Goal: Task Accomplishment & Management: Manage account settings

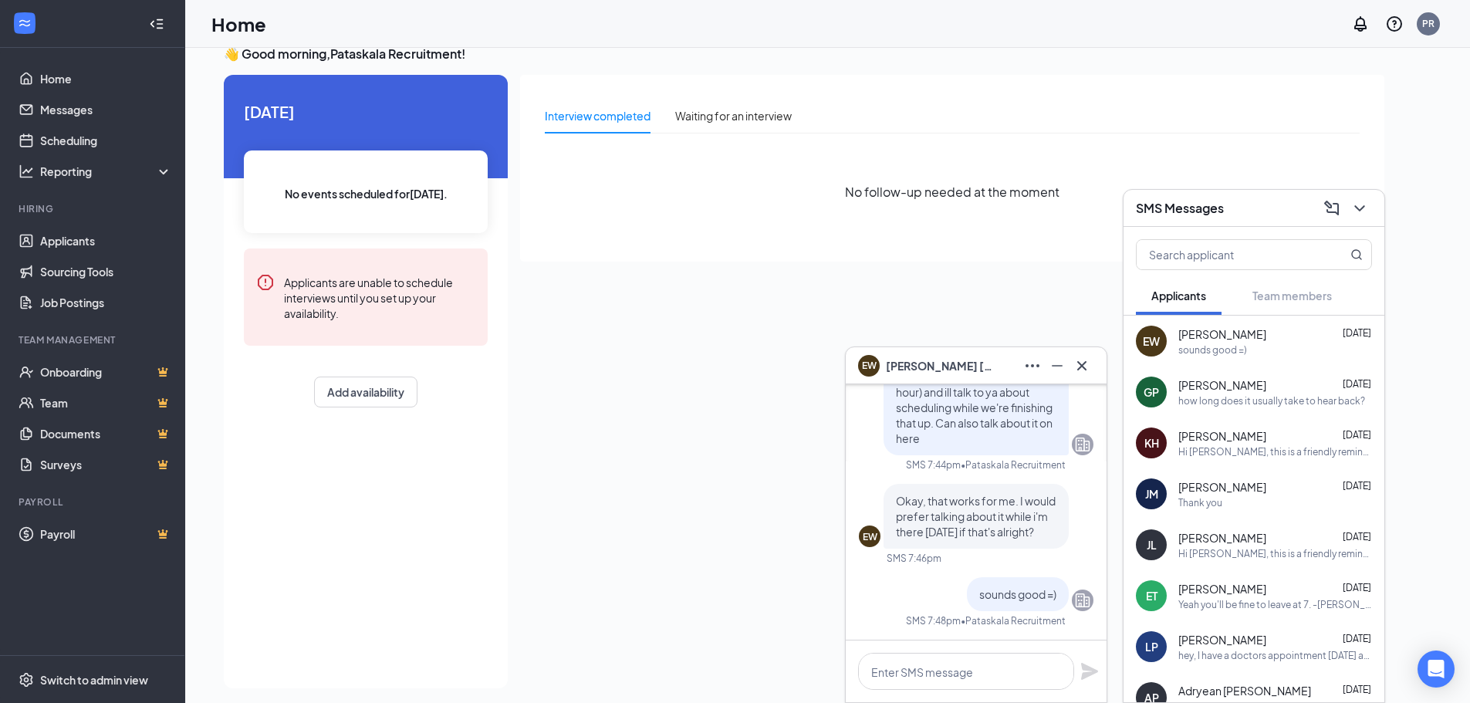
scroll to position [32, 0]
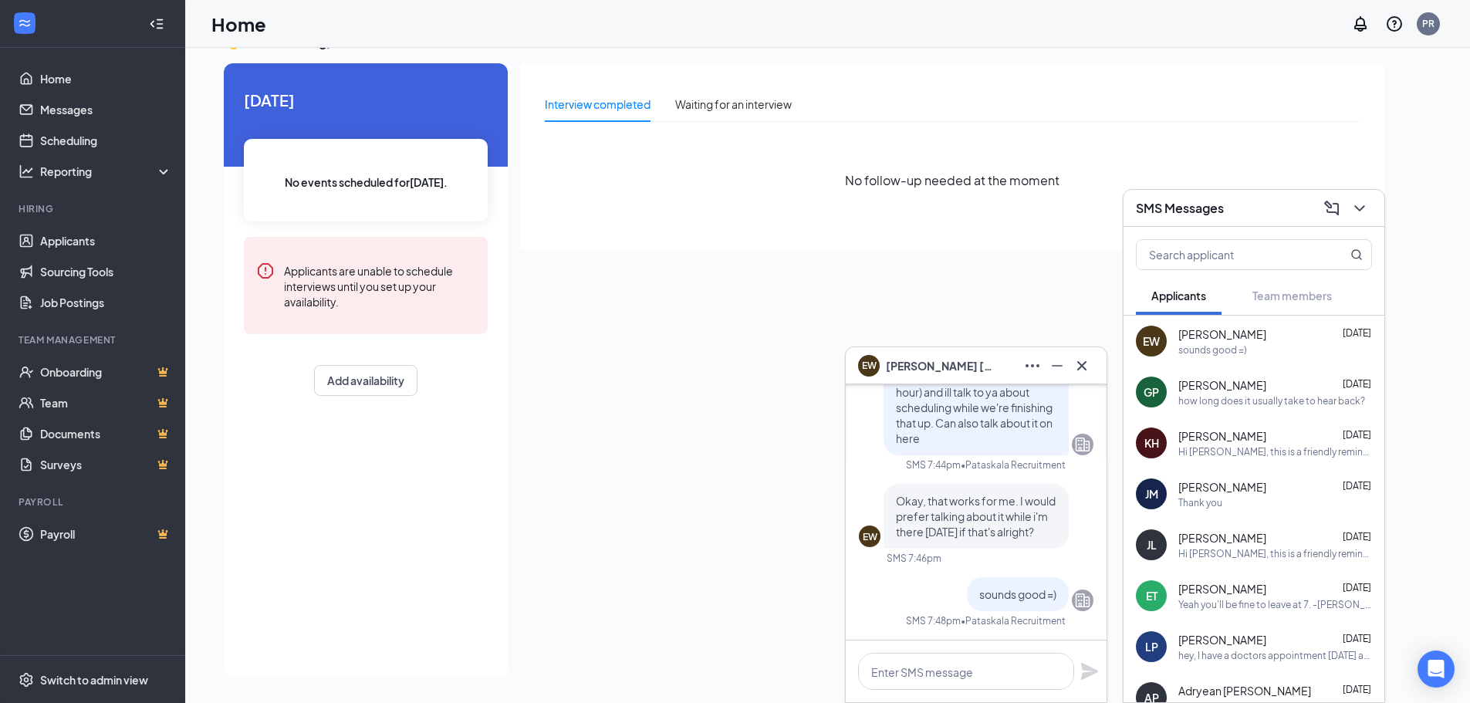
click at [728, 482] on div "Interview completed Waiting for an interview No follow-up needed at the moment" at bounding box center [952, 365] width 864 height 604
drag, startPoint x: 92, startPoint y: 239, endPoint x: 150, endPoint y: 253, distance: 59.5
click at [92, 238] on link "Applicants" at bounding box center [106, 240] width 132 height 31
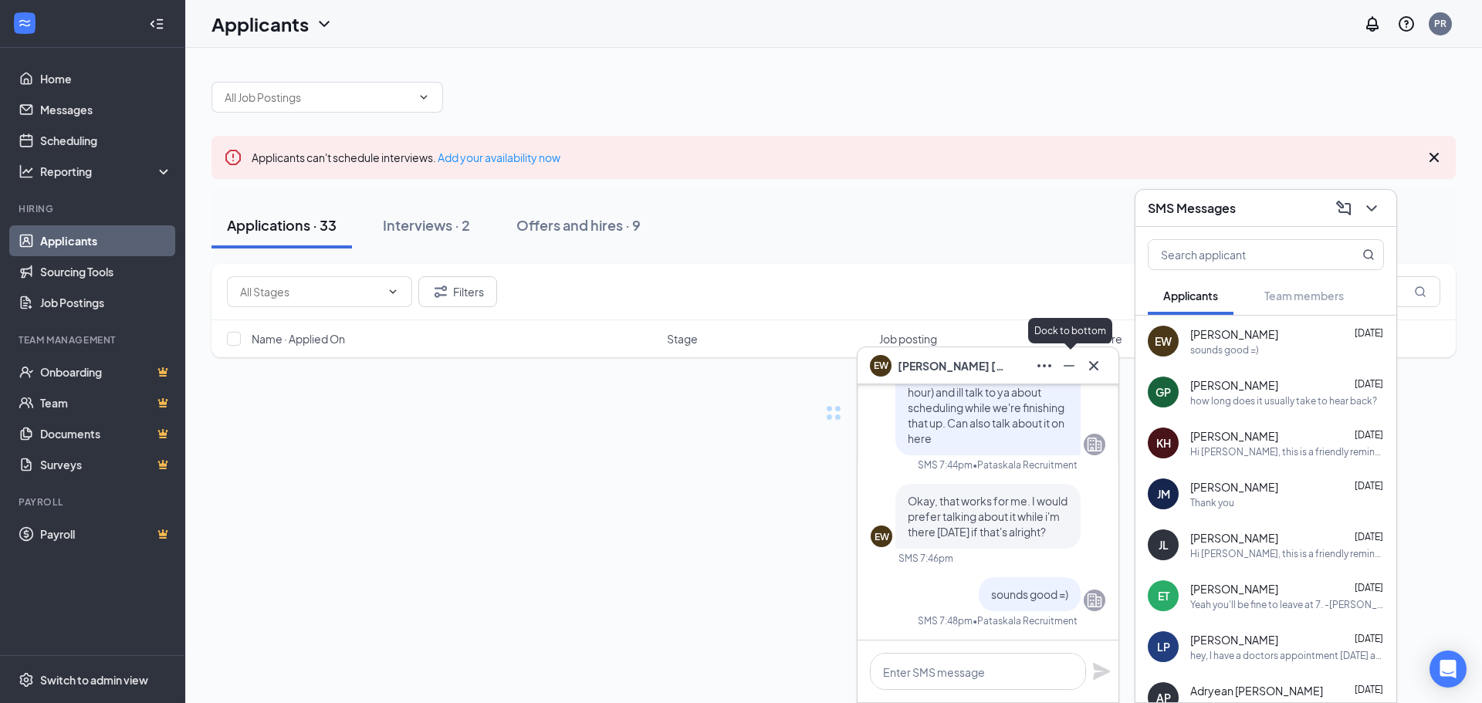
click at [1066, 374] on icon "Minimize" at bounding box center [1069, 366] width 19 height 19
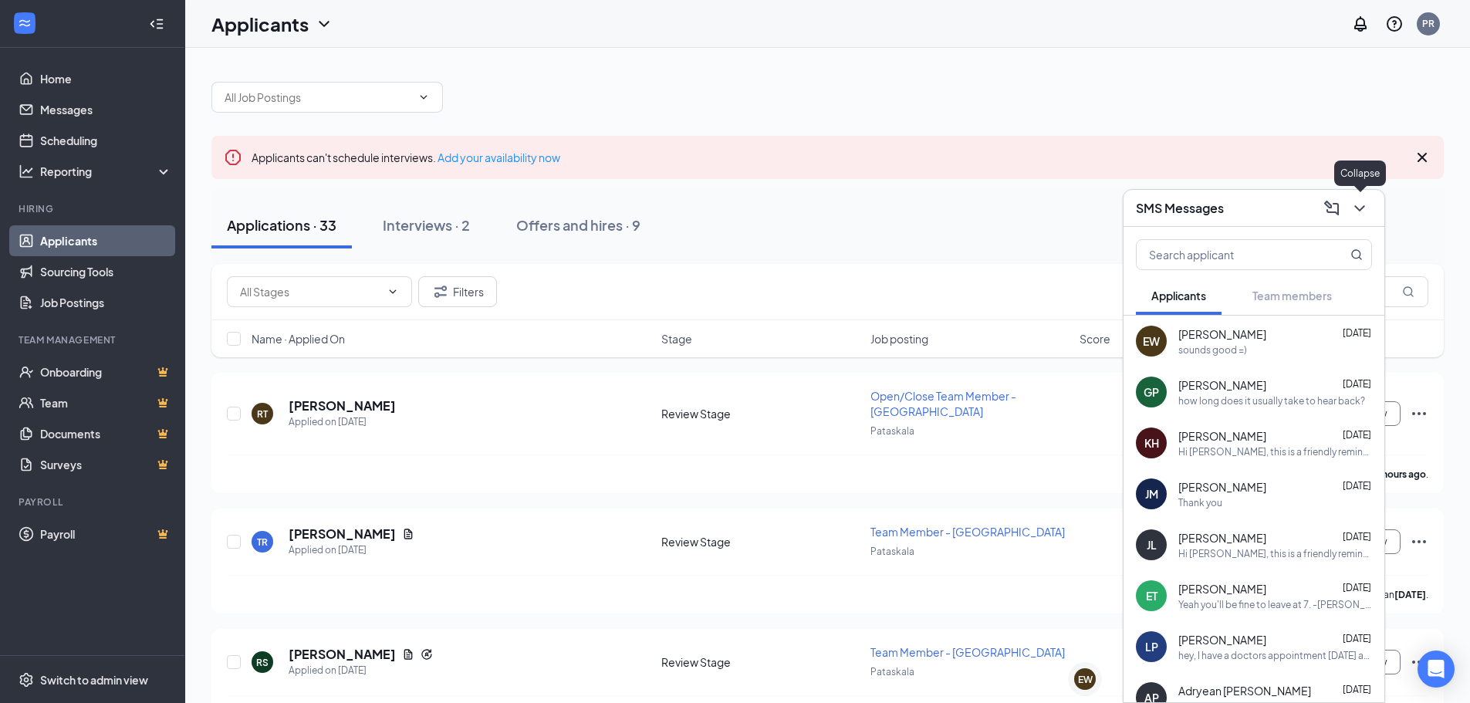
click at [1354, 214] on icon "ChevronDown" at bounding box center [1360, 208] width 19 height 19
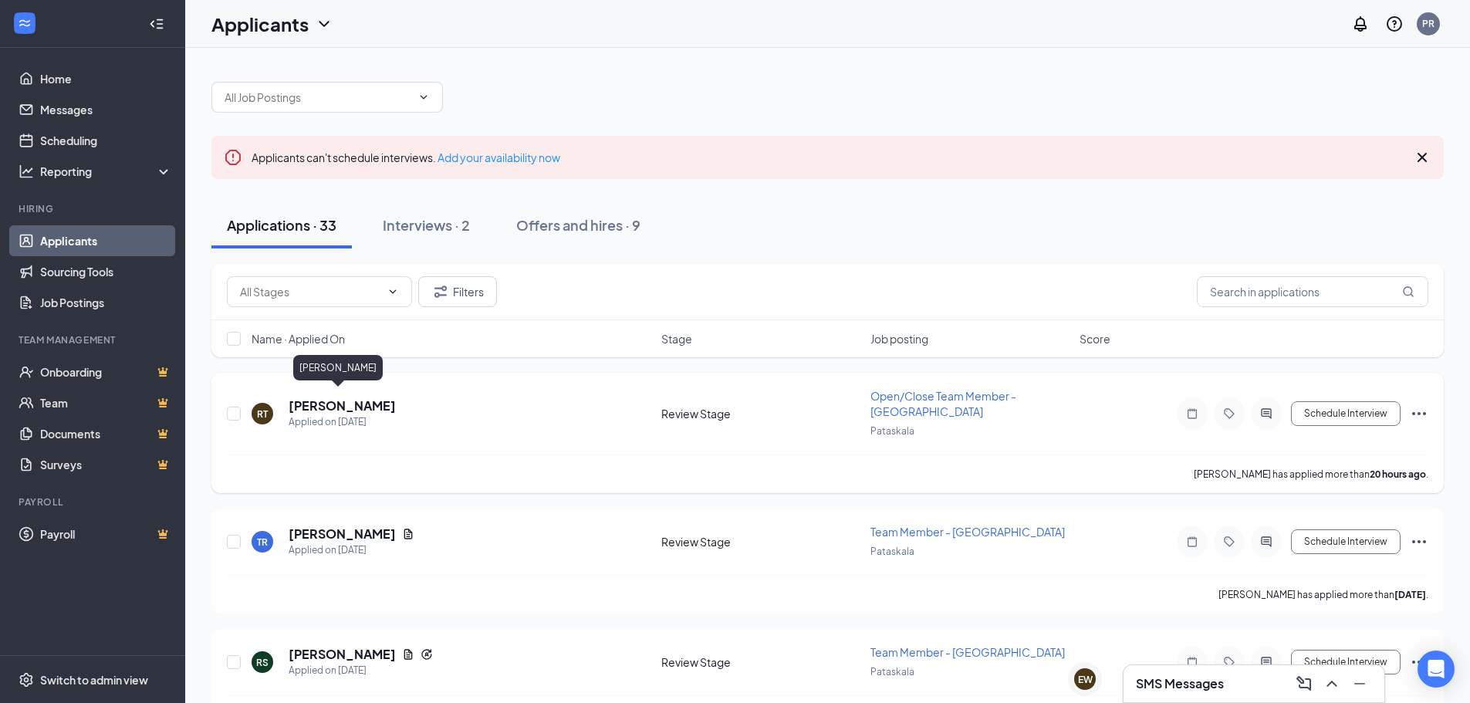
click at [327, 397] on h5 "[PERSON_NAME]" at bounding box center [342, 405] width 107 height 17
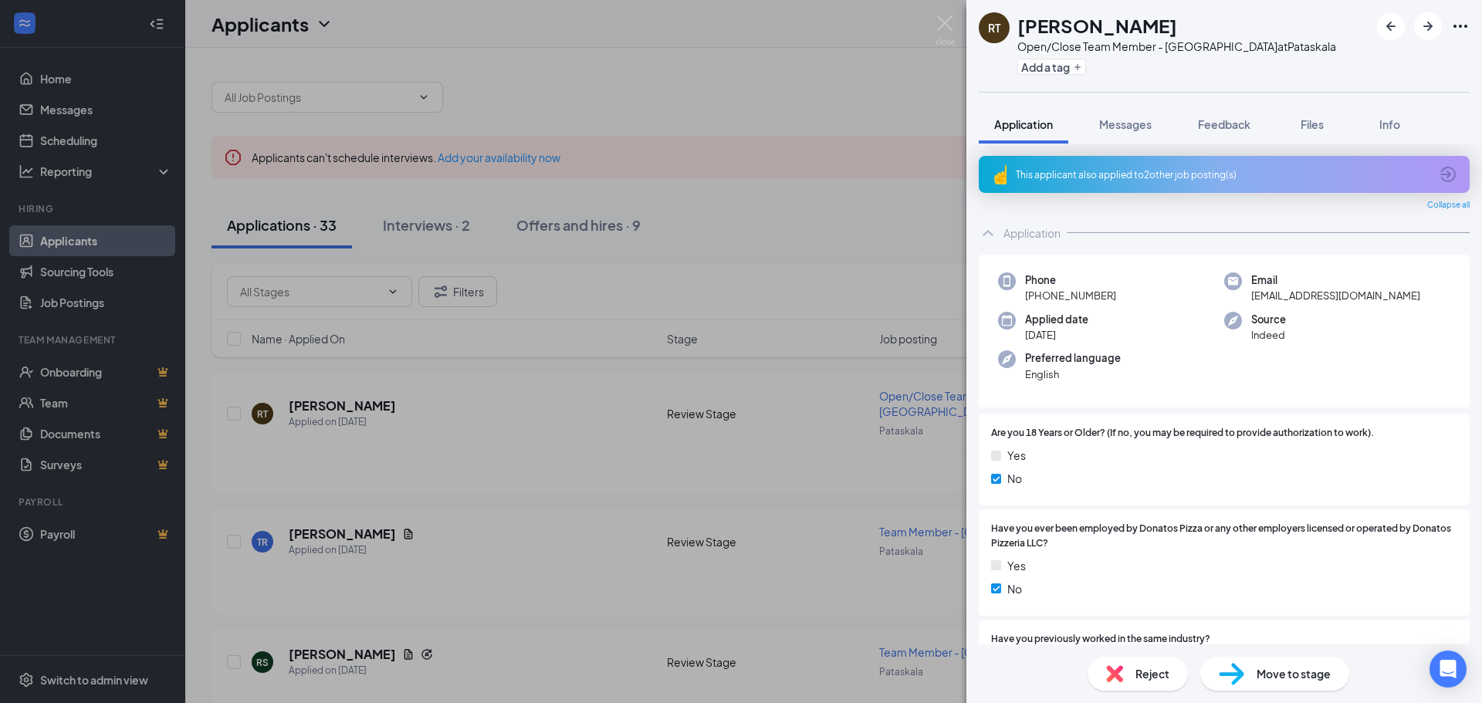
click at [536, 475] on div "RT [PERSON_NAME] Open/Close Team Member - Pataskala at [GEOGRAPHIC_DATA] Add a …" at bounding box center [741, 351] width 1482 height 703
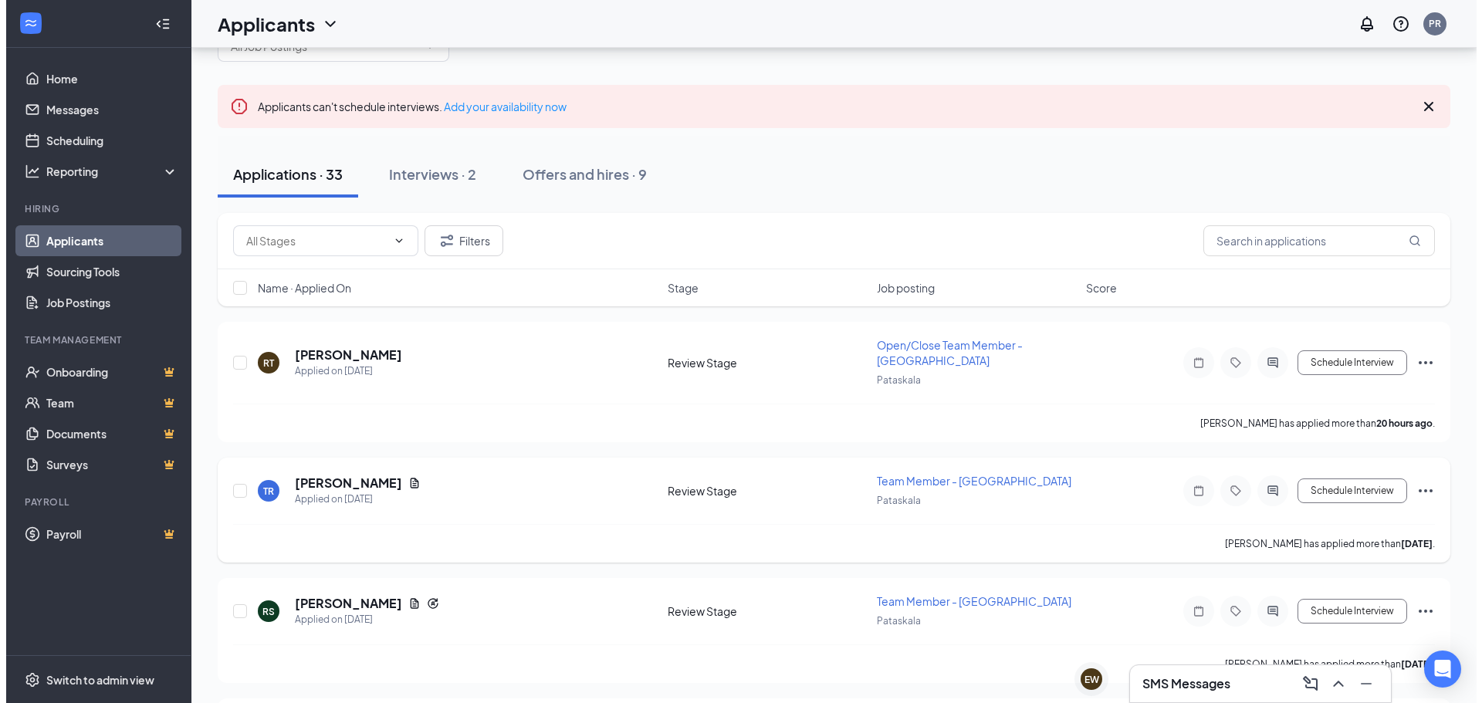
scroll to position [77, 0]
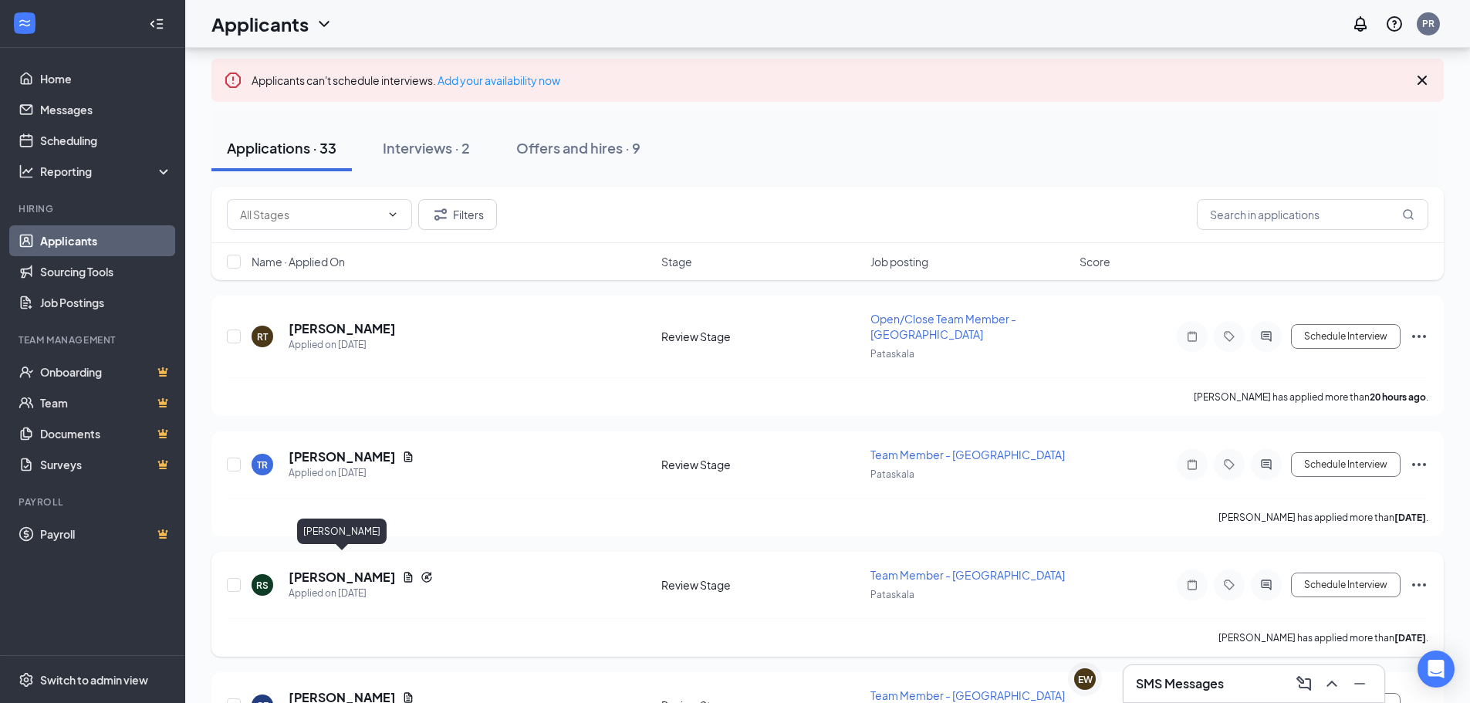
click at [313, 569] on h5 "[PERSON_NAME]" at bounding box center [342, 577] width 107 height 17
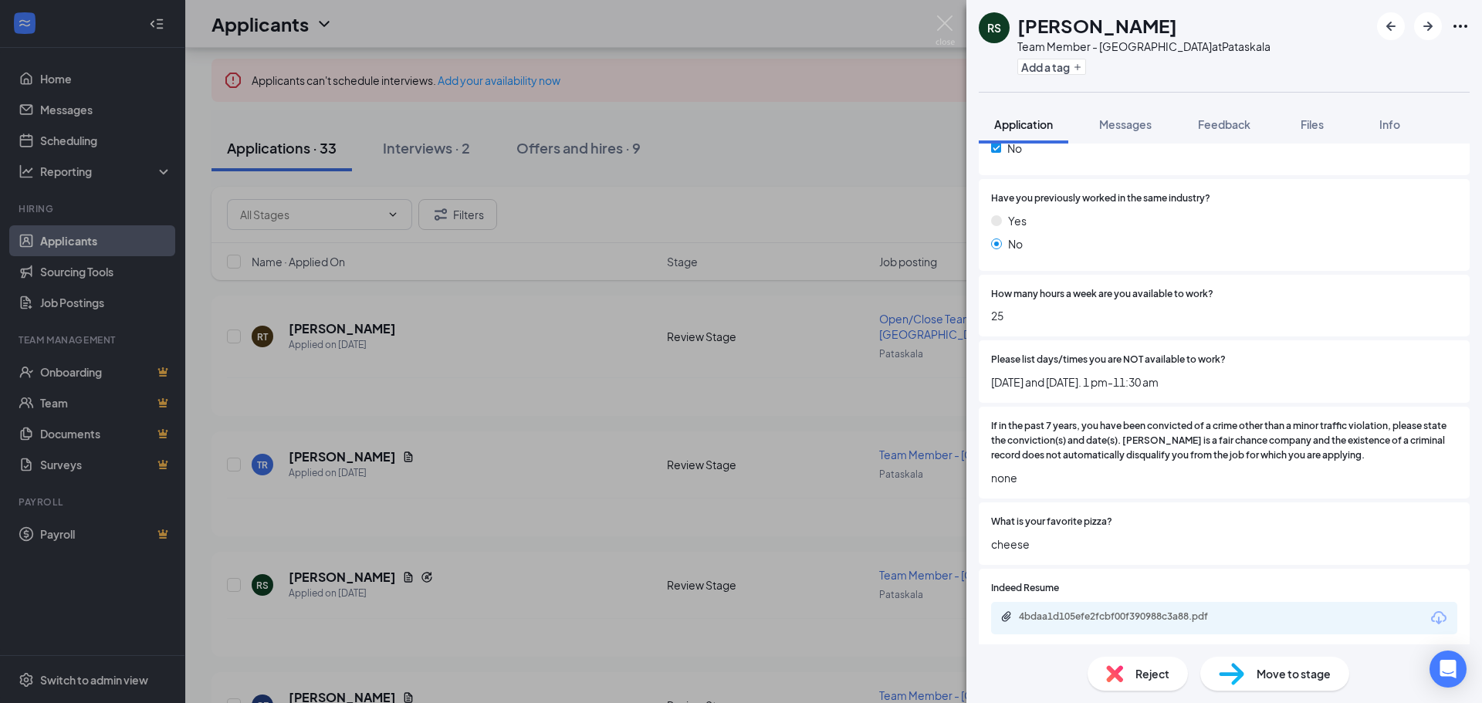
scroll to position [568, 0]
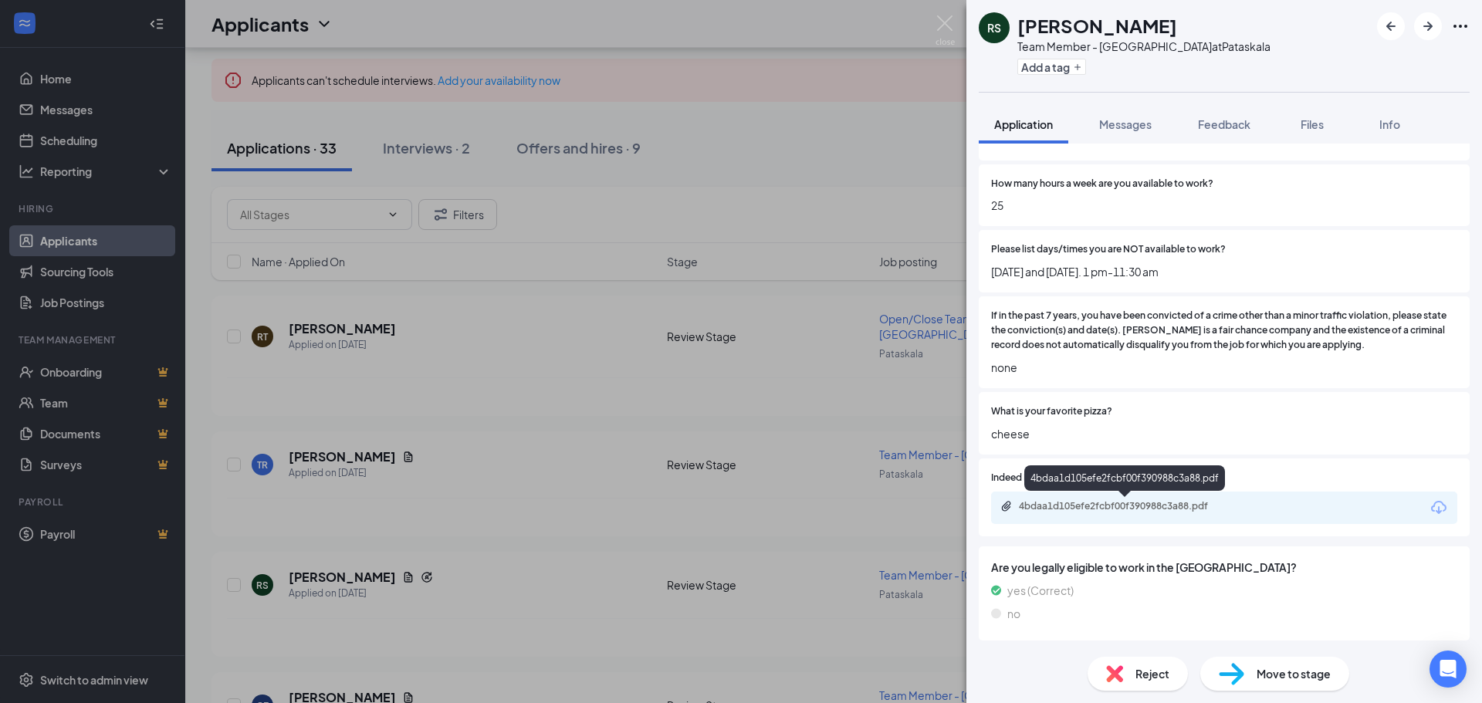
click at [1195, 514] on div "4bdaa1d105efe2fcbf00f390988c3a88.pdf" at bounding box center [1125, 507] width 250 height 15
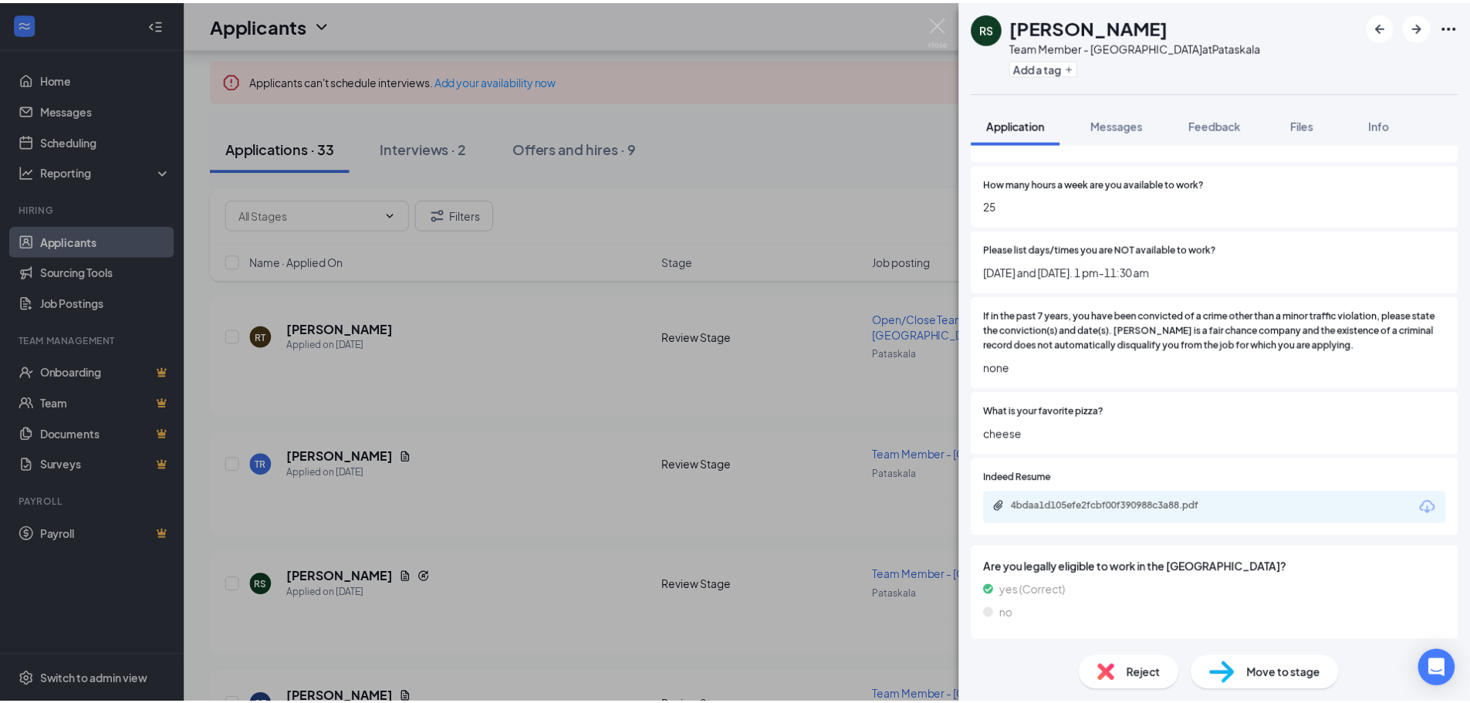
scroll to position [562, 0]
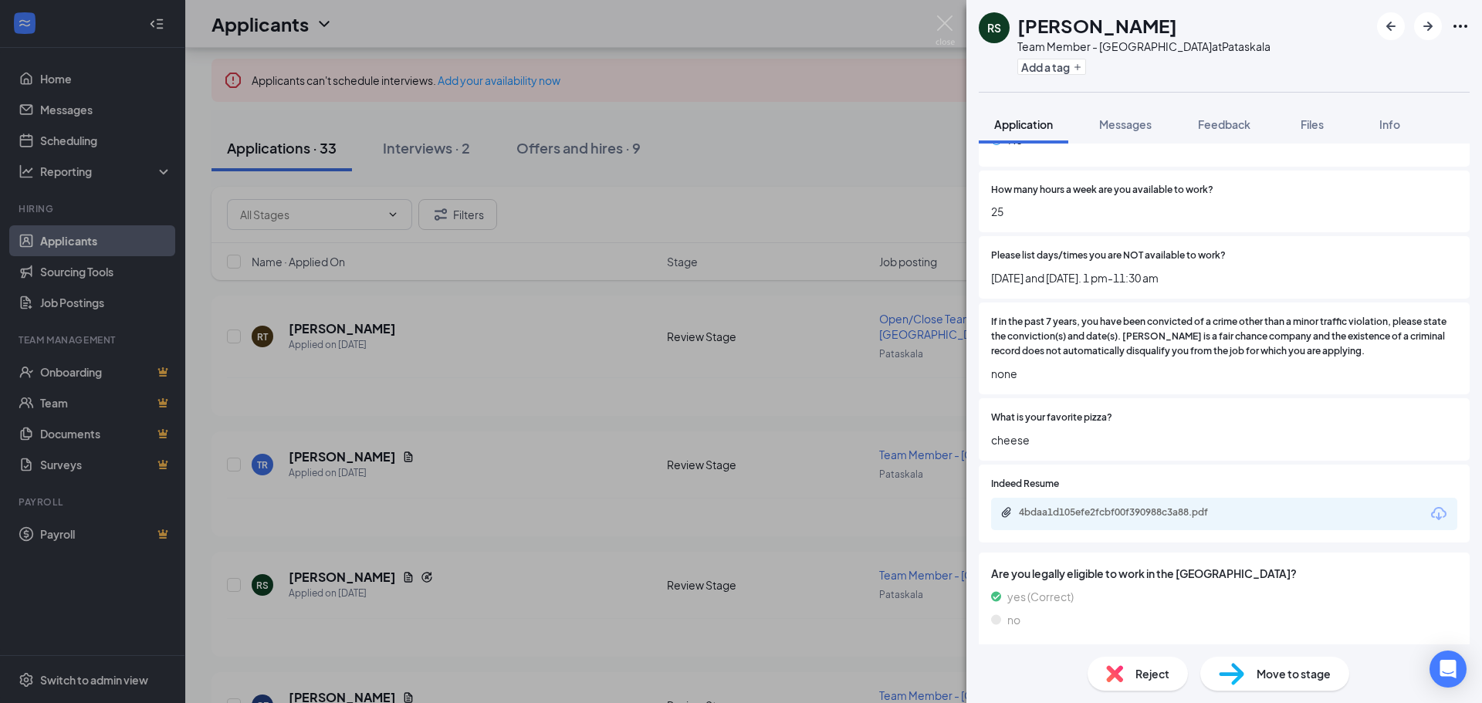
click at [302, 500] on div "[PERSON_NAME] Team Member - Pataskala at [GEOGRAPHIC_DATA] Add a tag Applicatio…" at bounding box center [741, 351] width 1482 height 703
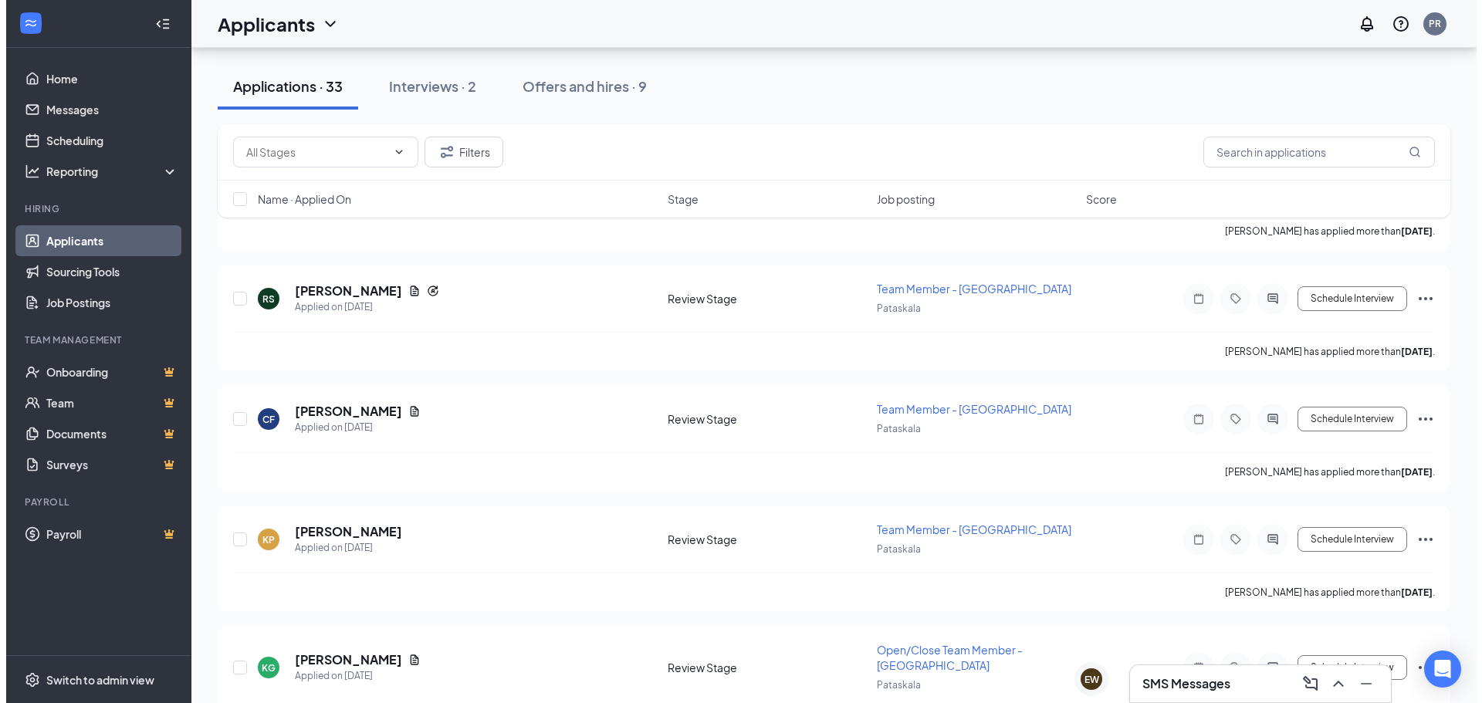
scroll to position [386, 0]
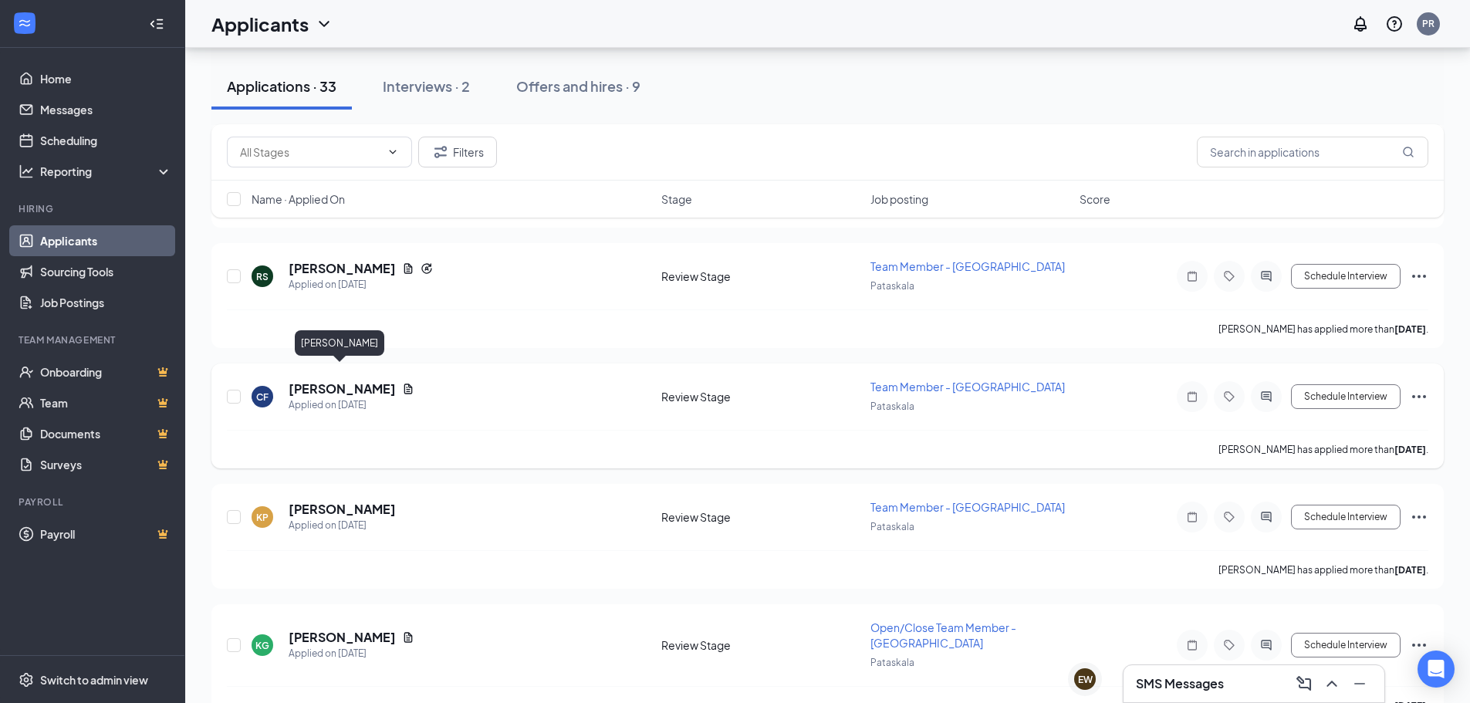
click at [368, 380] on h5 "Chyler Franklin" at bounding box center [342, 388] width 107 height 17
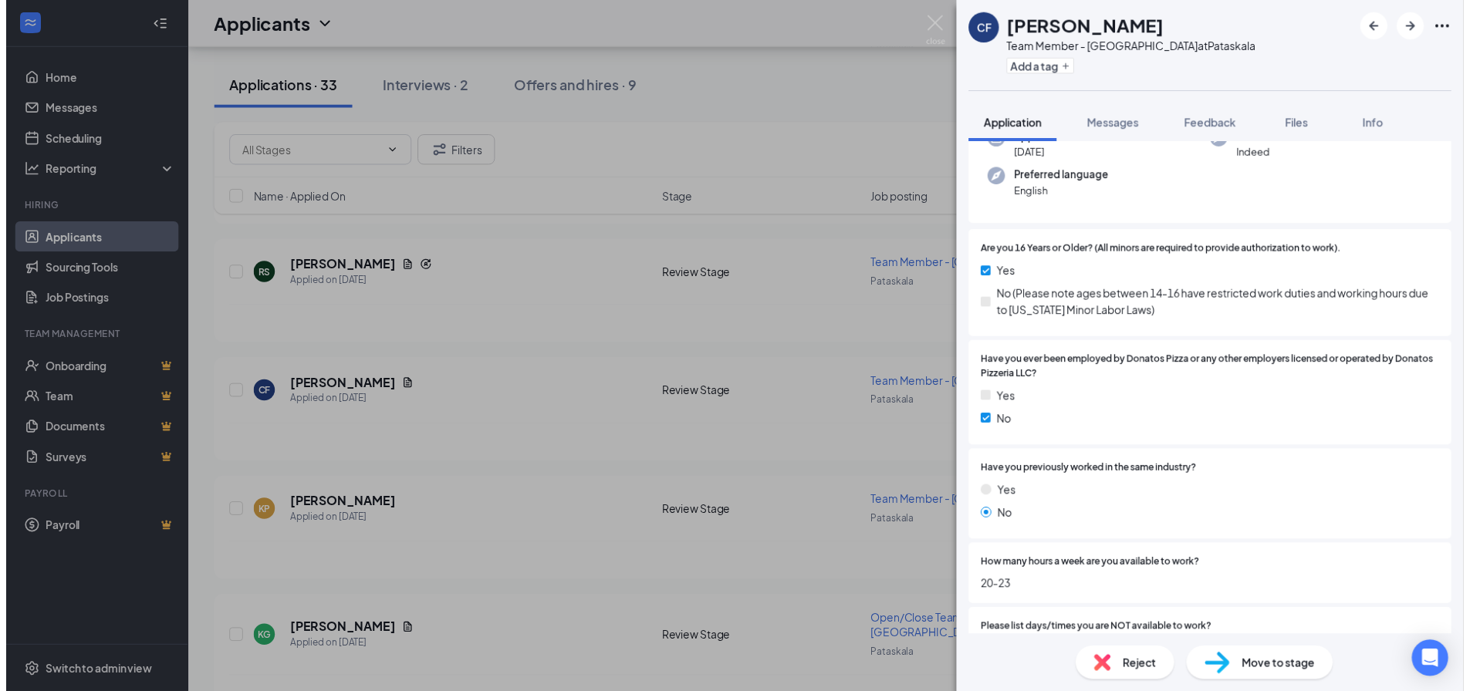
scroll to position [232, 0]
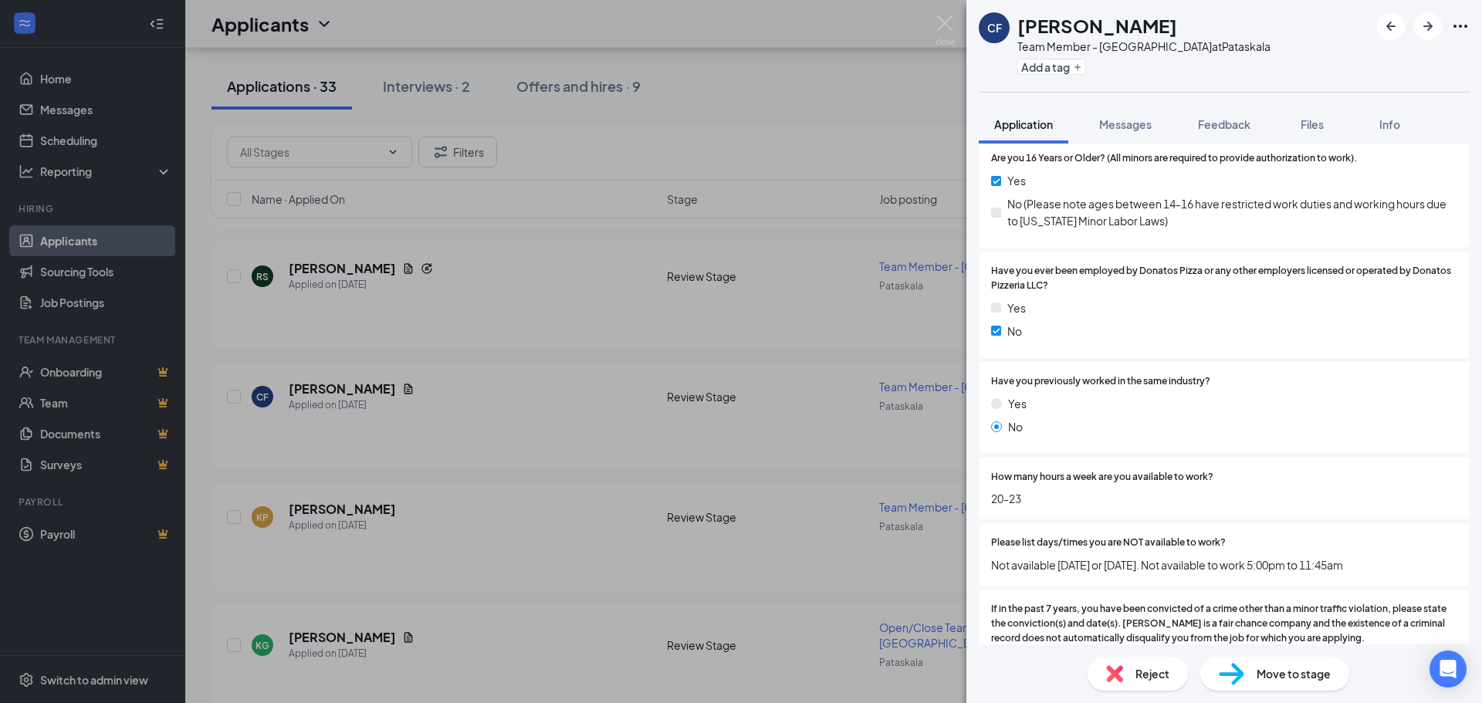
click at [595, 313] on div "CF Chyler Franklin Team Member - Pataskala at Pataskala Add a tag Application M…" at bounding box center [741, 351] width 1482 height 703
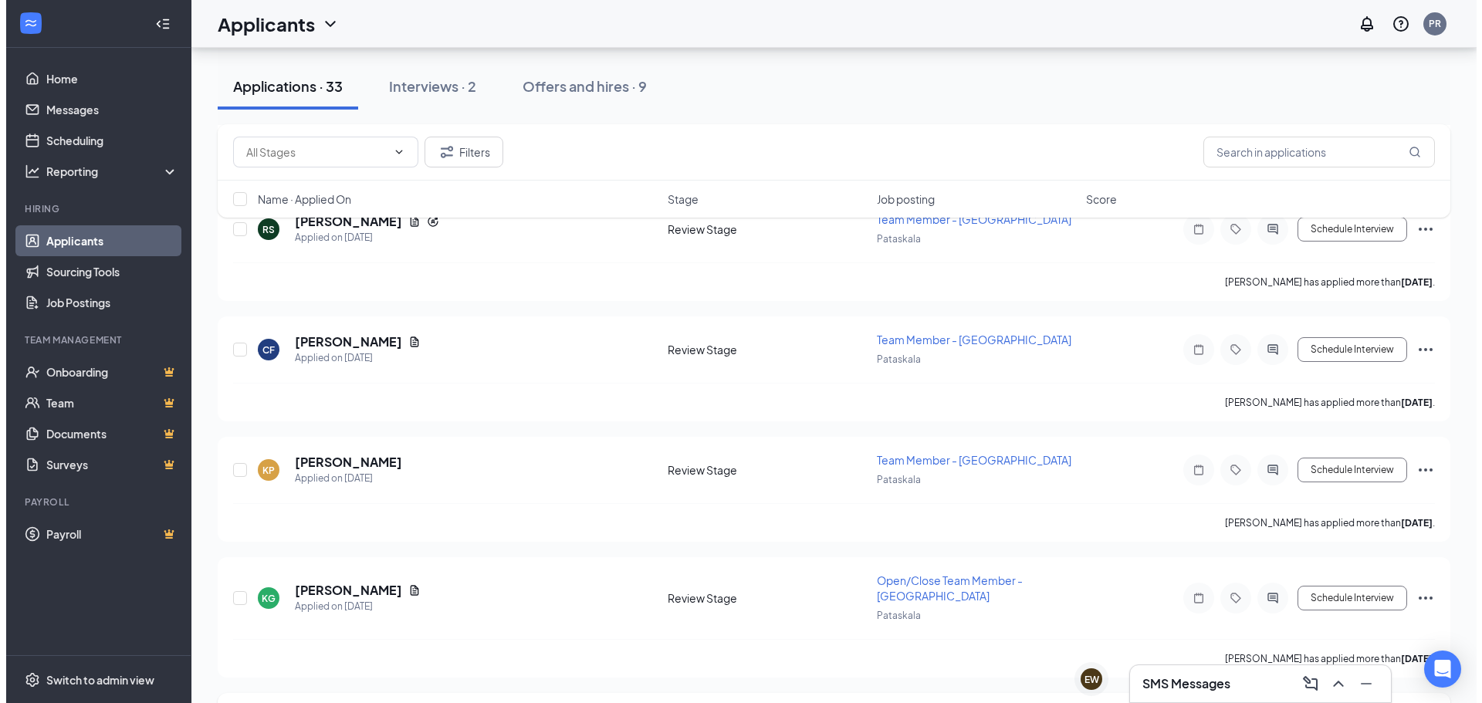
scroll to position [386, 0]
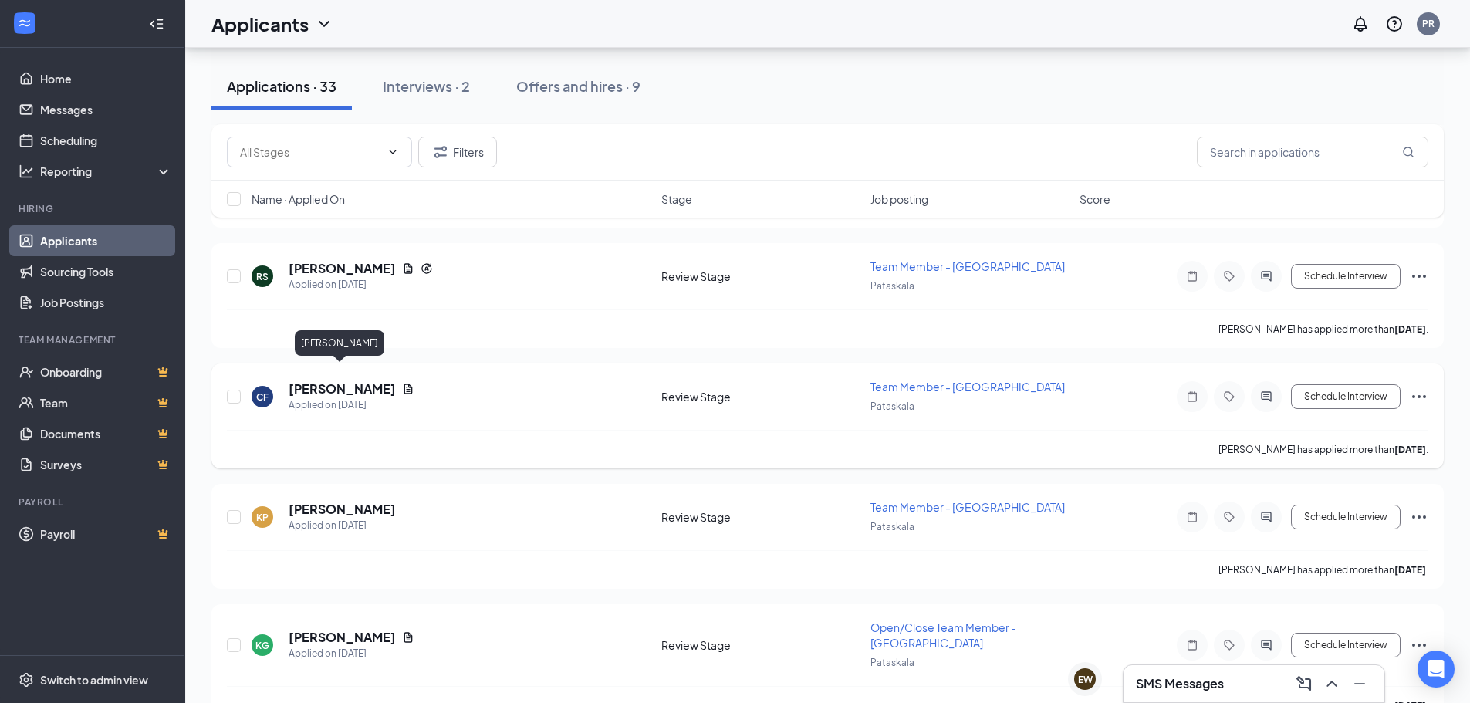
click at [333, 380] on h5 "Chyler Franklin" at bounding box center [342, 388] width 107 height 17
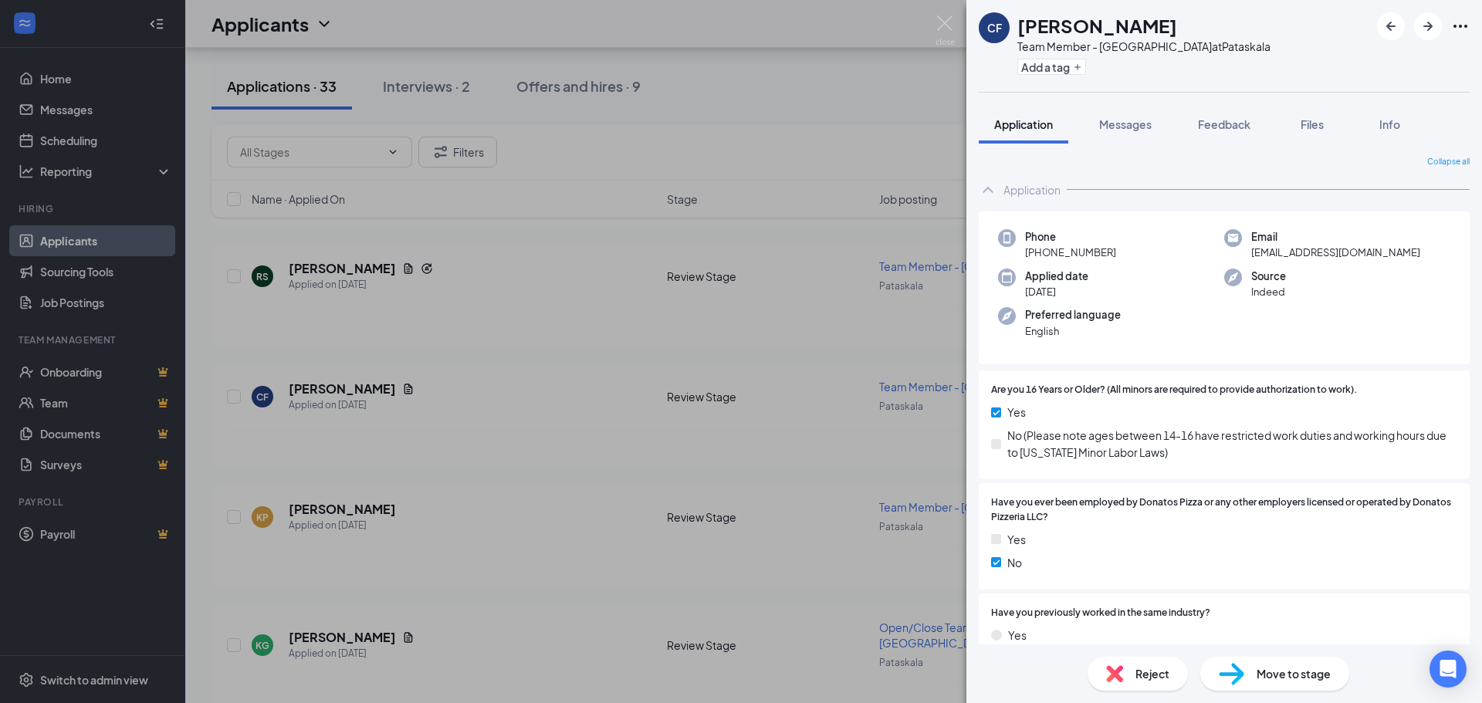
click at [1144, 661] on div "Reject" at bounding box center [1137, 674] width 100 height 34
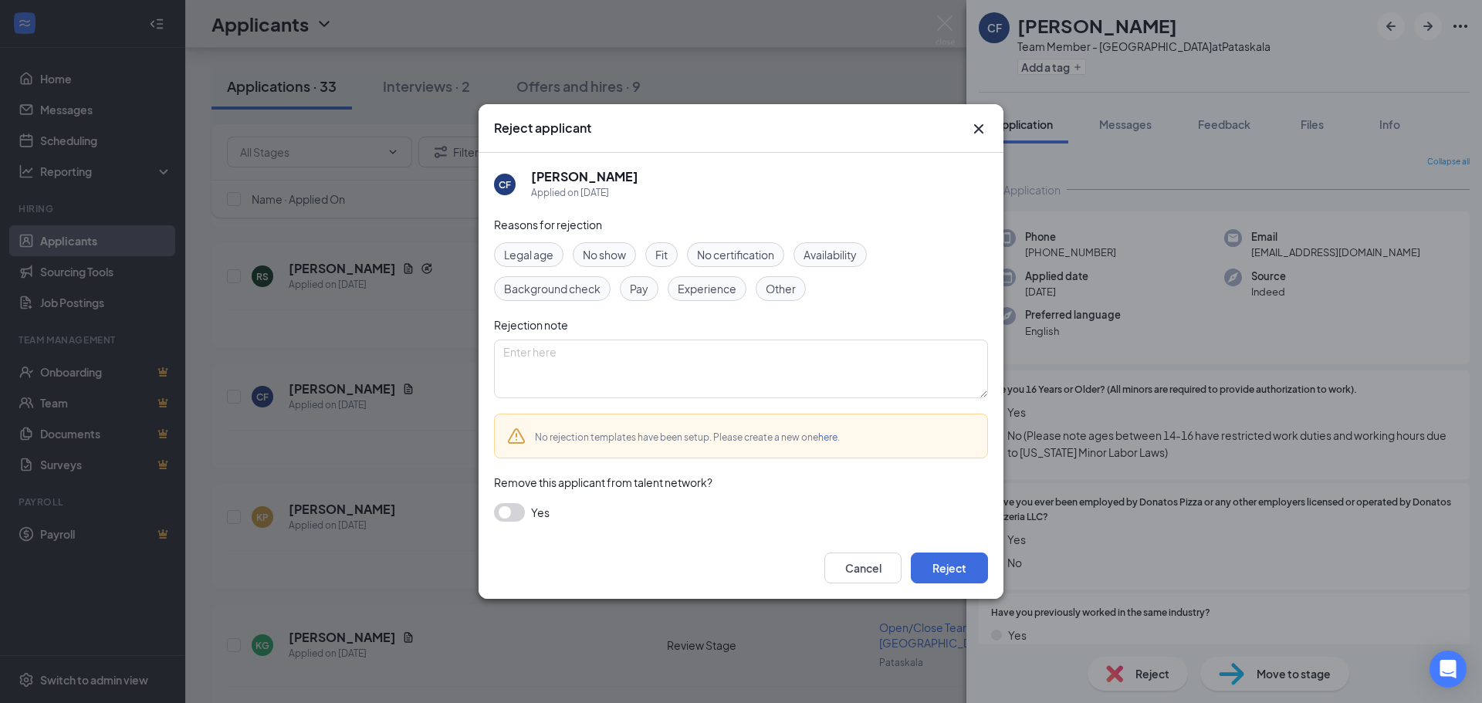
drag, startPoint x: 840, startPoint y: 256, endPoint x: 843, endPoint y: 266, distance: 10.3
click at [841, 259] on span "Availability" at bounding box center [829, 254] width 53 height 17
click at [941, 570] on button "Reject" at bounding box center [949, 568] width 77 height 31
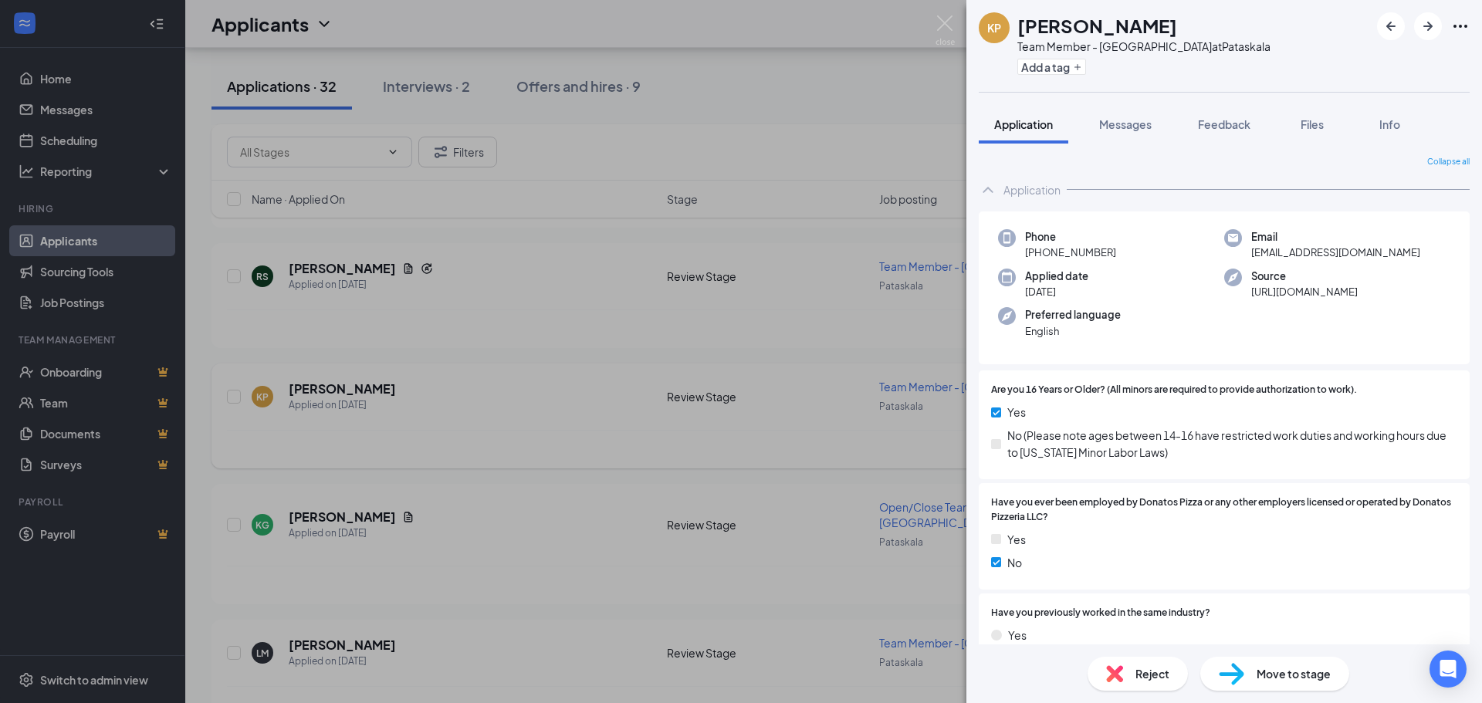
drag, startPoint x: 513, startPoint y: 439, endPoint x: 537, endPoint y: 438, distance: 24.0
click at [514, 437] on div "KP Kaycie Penn Team Member - Pataskala at Pataskala Add a tag Application Messa…" at bounding box center [741, 351] width 1482 height 703
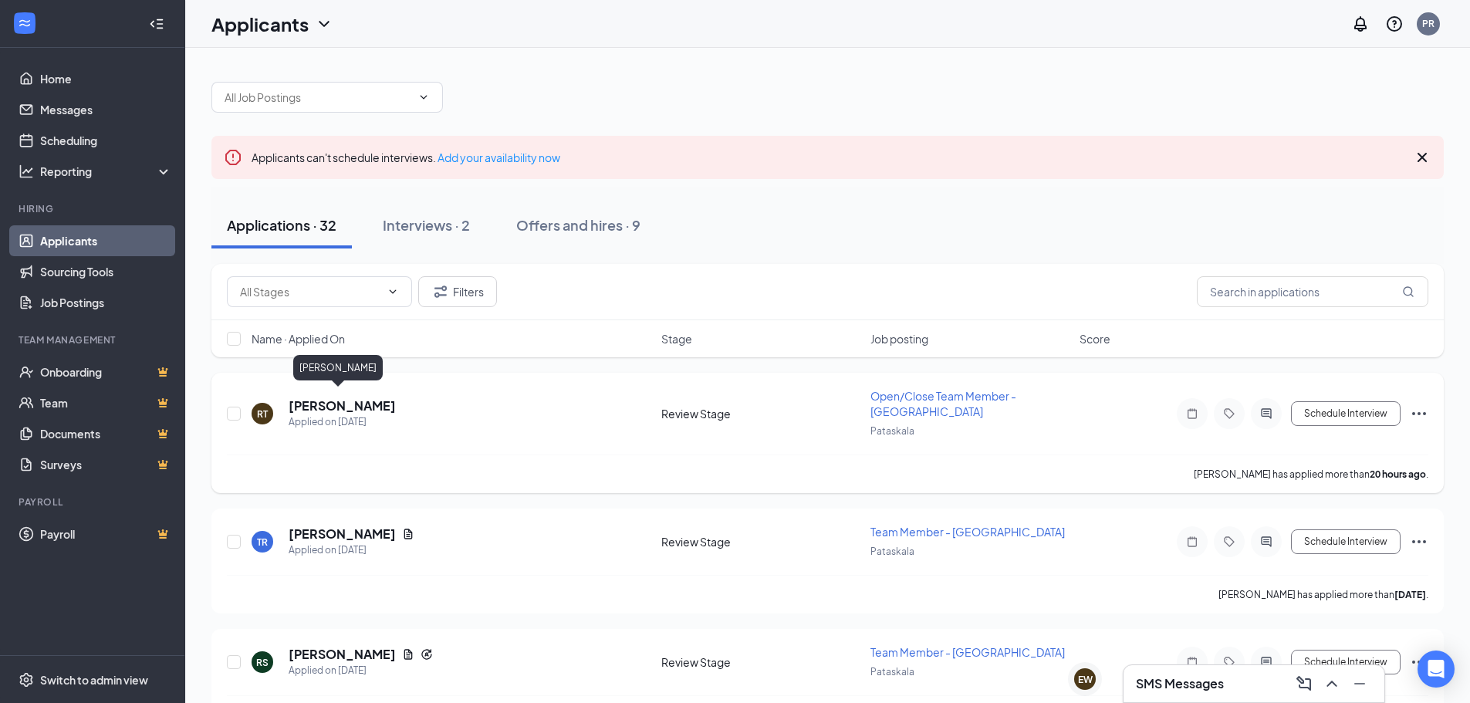
click at [357, 399] on h5 "[PERSON_NAME]" at bounding box center [342, 405] width 107 height 17
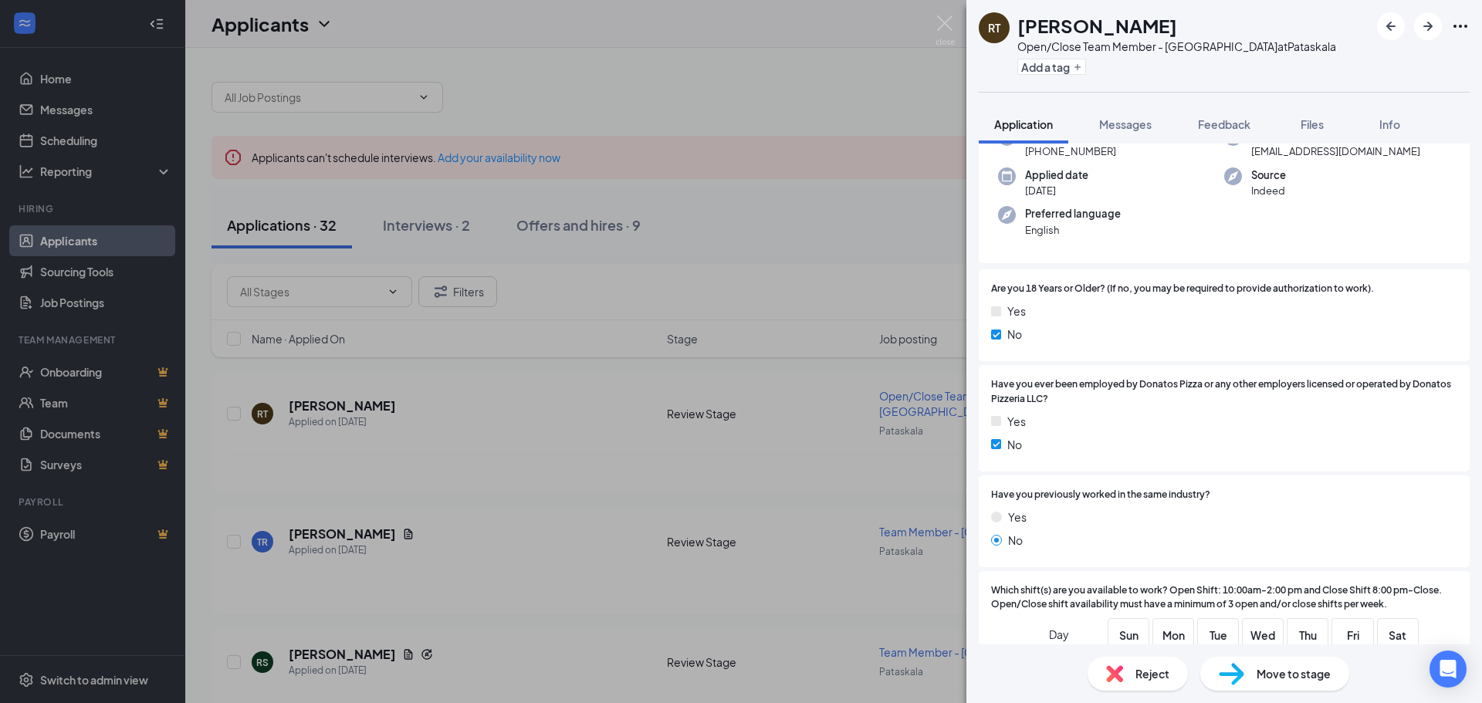
scroll to position [142, 0]
click at [416, 491] on div "RT [PERSON_NAME] Open/Close Team Member - Pataskala at [GEOGRAPHIC_DATA] Add a …" at bounding box center [741, 351] width 1482 height 703
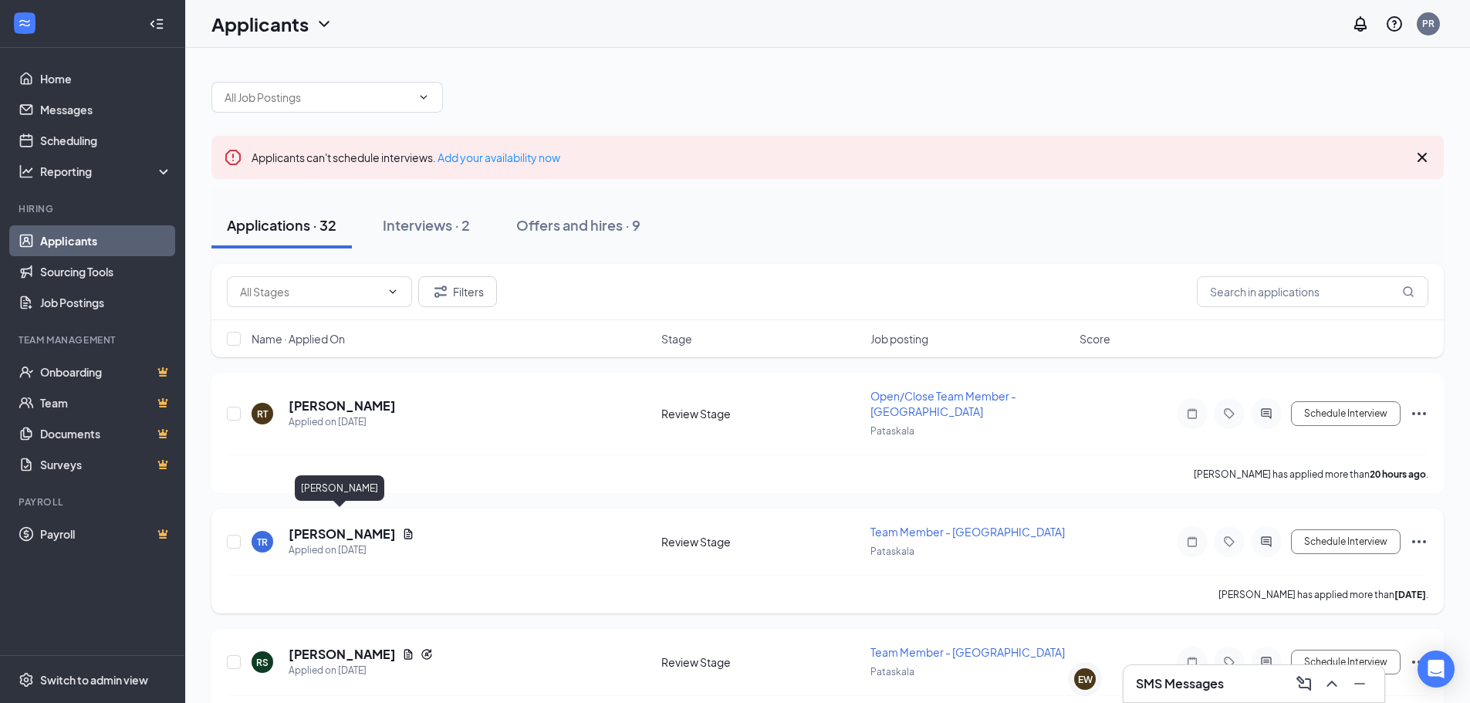
click at [347, 526] on h5 "[PERSON_NAME]" at bounding box center [342, 534] width 107 height 17
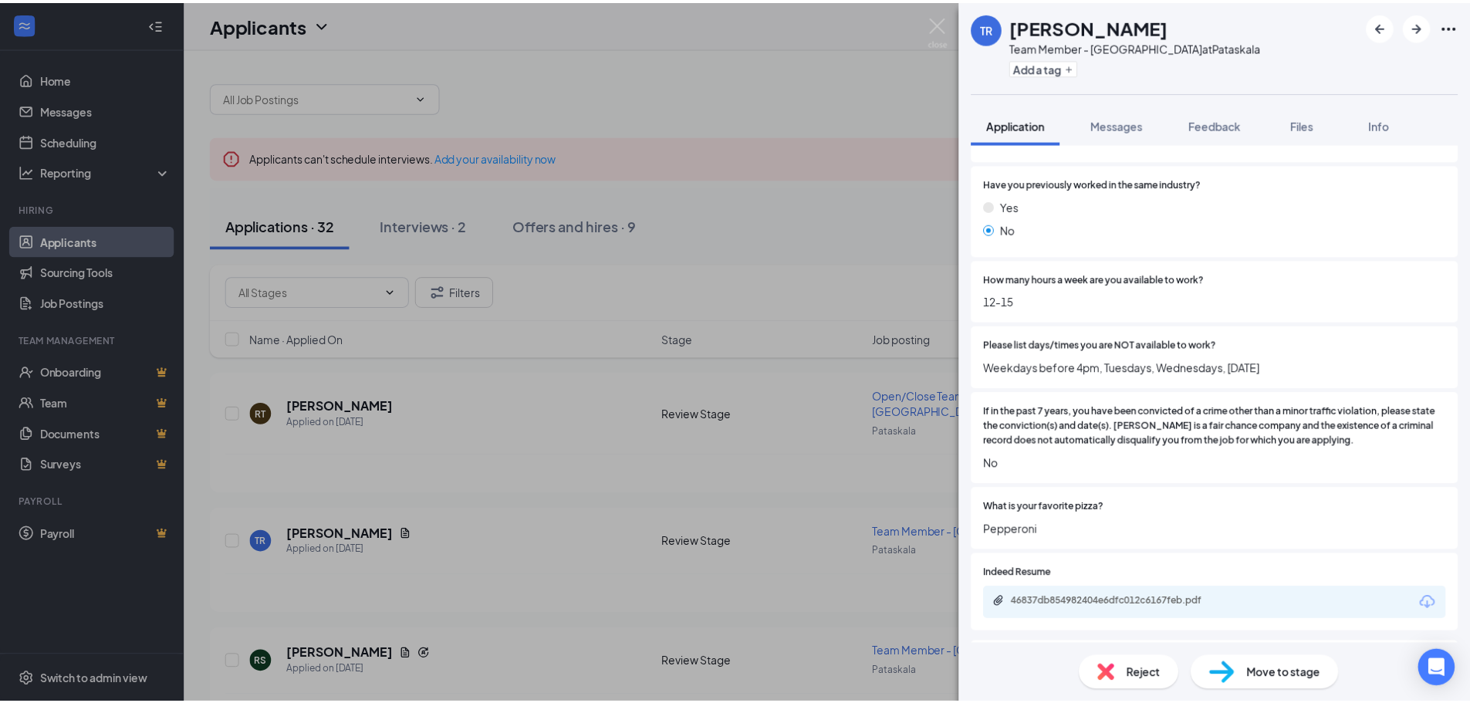
scroll to position [463, 0]
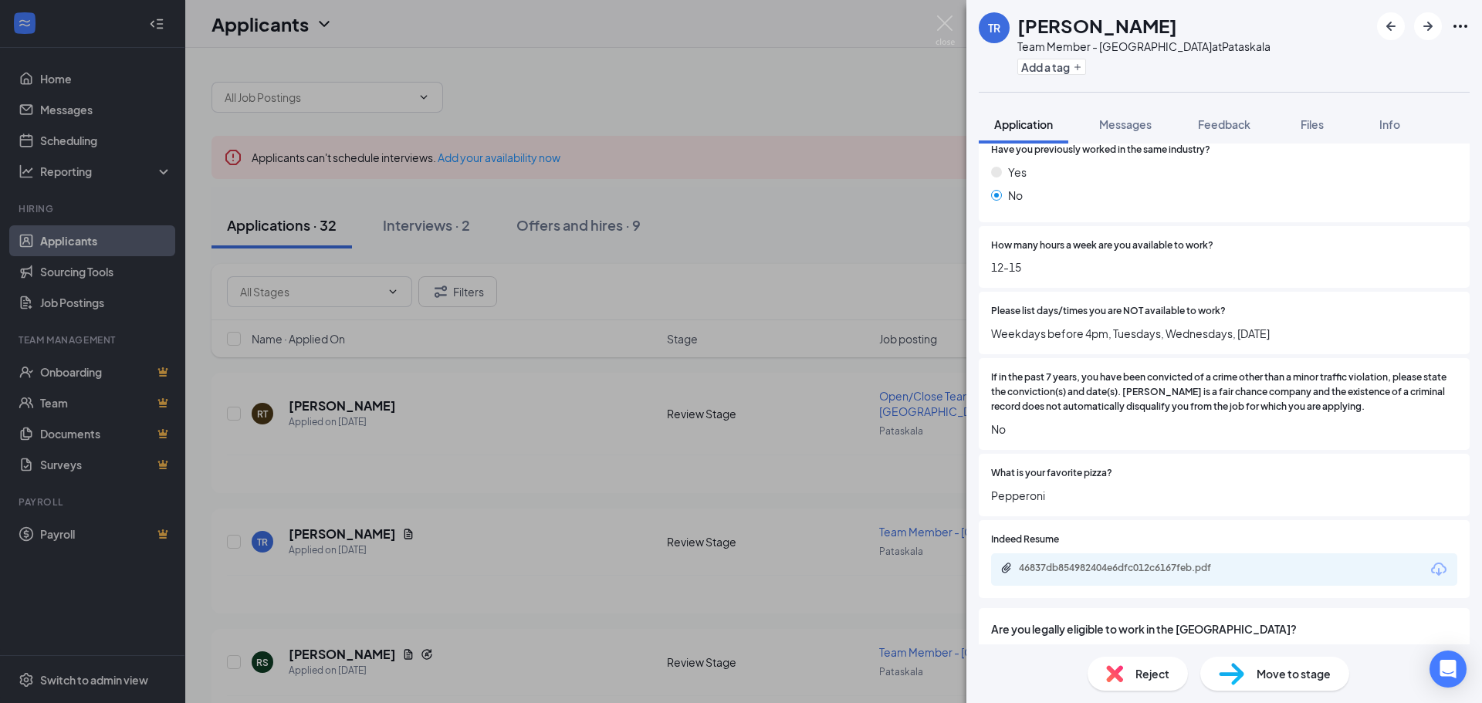
click at [1058, 574] on div "46837db854982404e6dfc012c6167feb.pdf" at bounding box center [1127, 568] width 216 height 12
drag, startPoint x: 500, startPoint y: 504, endPoint x: 490, endPoint y: 514, distance: 14.2
click at [500, 504] on div "TR [PERSON_NAME] Team Member - Pataskala at [GEOGRAPHIC_DATA] Add a tag Applica…" at bounding box center [741, 351] width 1482 height 703
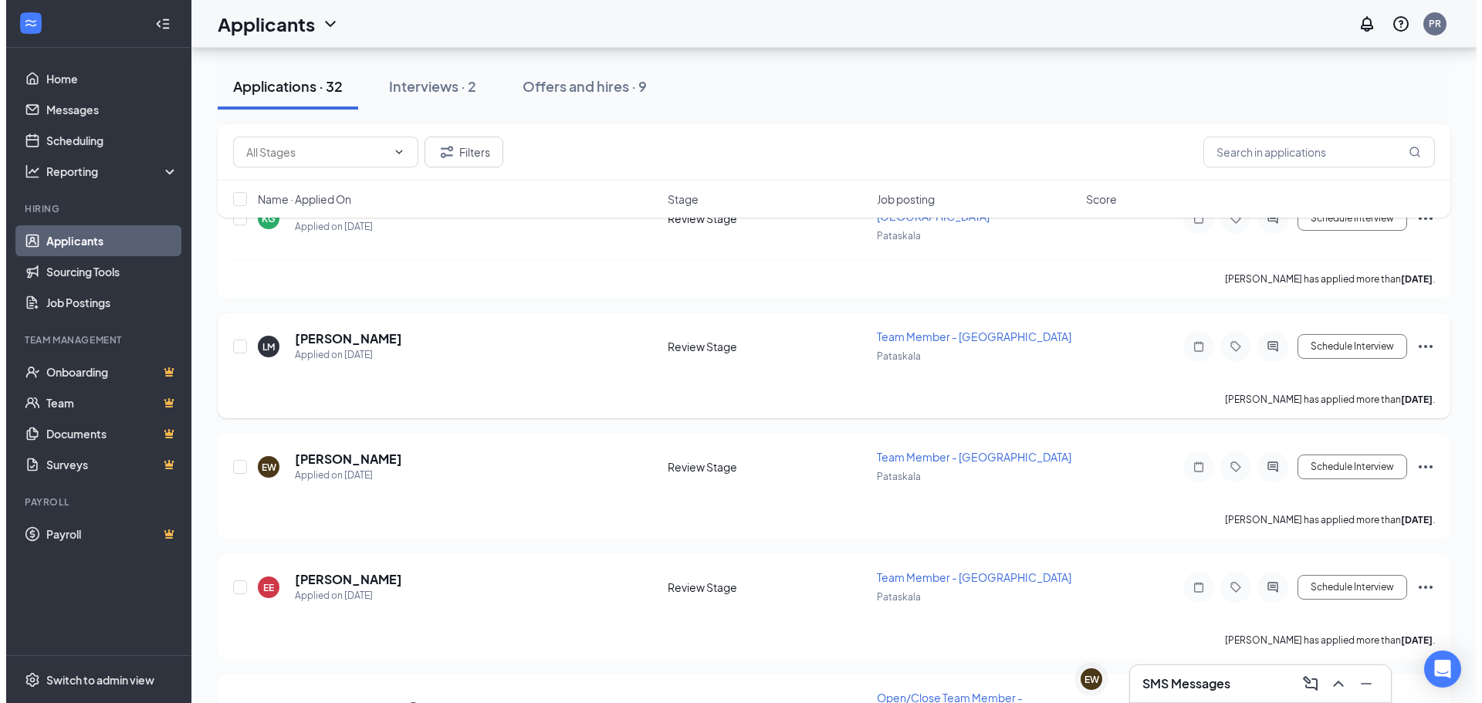
scroll to position [695, 0]
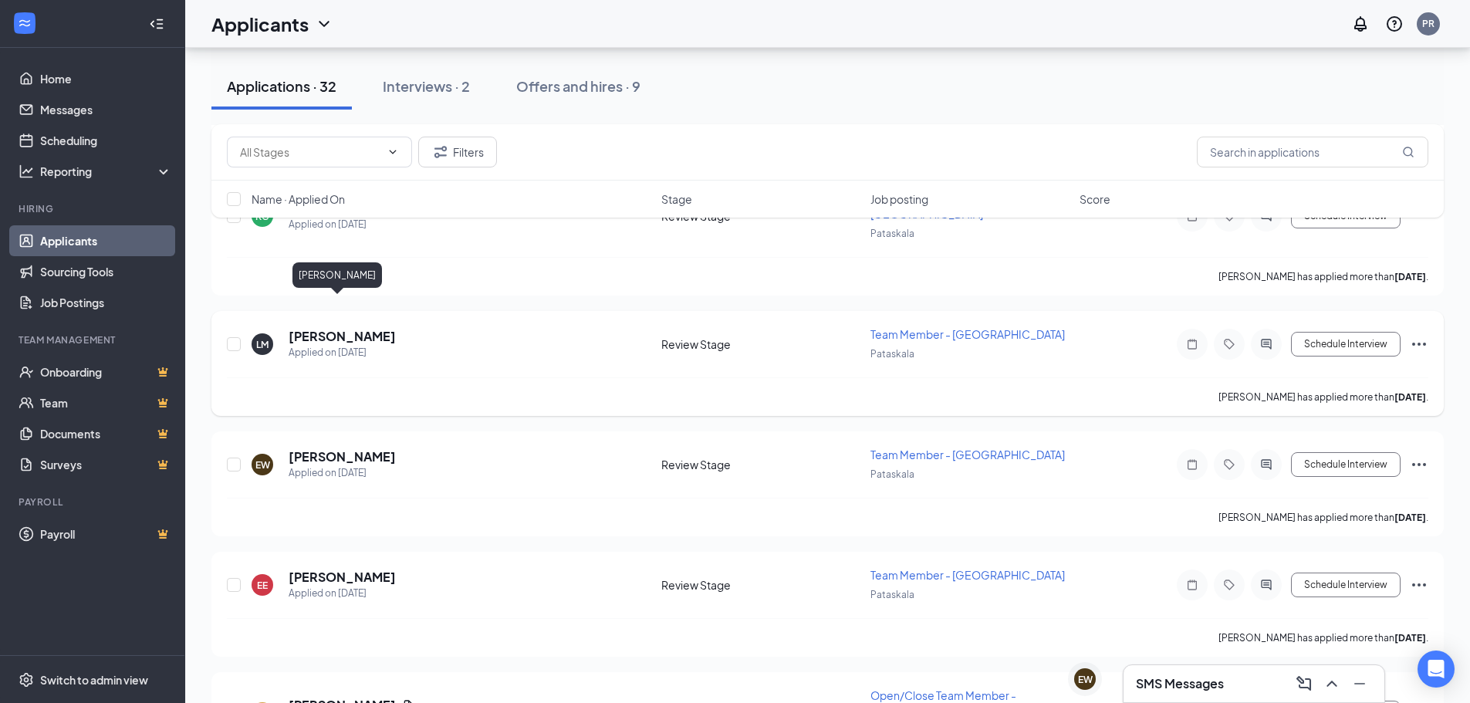
click at [353, 328] on h5 "[PERSON_NAME]" at bounding box center [342, 336] width 107 height 17
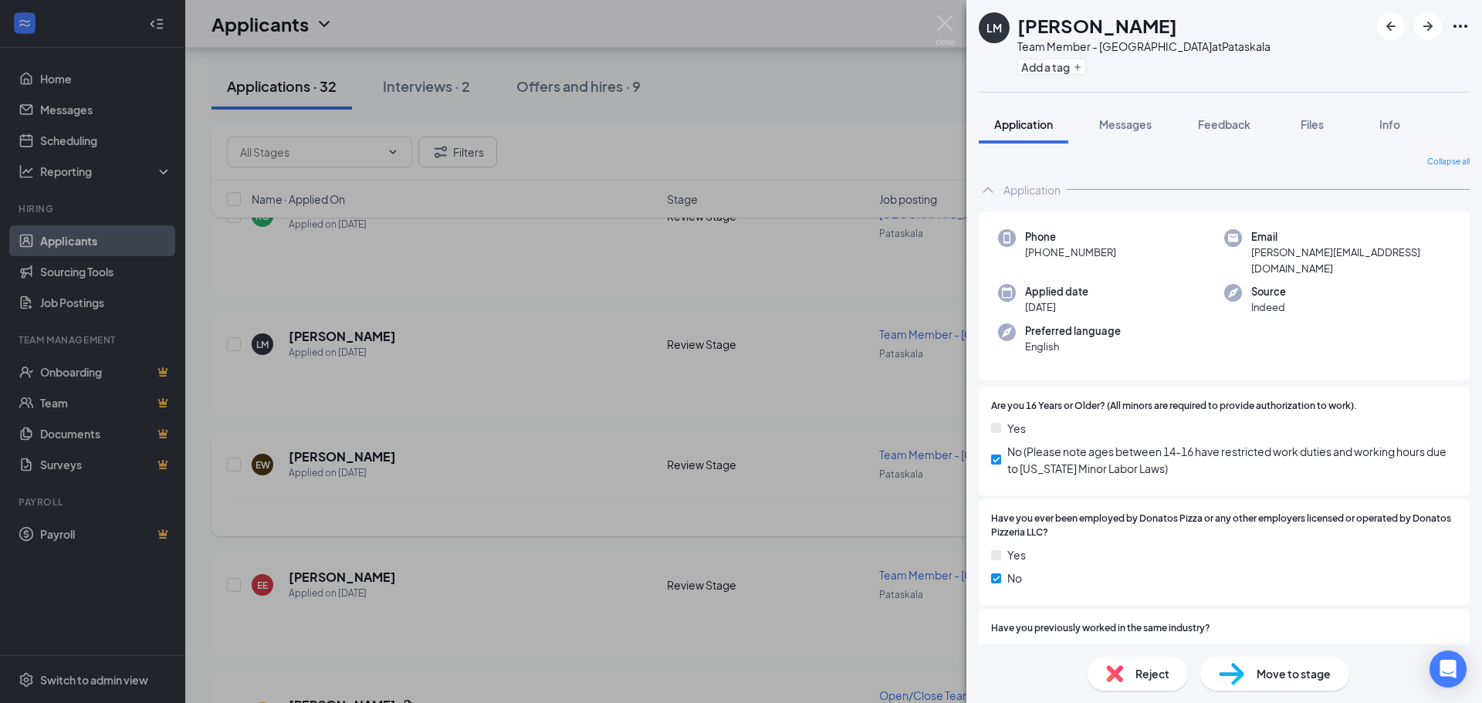
drag, startPoint x: 578, startPoint y: 417, endPoint x: 378, endPoint y: 435, distance: 200.7
click at [576, 417] on div "LM Lillian Miller Team Member - Pataskala at Pataskala Add a tag Application Me…" at bounding box center [741, 351] width 1482 height 703
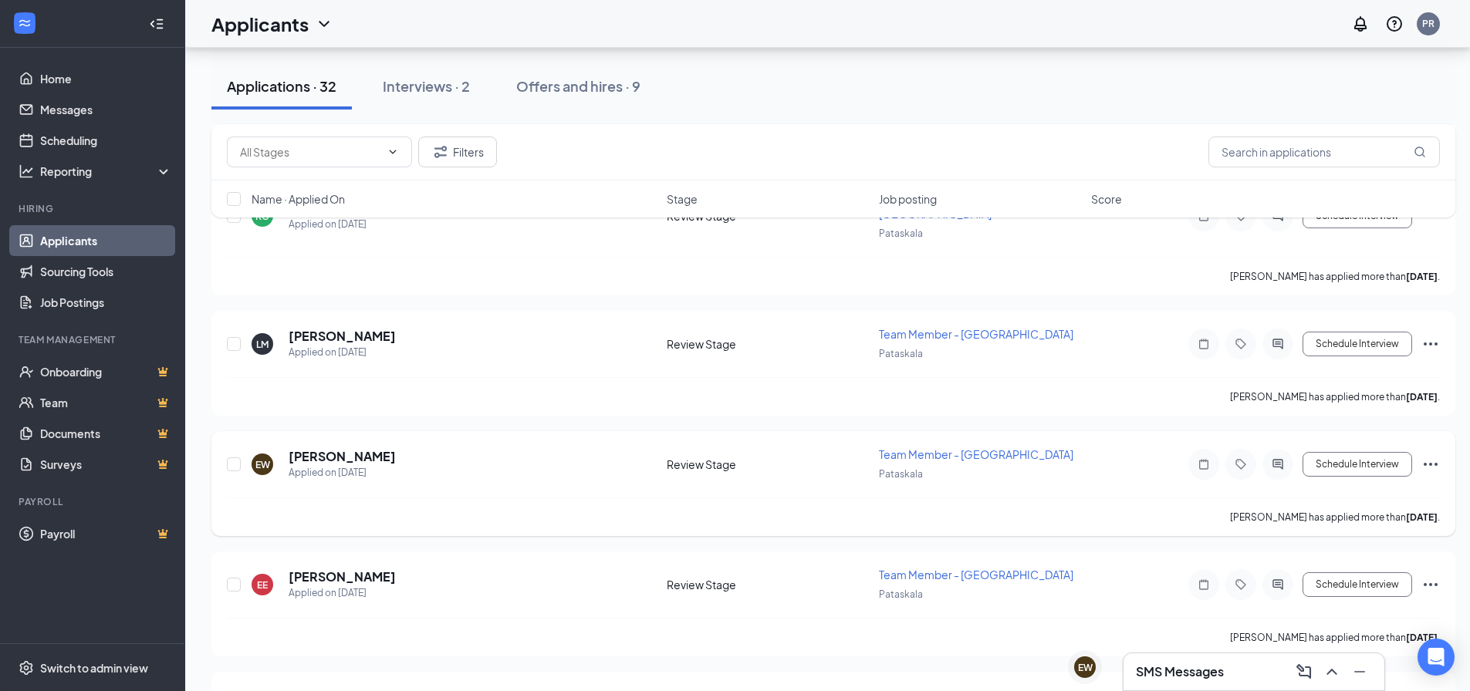
drag, startPoint x: 365, startPoint y: 428, endPoint x: 460, endPoint y: 434, distance: 95.2
click at [365, 448] on h5 "[PERSON_NAME]" at bounding box center [342, 456] width 107 height 17
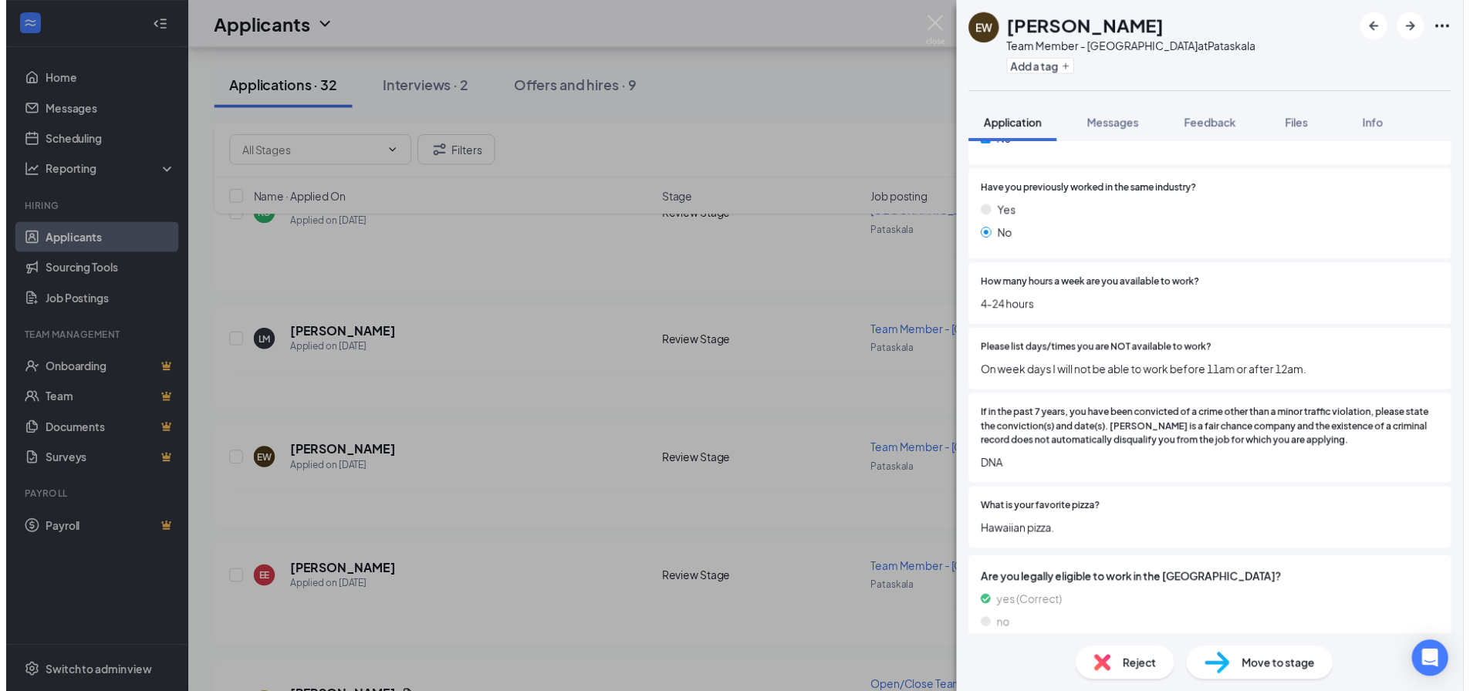
scroll to position [484, 0]
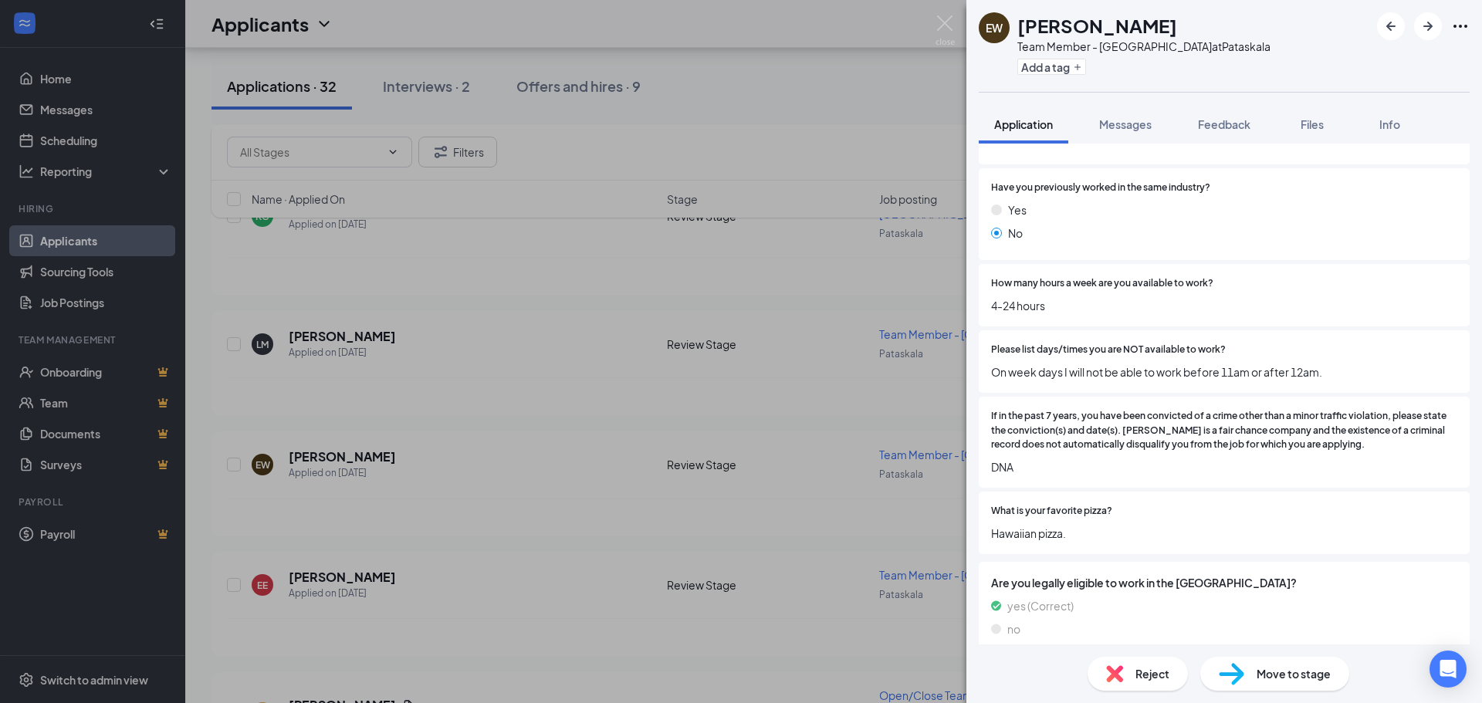
click at [622, 440] on div "EW Emma Watkins Team Member - Pataskala at Pataskala Add a tag Application Mess…" at bounding box center [741, 351] width 1482 height 703
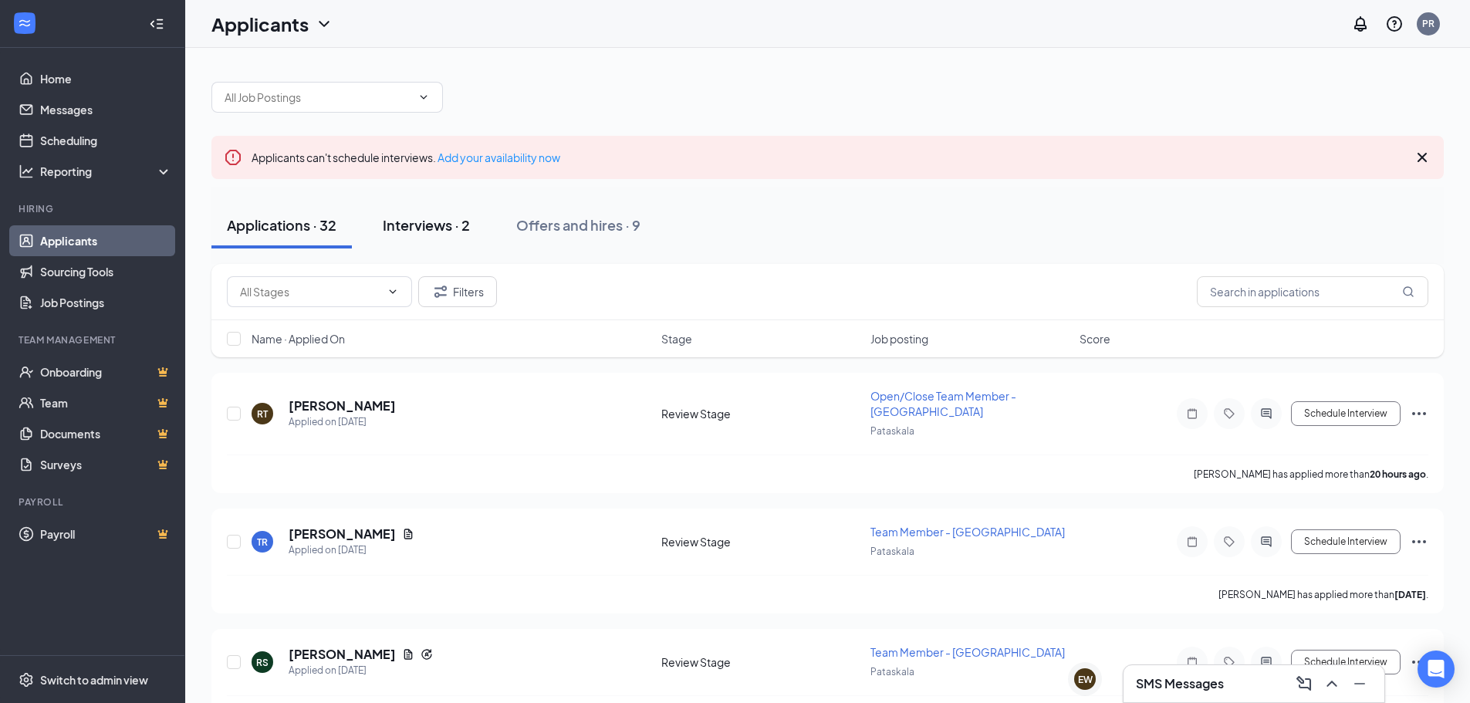
click at [432, 242] on button "Interviews · 2" at bounding box center [426, 225] width 118 height 46
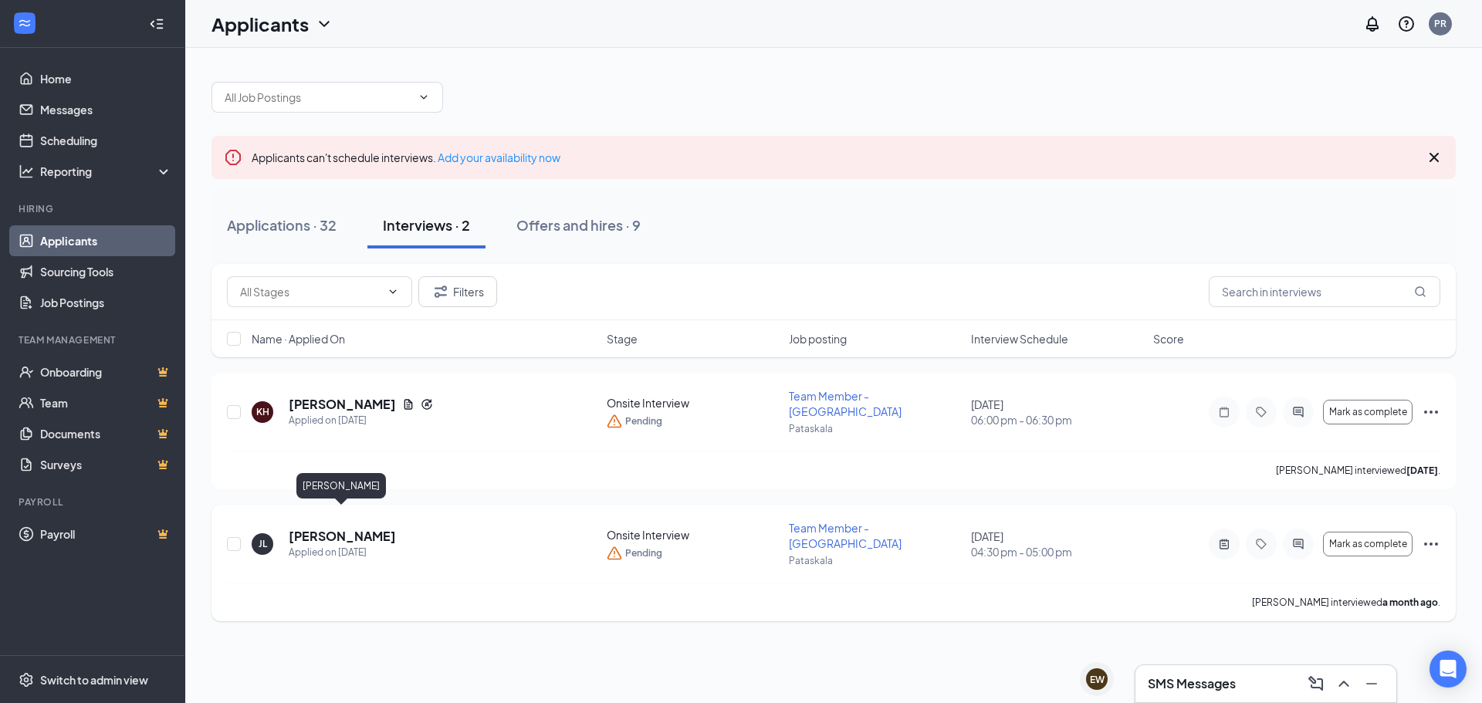
click at [326, 528] on h5 "Jenna Loudermilk" at bounding box center [342, 536] width 107 height 17
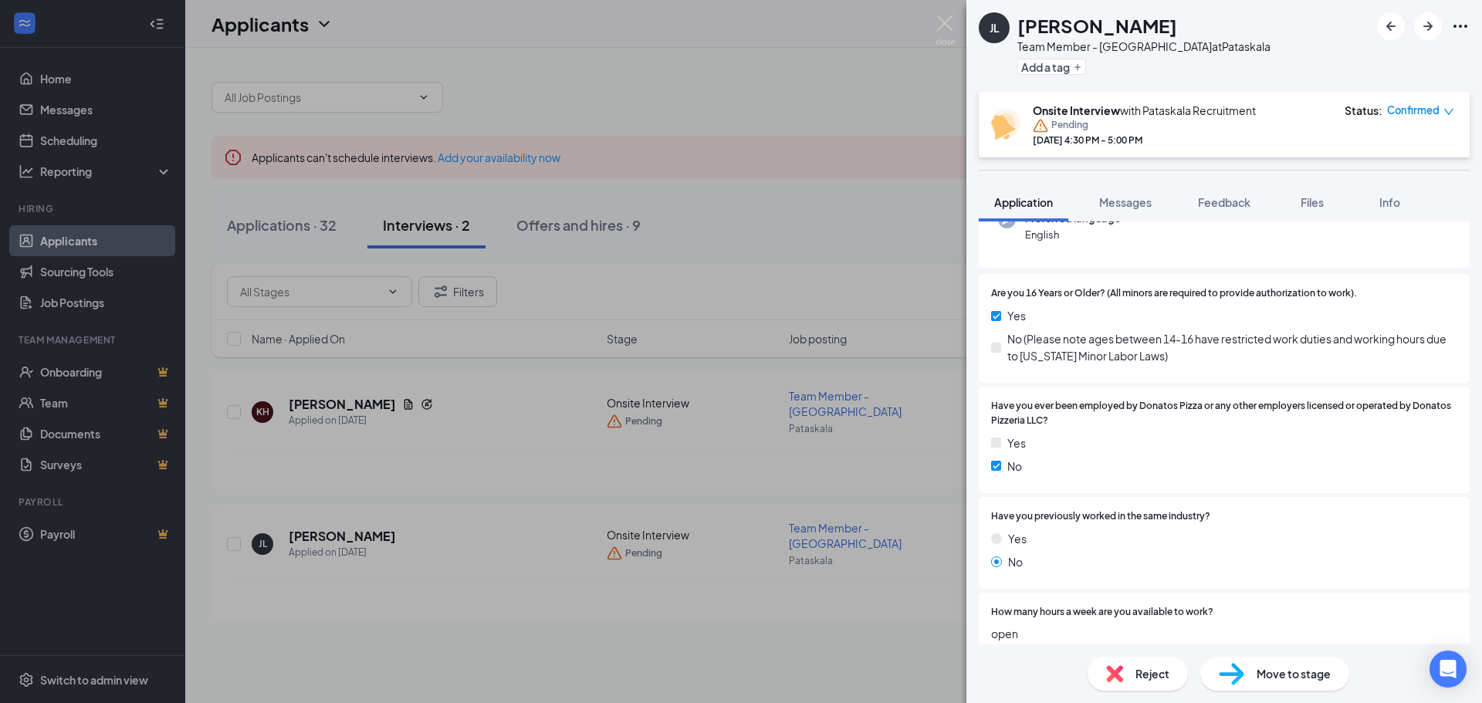
scroll to position [309, 0]
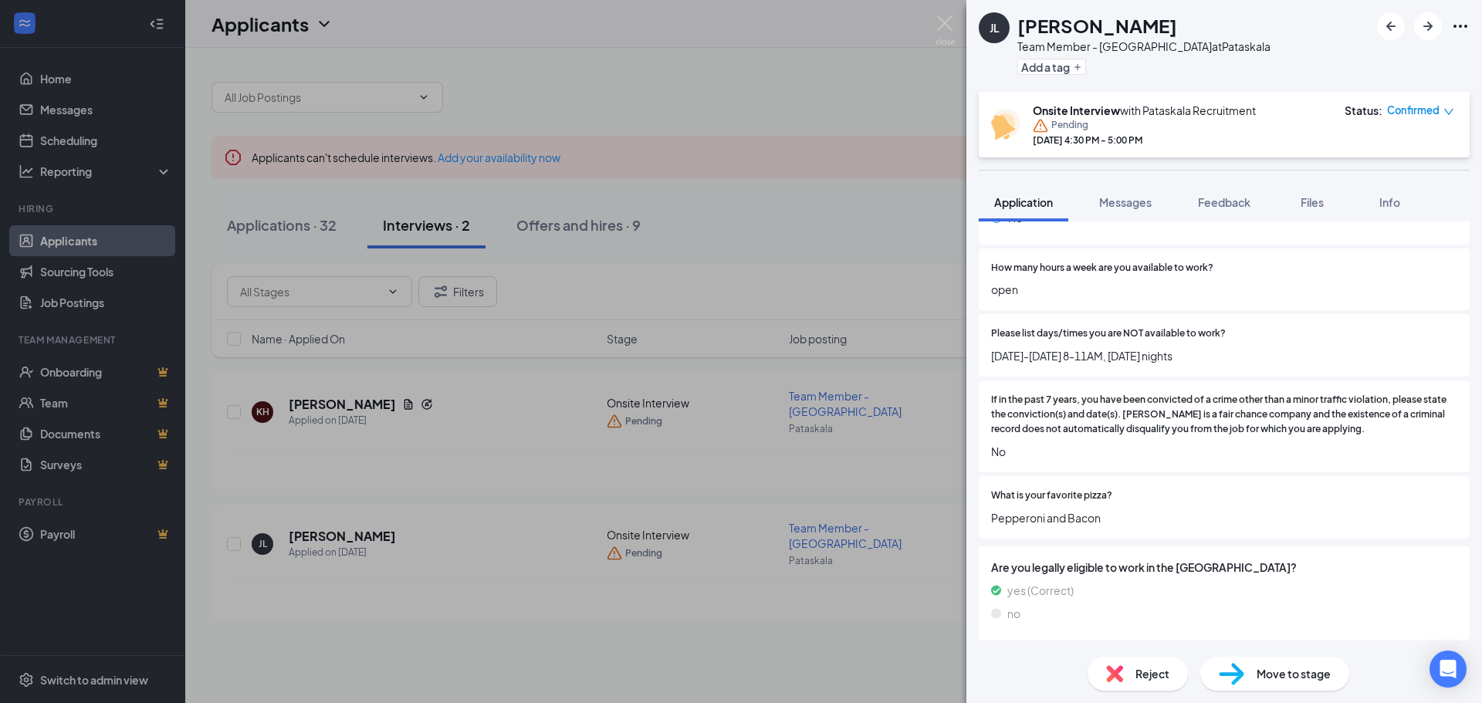
click at [1130, 672] on div "Reject" at bounding box center [1137, 674] width 100 height 34
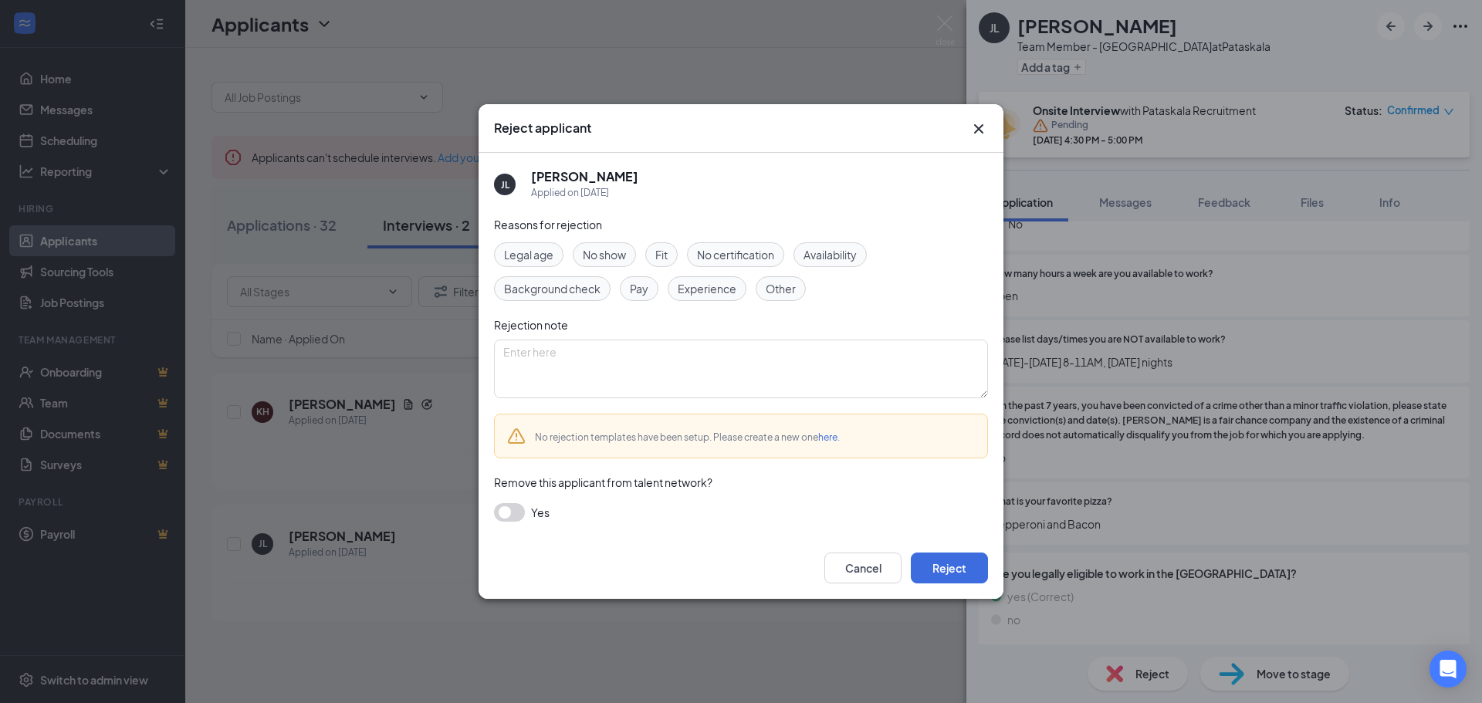
click at [841, 263] on div "Availability" at bounding box center [829, 254] width 73 height 25
click at [956, 567] on button "Reject" at bounding box center [949, 568] width 77 height 31
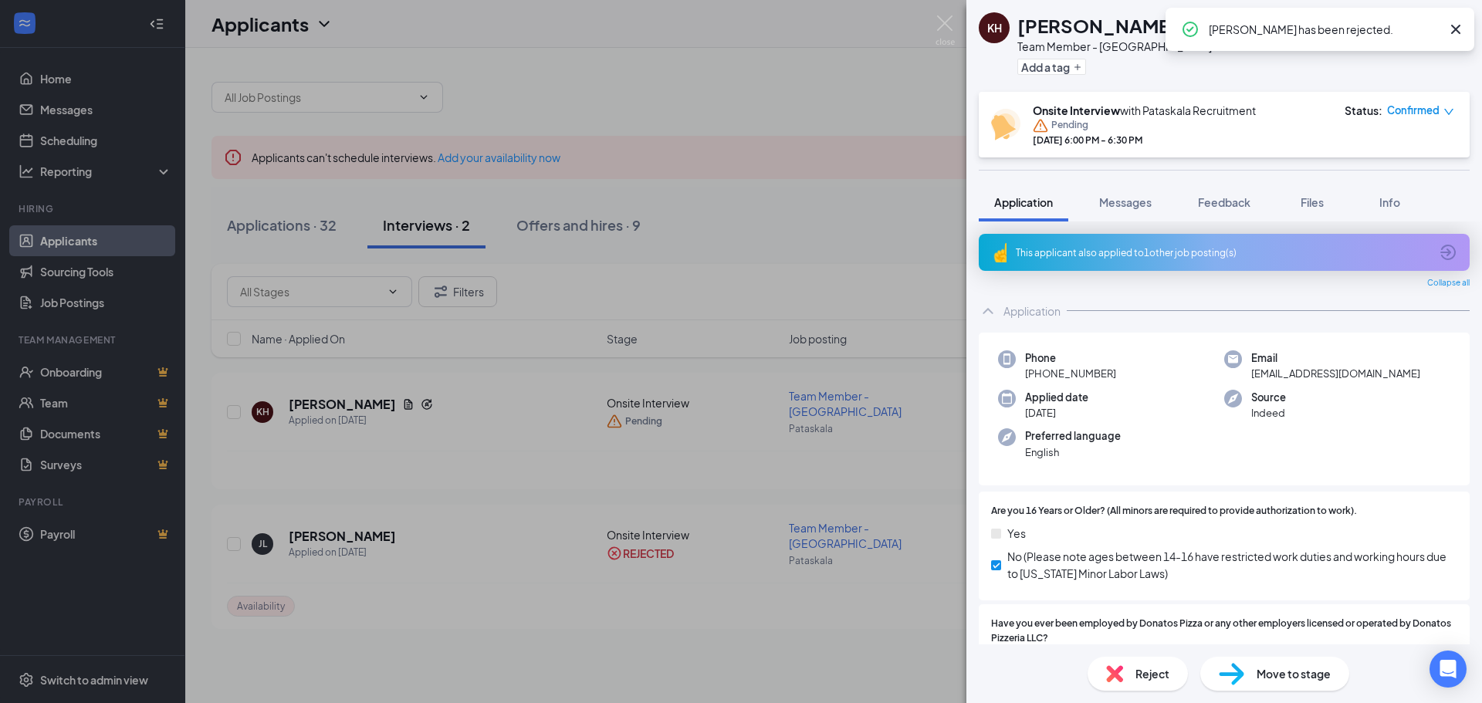
click at [330, 399] on div "KH Kenzi Haney Team Member - Pataskala at Pataskala Add a tag Onsite Interview …" at bounding box center [741, 351] width 1482 height 703
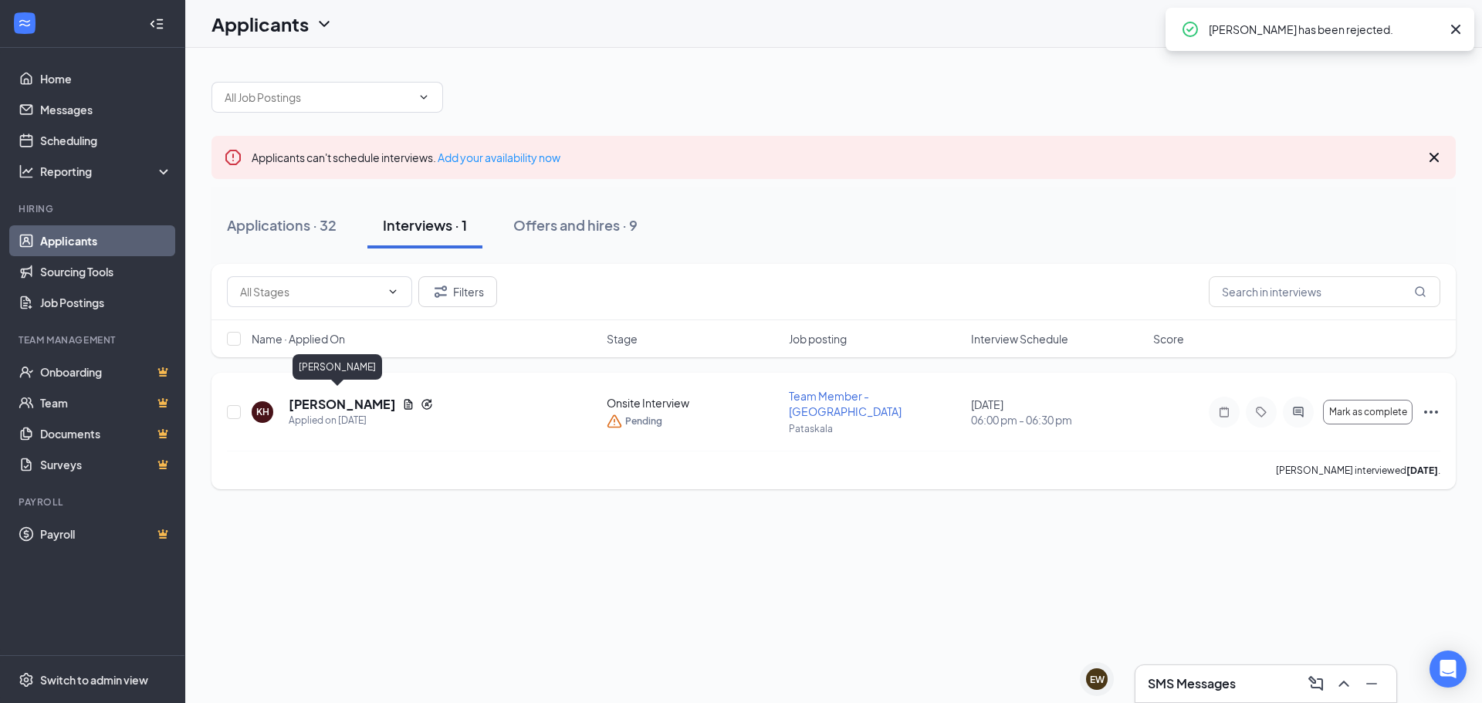
click at [337, 398] on h5 "Kenzi Haney" at bounding box center [342, 404] width 107 height 17
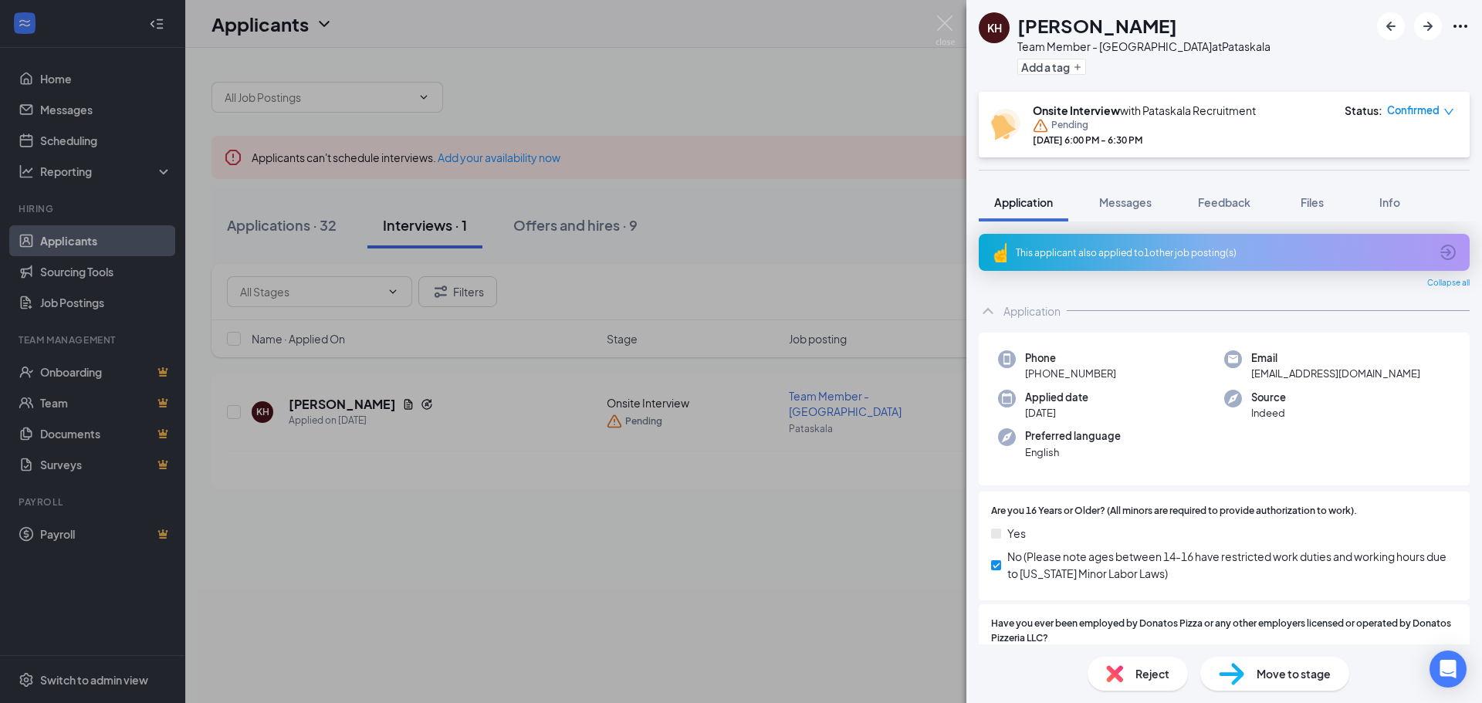
click at [239, 485] on div "KH Kenzi Haney Team Member - Pataskala at Pataskala Add a tag Onsite Interview …" at bounding box center [741, 351] width 1482 height 703
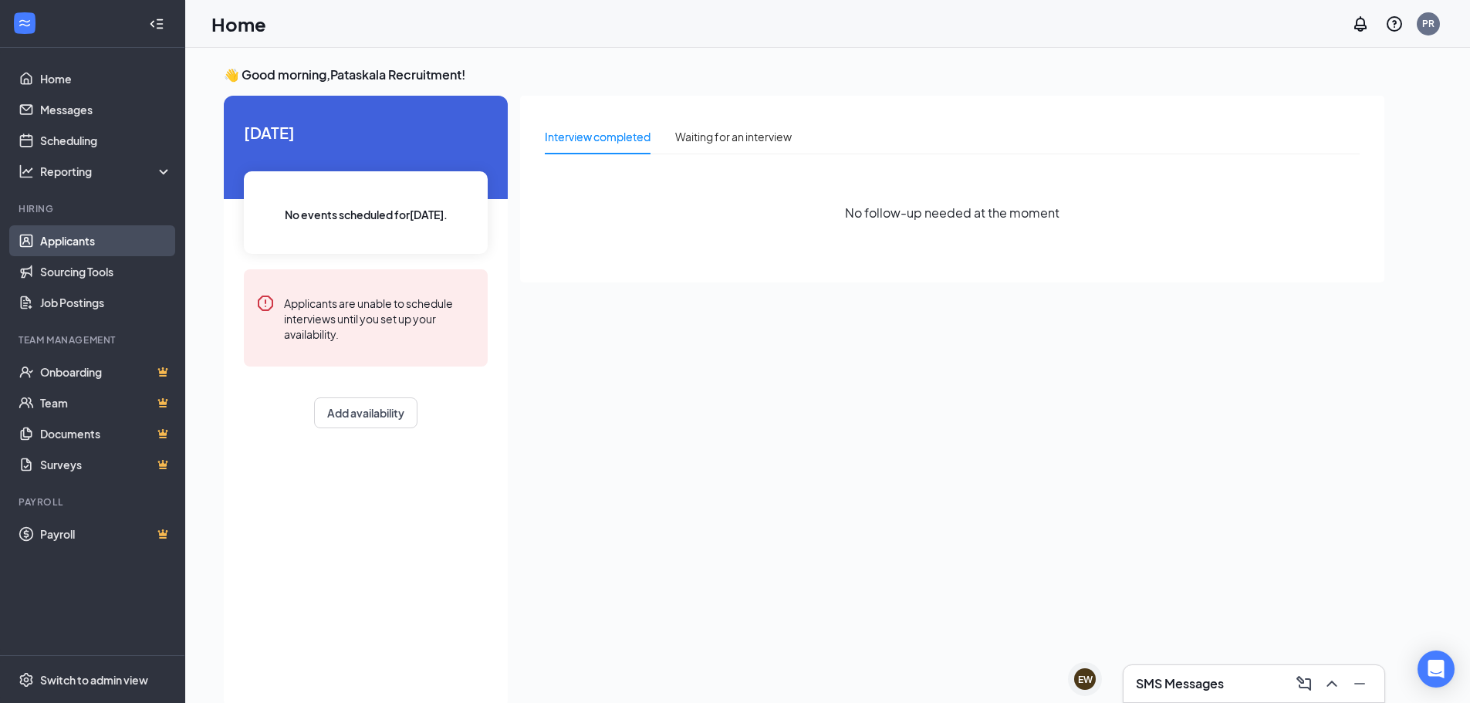
click at [90, 241] on link "Applicants" at bounding box center [106, 240] width 132 height 31
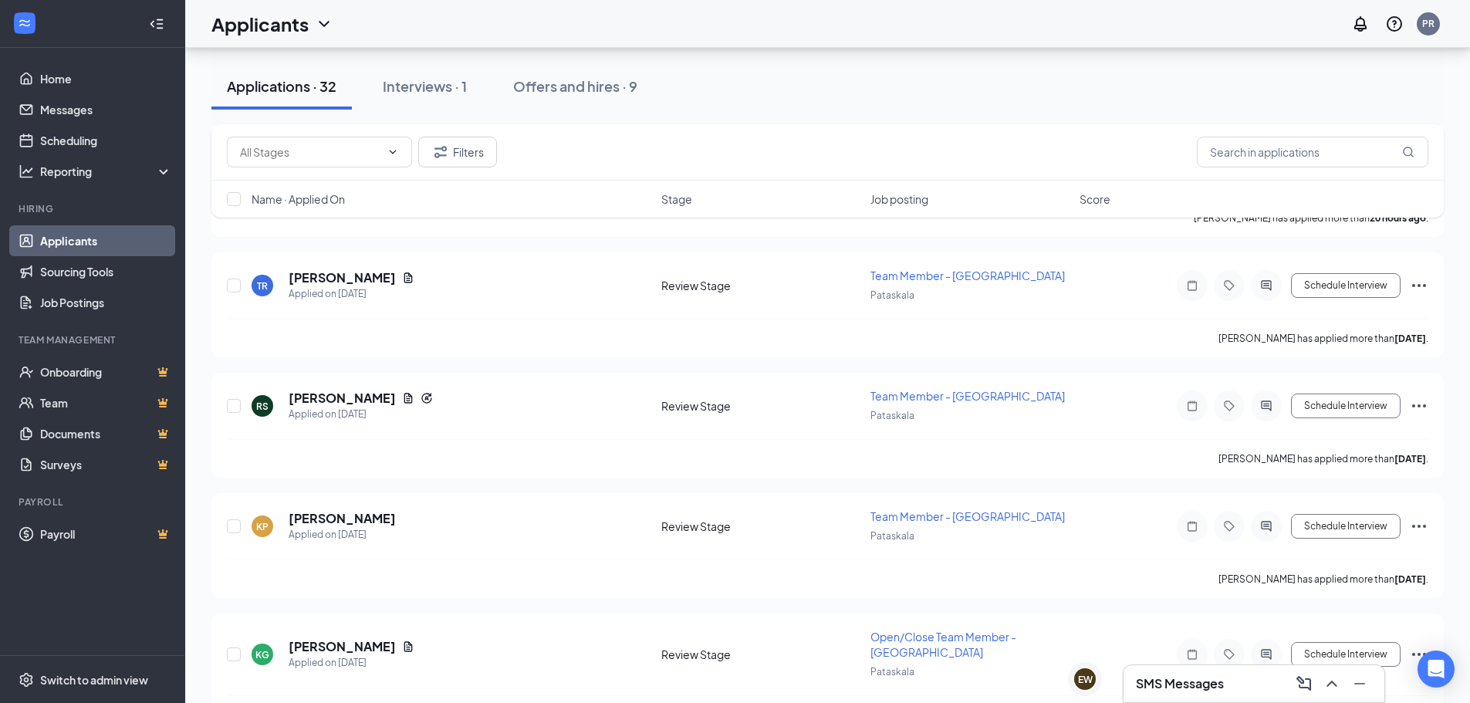
scroll to position [309, 0]
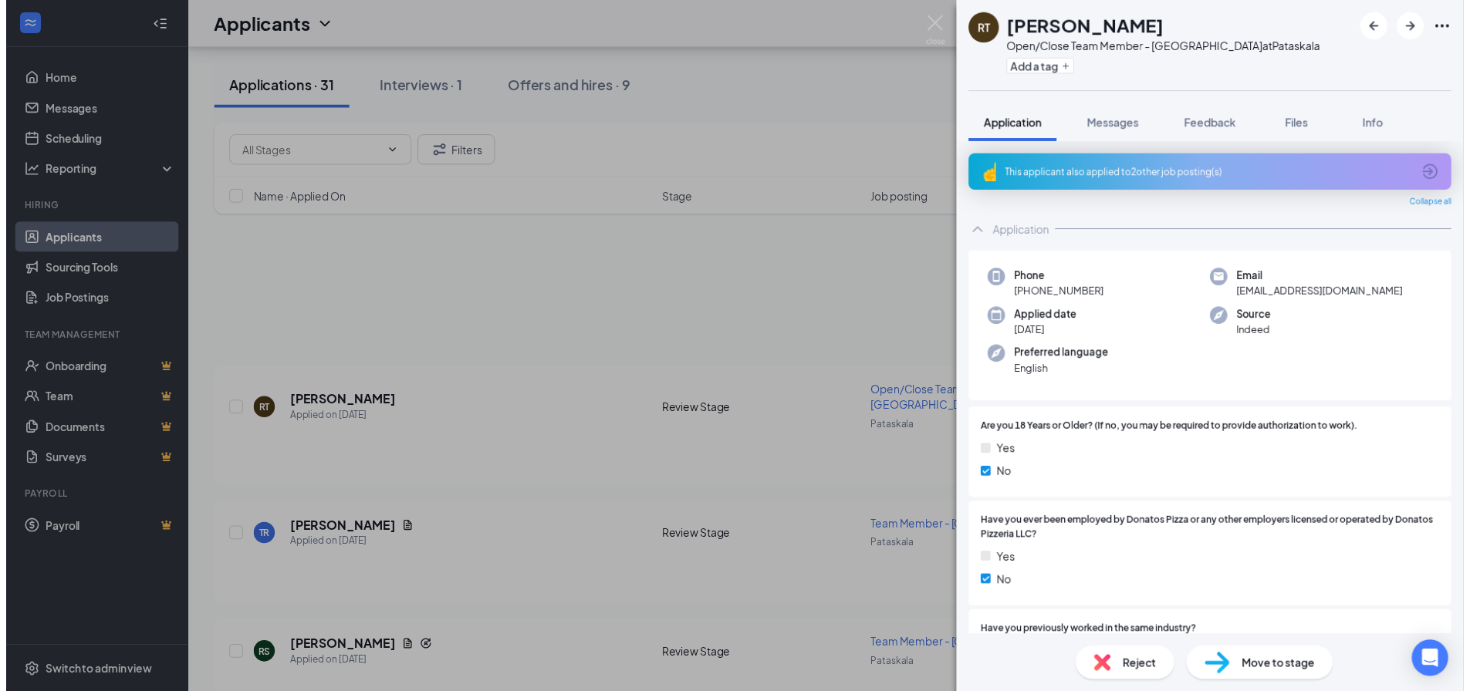
scroll to position [3405, 0]
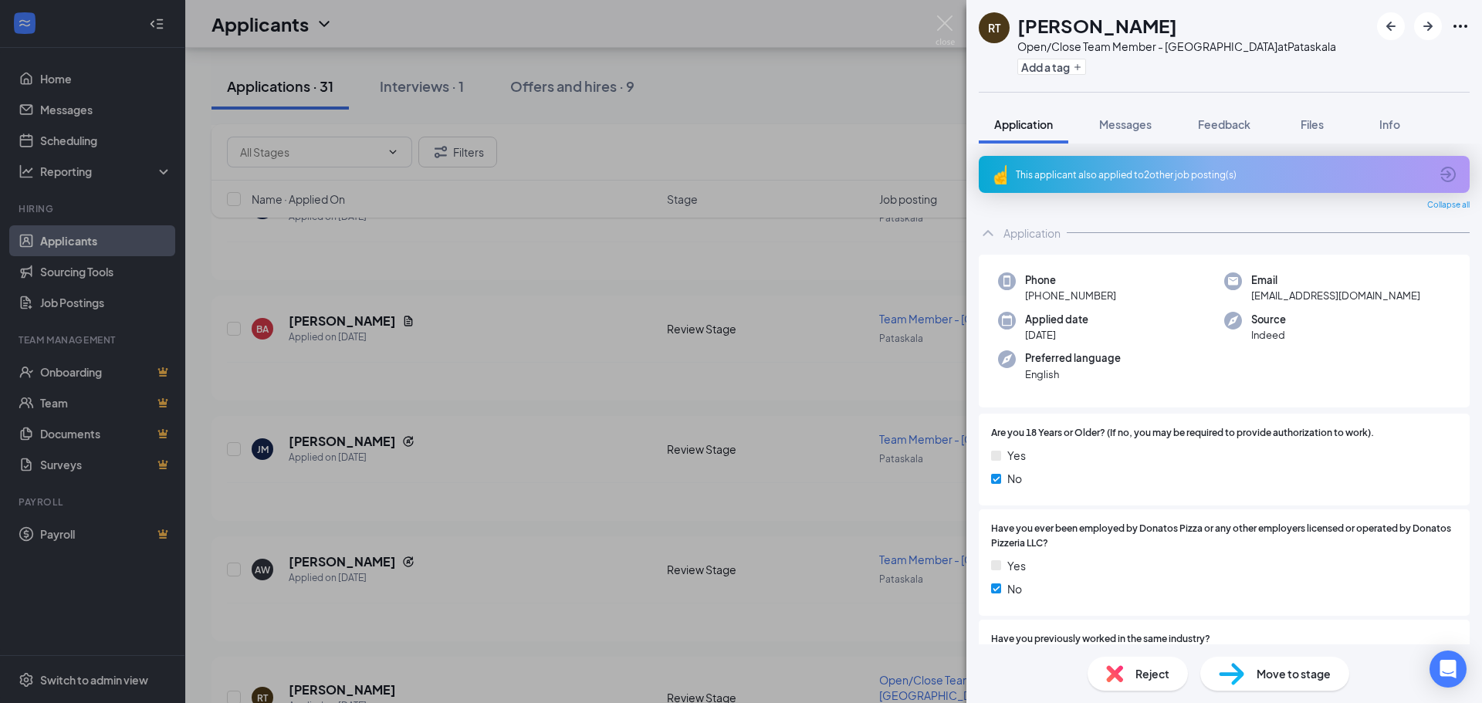
click at [362, 607] on div "RT [PERSON_NAME] Open/Close Team Member - Pataskala at [GEOGRAPHIC_DATA] Add a …" at bounding box center [741, 351] width 1482 height 703
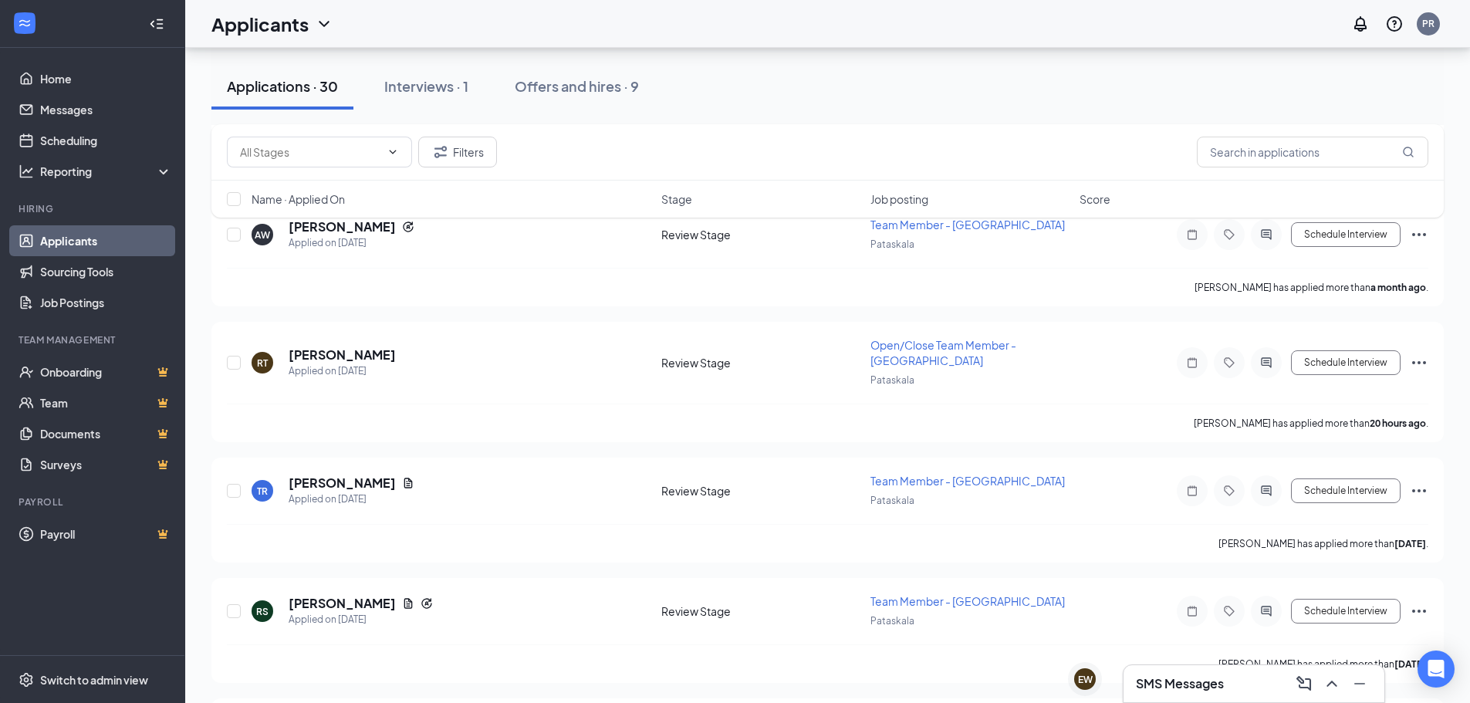
scroll to position [3714, 0]
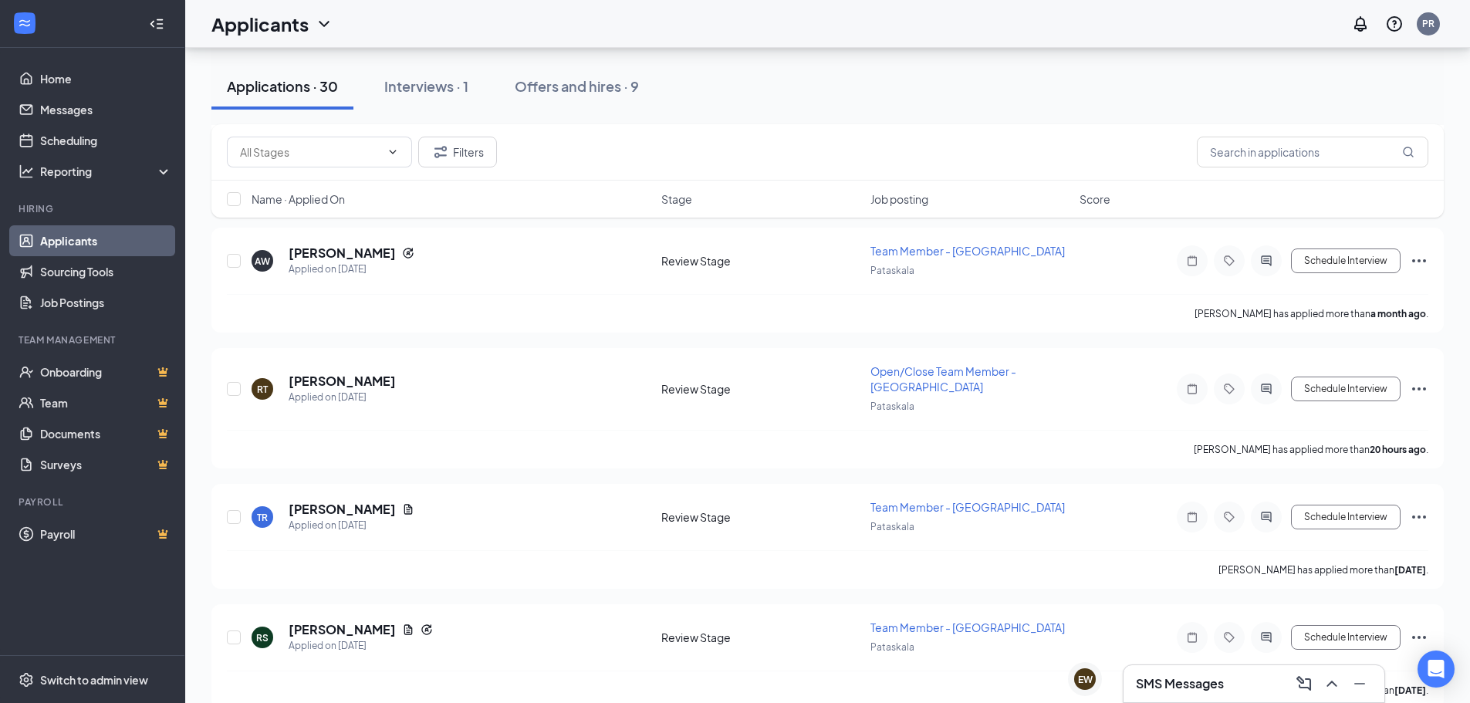
click at [325, 202] on span "Name · Applied On" at bounding box center [298, 198] width 93 height 15
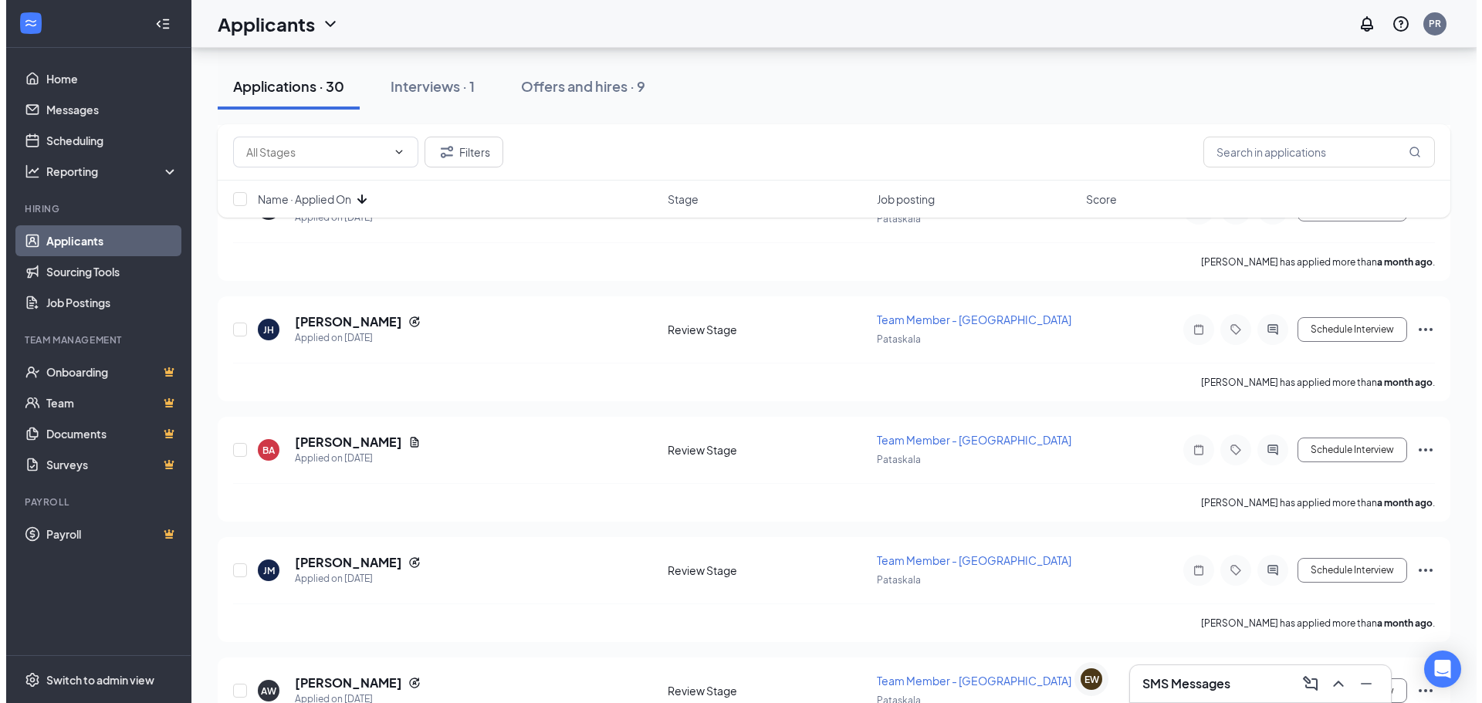
scroll to position [3284, 0]
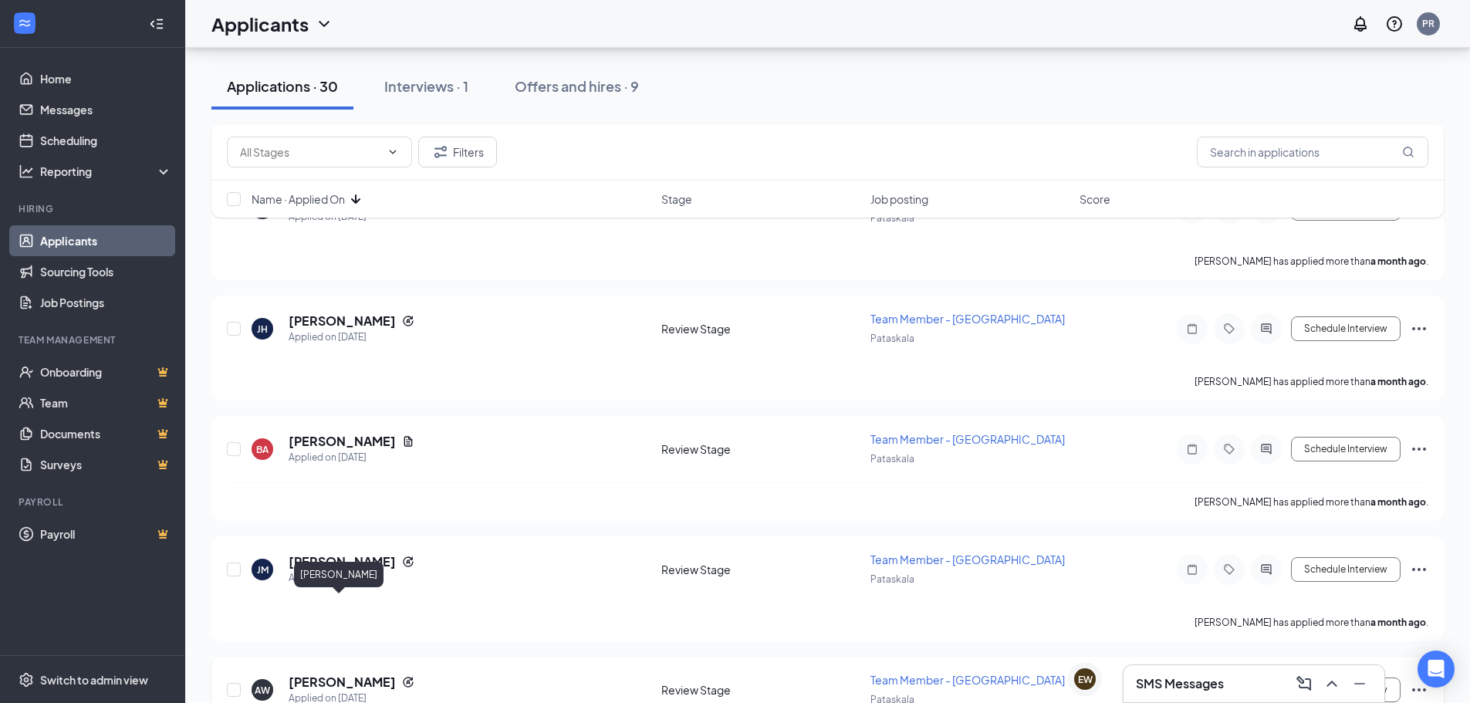
click at [348, 674] on h5 "[PERSON_NAME]" at bounding box center [342, 682] width 107 height 17
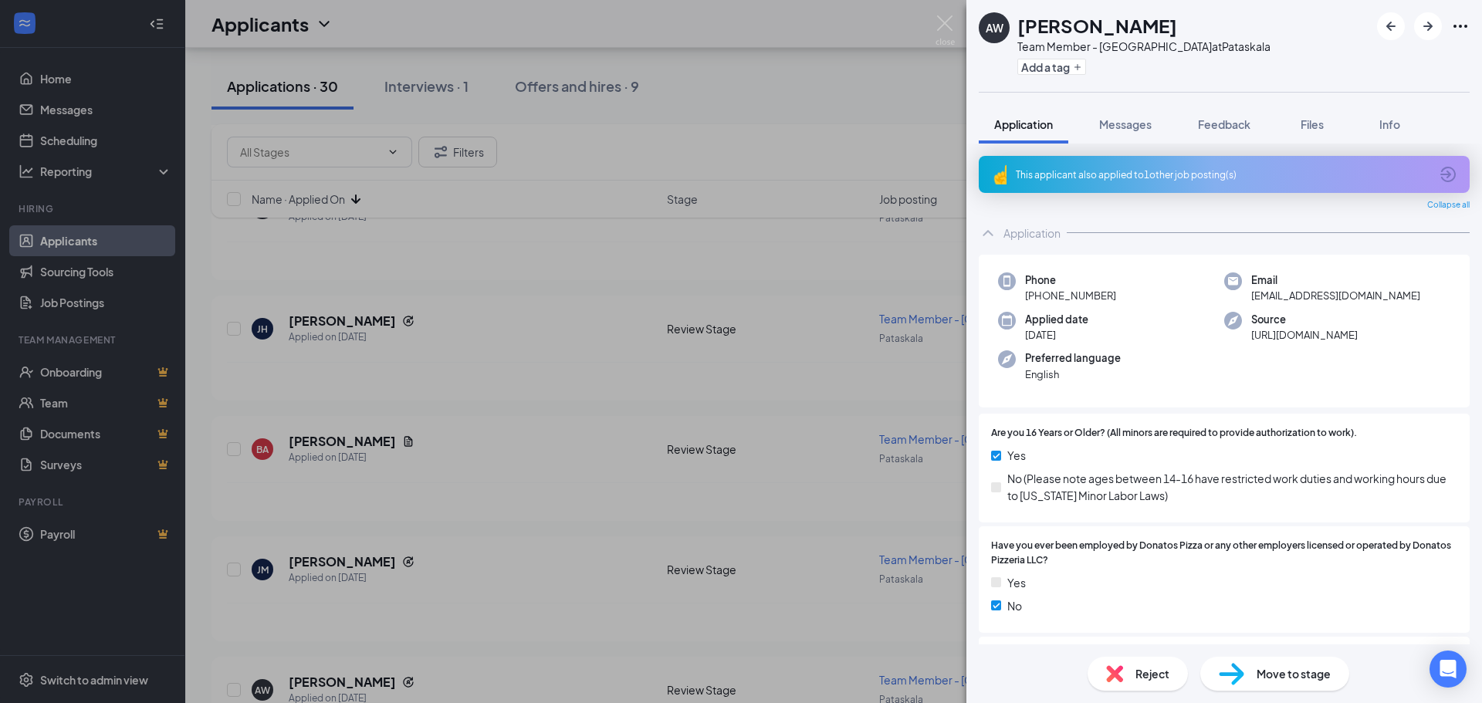
click at [546, 546] on div "AW [PERSON_NAME] Team Member - Pataskala at [GEOGRAPHIC_DATA] Add a tag Applica…" at bounding box center [741, 351] width 1482 height 703
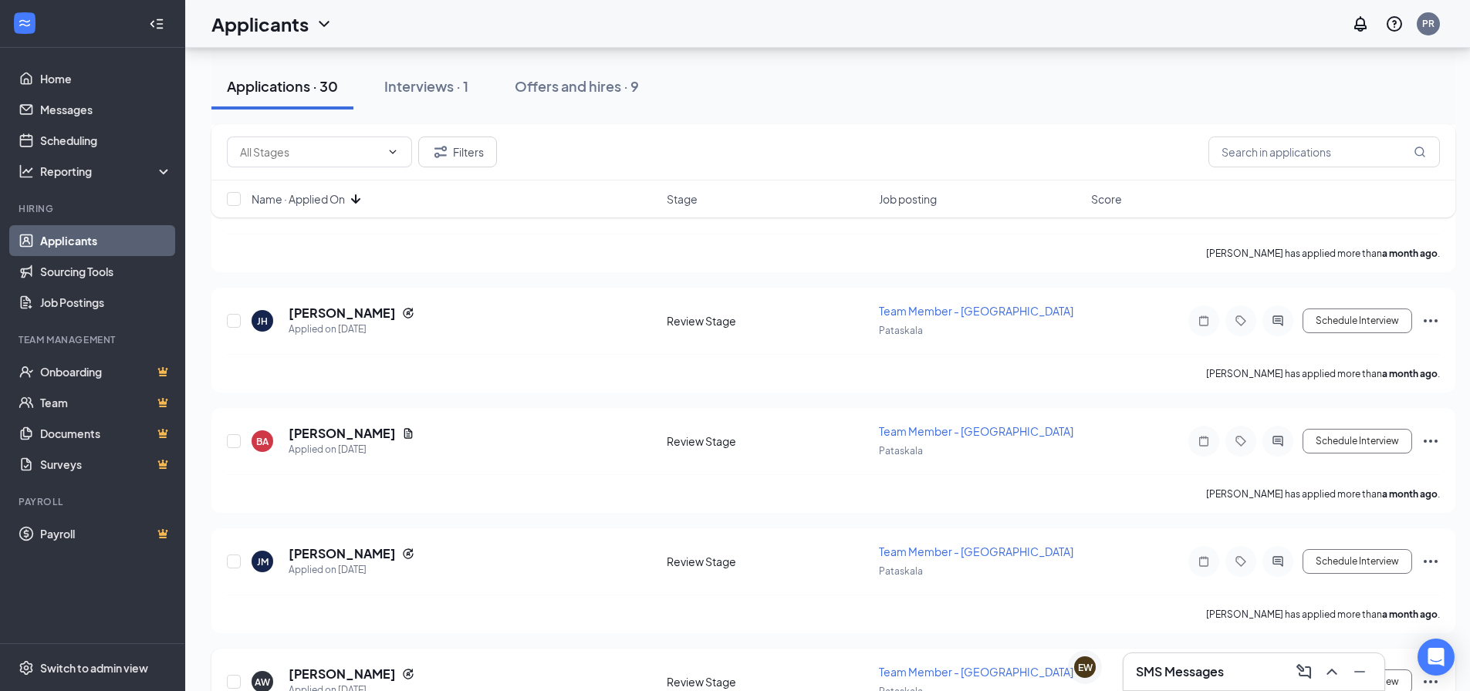
scroll to position [3296, 0]
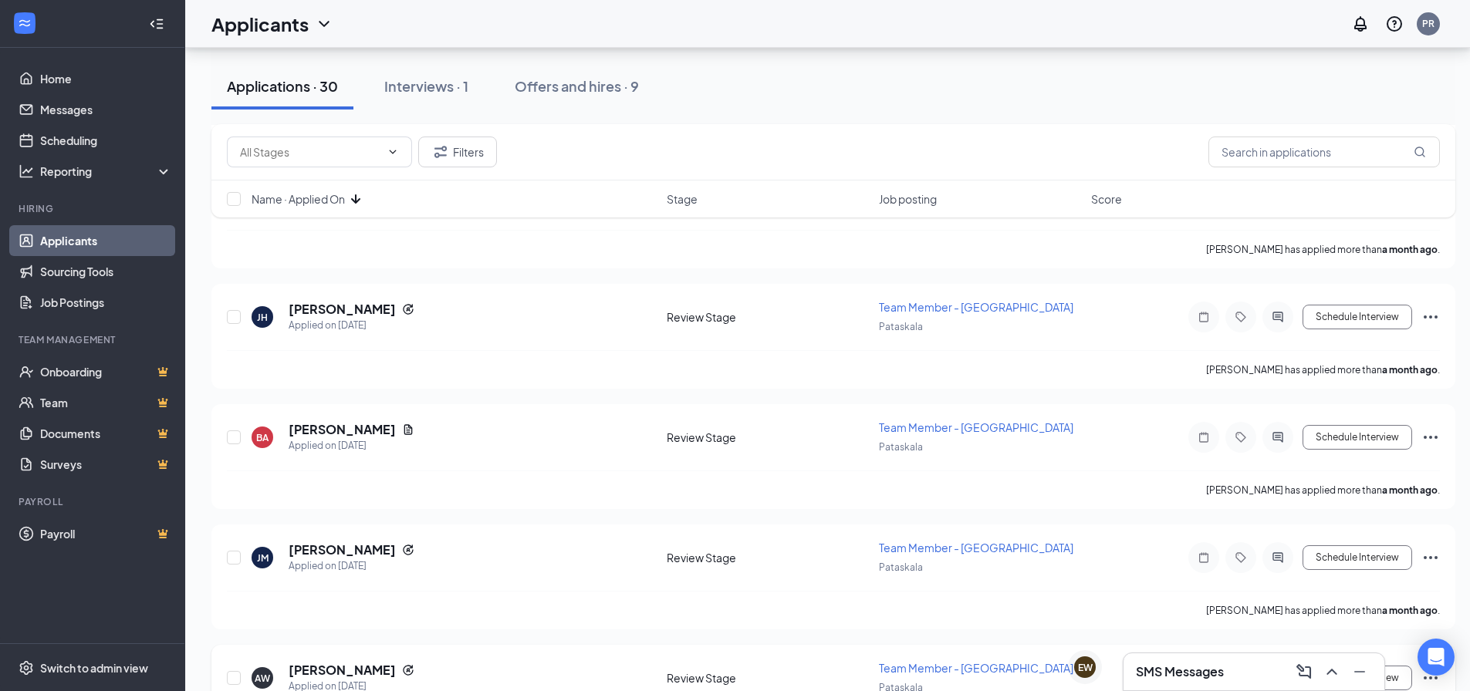
click at [1439, 669] on icon "Ellipses" at bounding box center [1431, 678] width 19 height 19
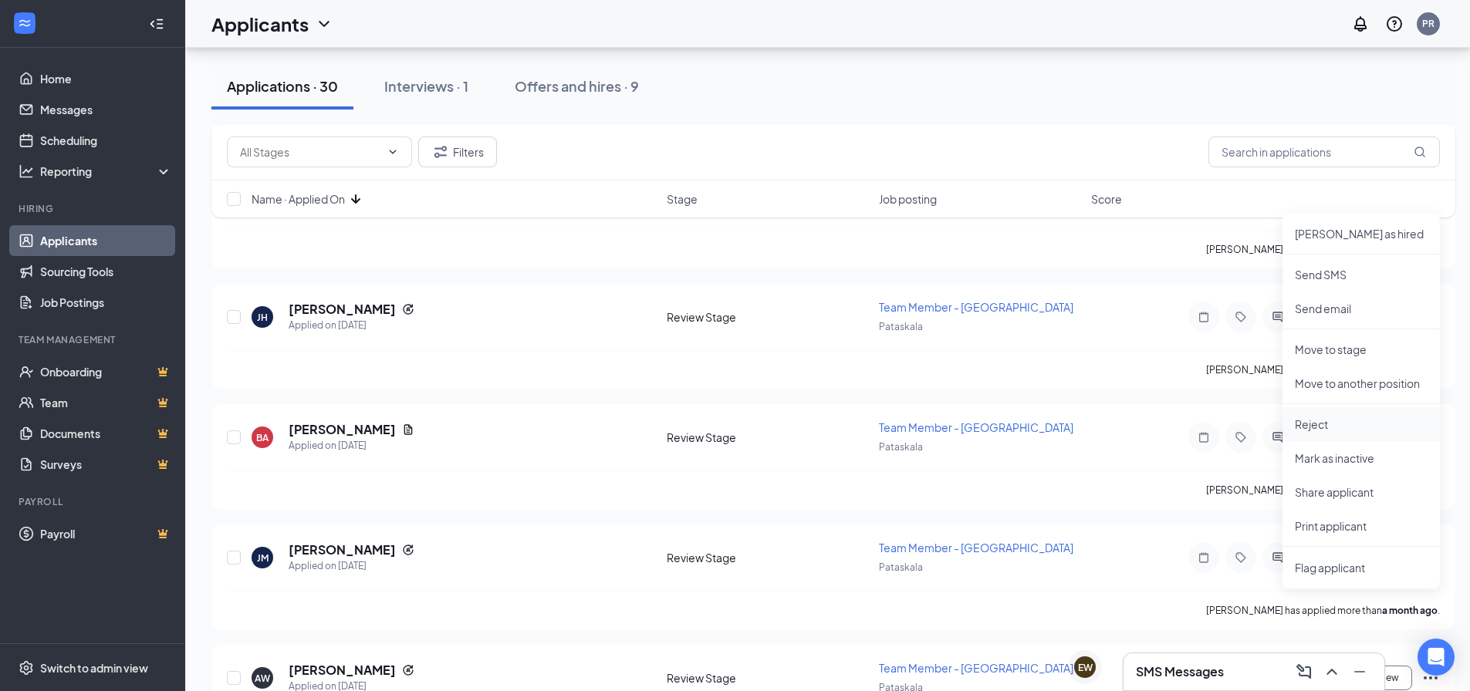
click at [1360, 417] on p "Reject" at bounding box center [1361, 424] width 133 height 15
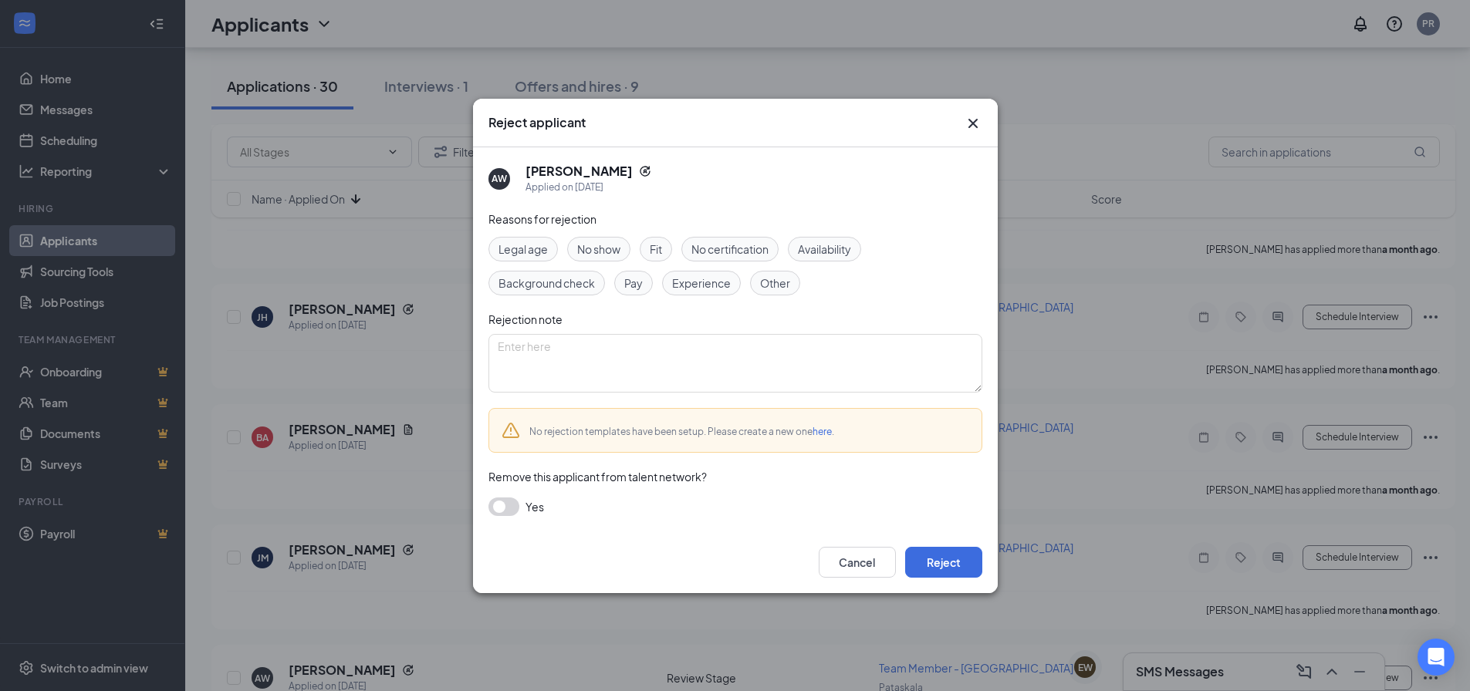
click at [782, 288] on span "Other" at bounding box center [775, 283] width 30 height 17
click at [951, 572] on button "Reject" at bounding box center [943, 562] width 77 height 31
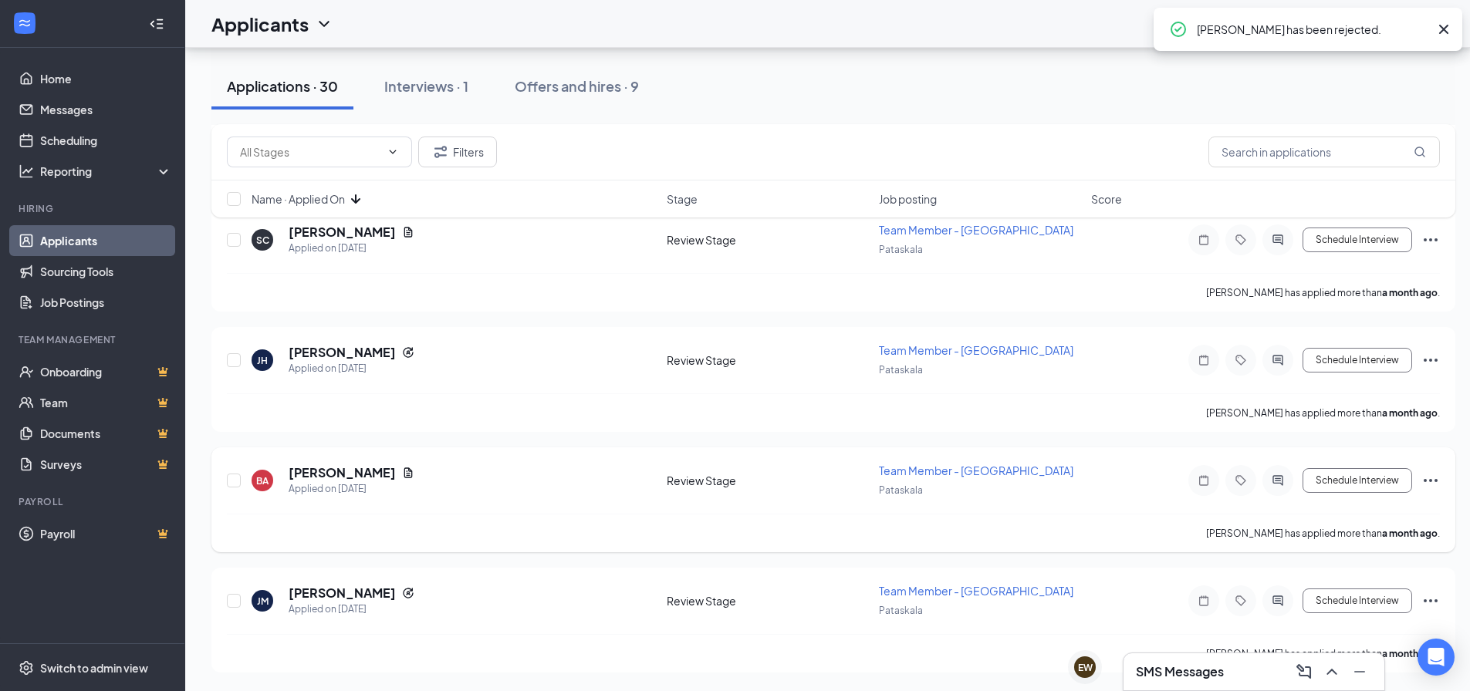
scroll to position [3176, 0]
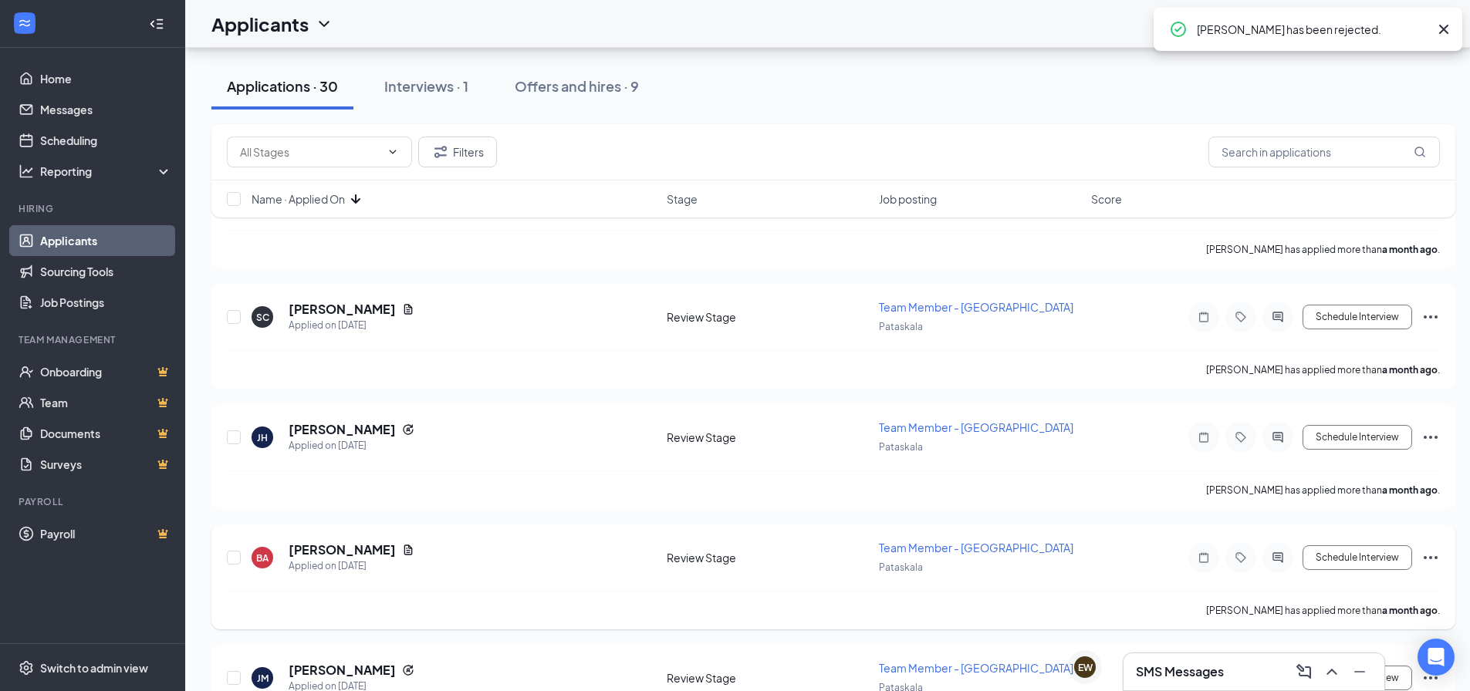
click at [1438, 549] on icon "Ellipses" at bounding box center [1431, 558] width 19 height 19
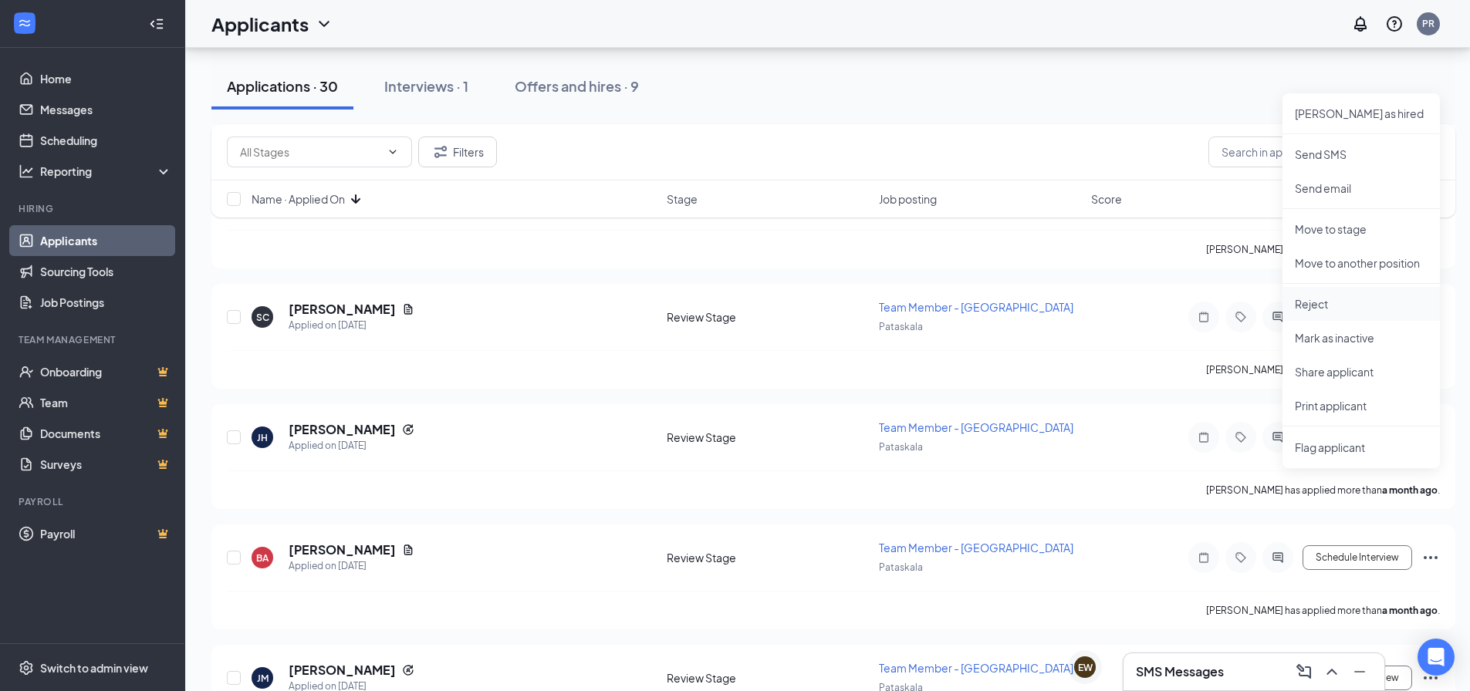
click at [1350, 302] on p "Reject" at bounding box center [1361, 303] width 133 height 15
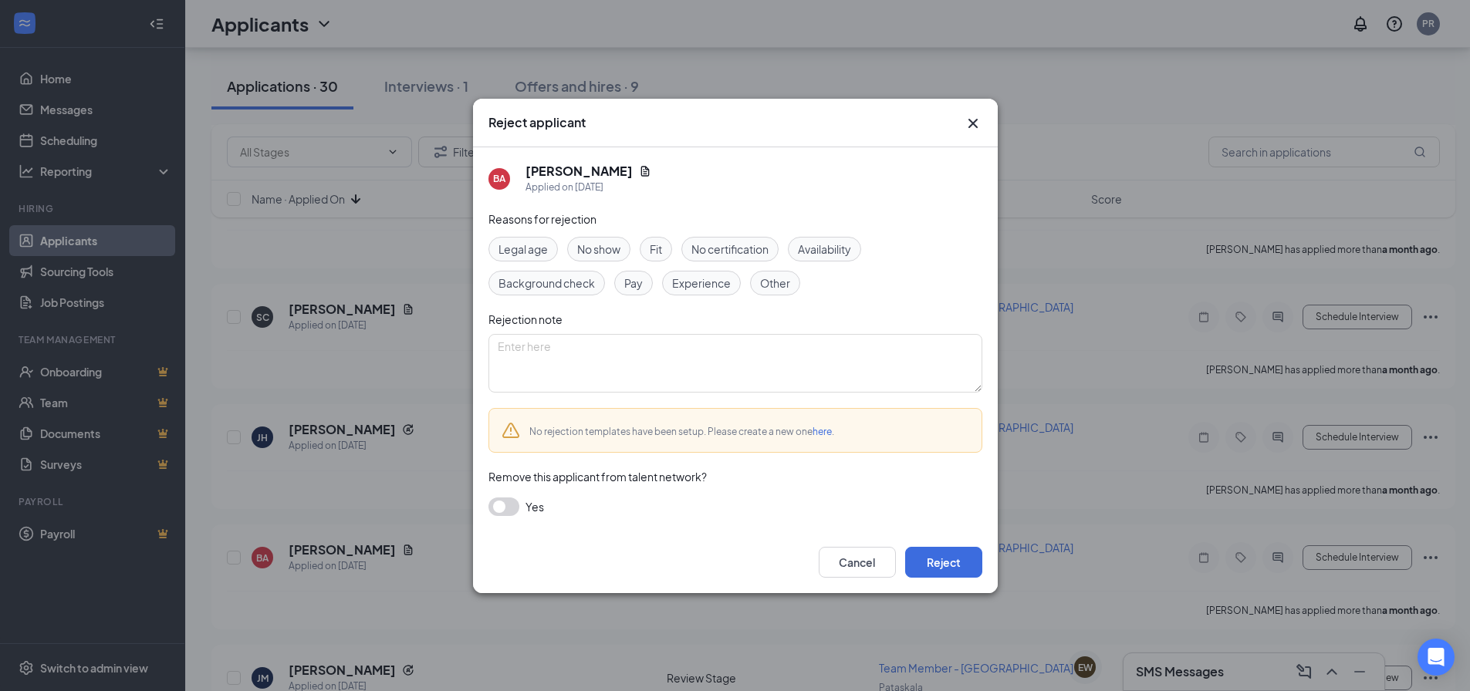
drag, startPoint x: 802, startPoint y: 261, endPoint x: 825, endPoint y: 305, distance: 49.7
click at [803, 260] on div "Availability" at bounding box center [824, 249] width 73 height 25
click at [932, 574] on button "Reject" at bounding box center [943, 562] width 77 height 31
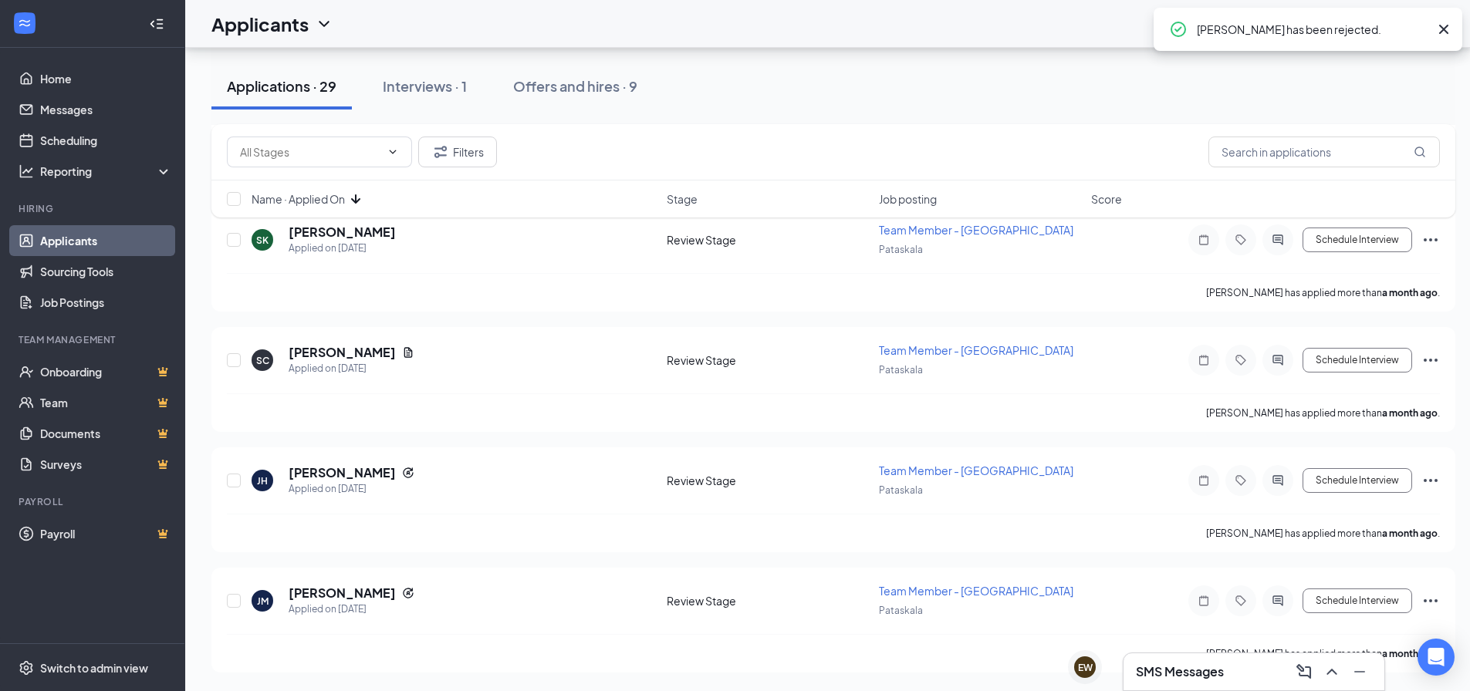
scroll to position [3055, 0]
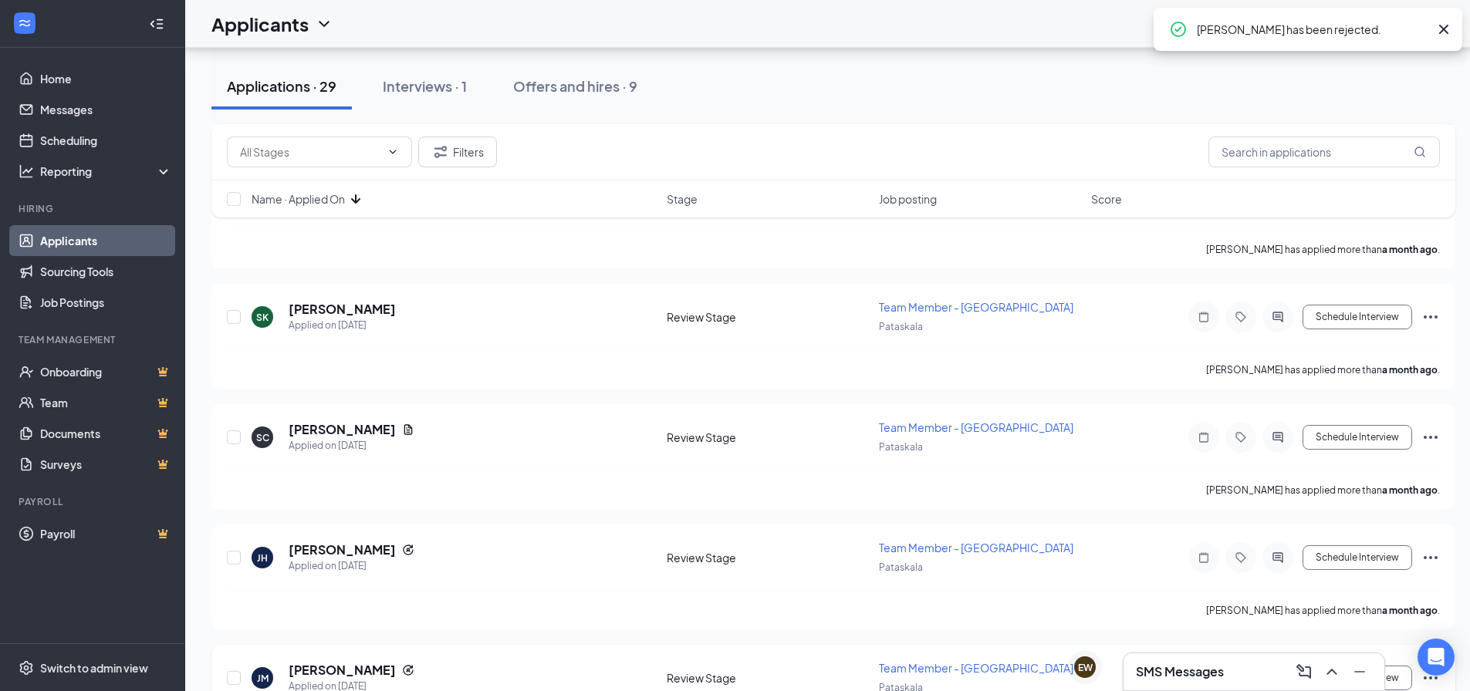
click at [1436, 677] on icon "Ellipses" at bounding box center [1431, 678] width 14 height 3
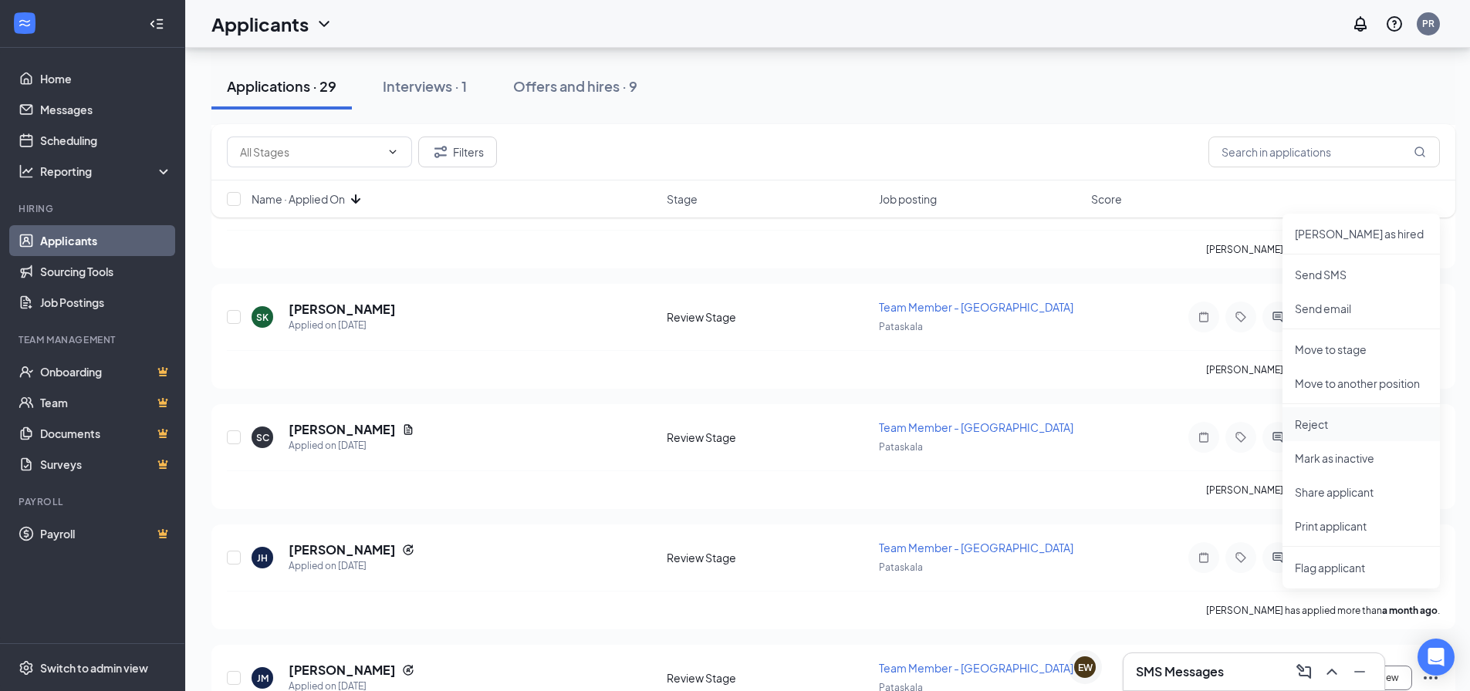
click at [1349, 426] on p "Reject" at bounding box center [1361, 424] width 133 height 15
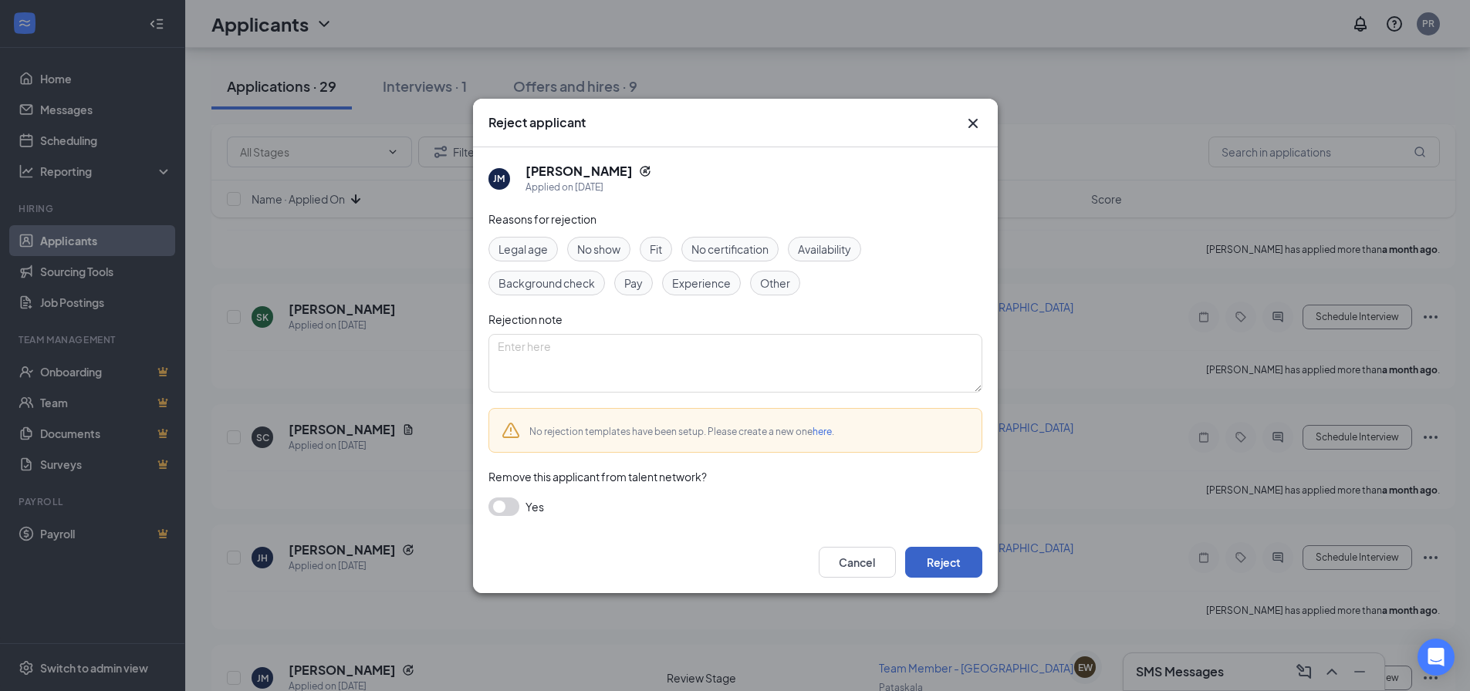
click at [956, 570] on button "Reject" at bounding box center [943, 562] width 77 height 31
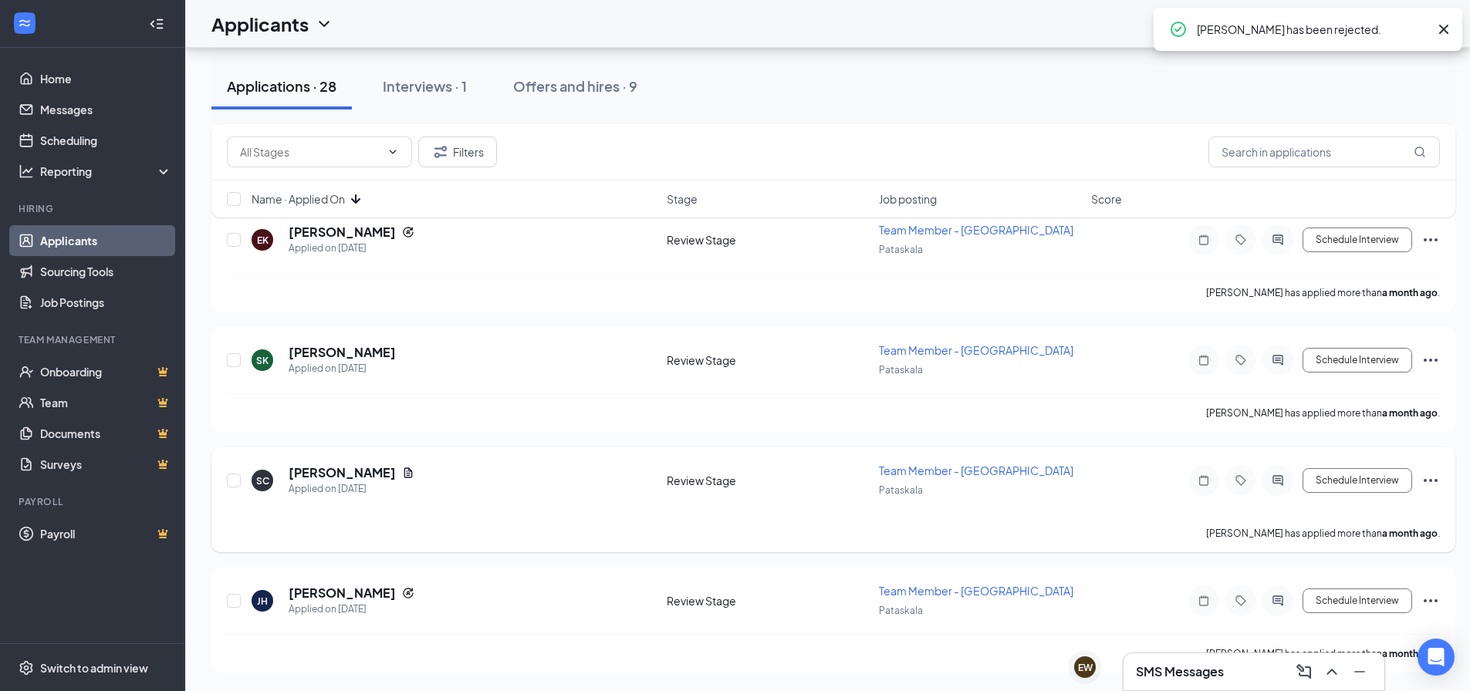
scroll to position [2935, 0]
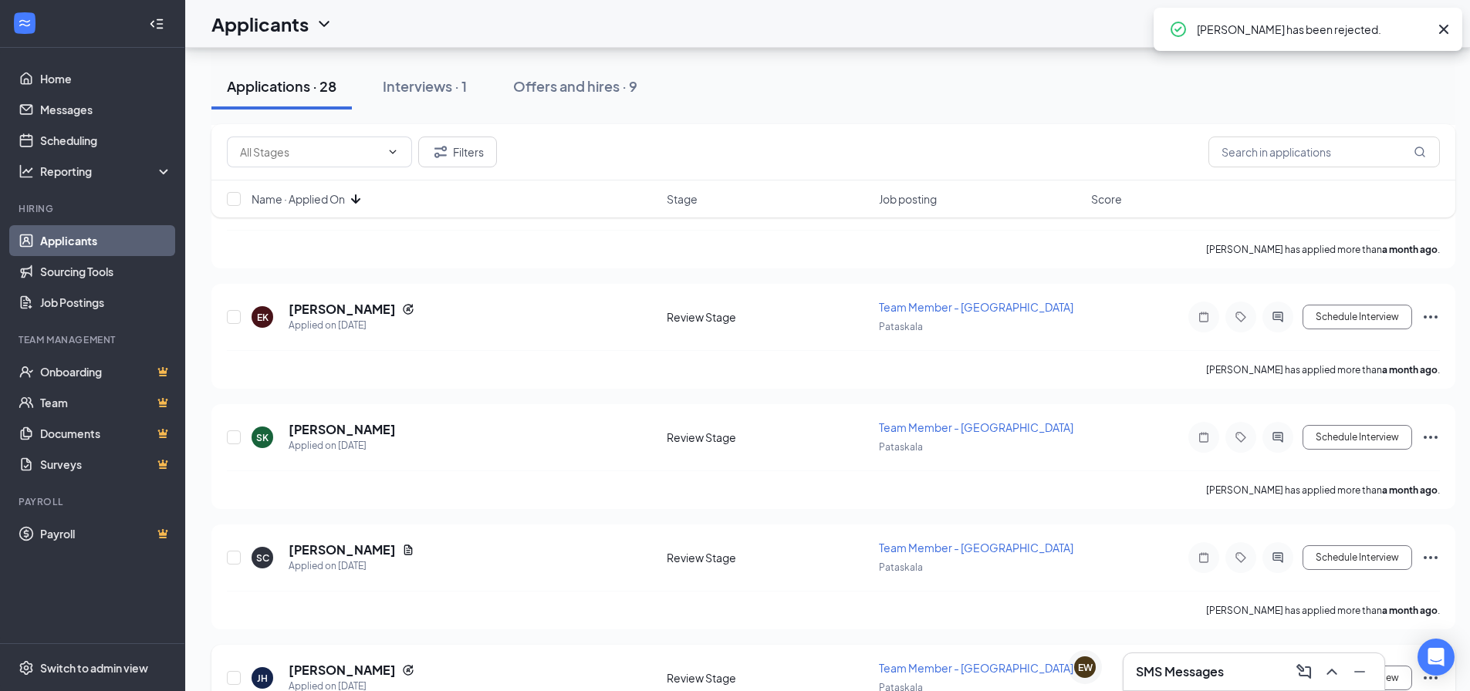
click at [1426, 669] on icon "Ellipses" at bounding box center [1431, 678] width 19 height 19
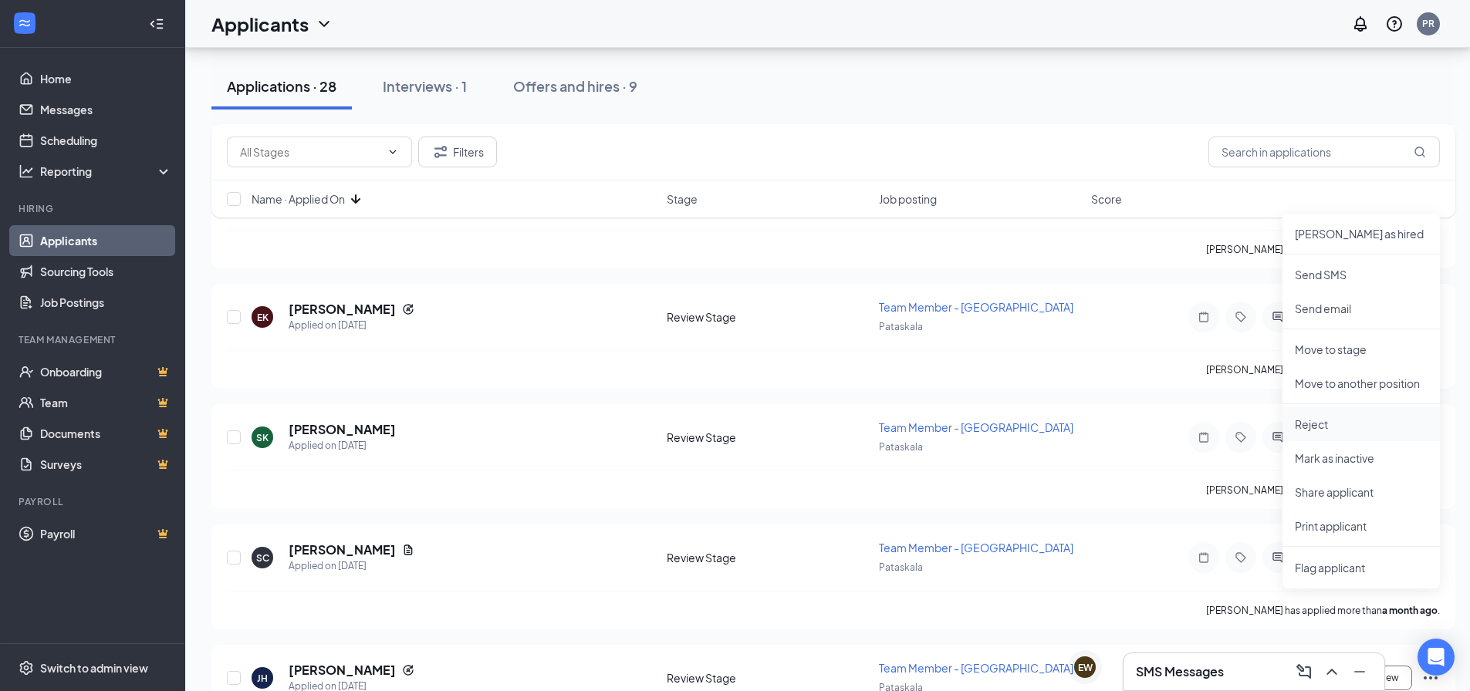
click at [1332, 428] on p "Reject" at bounding box center [1361, 424] width 133 height 15
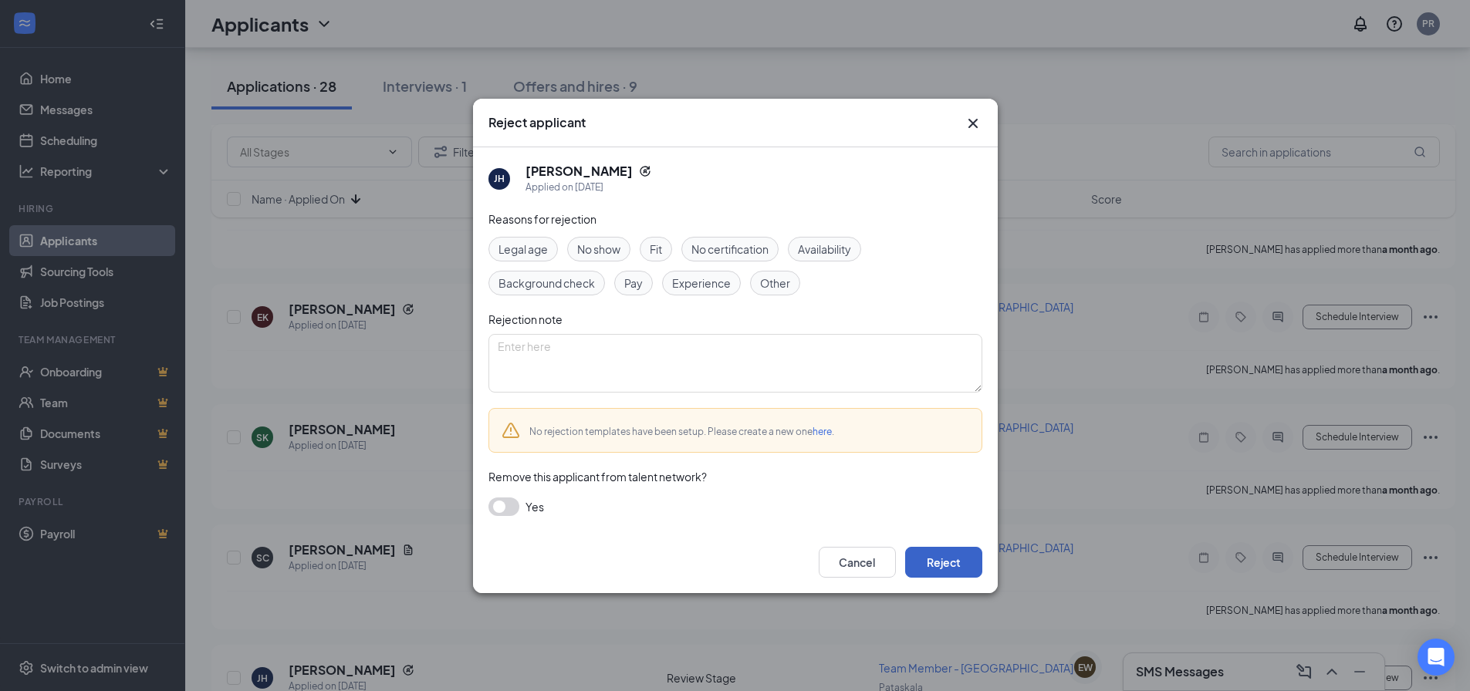
click at [935, 549] on button "Reject" at bounding box center [943, 562] width 77 height 31
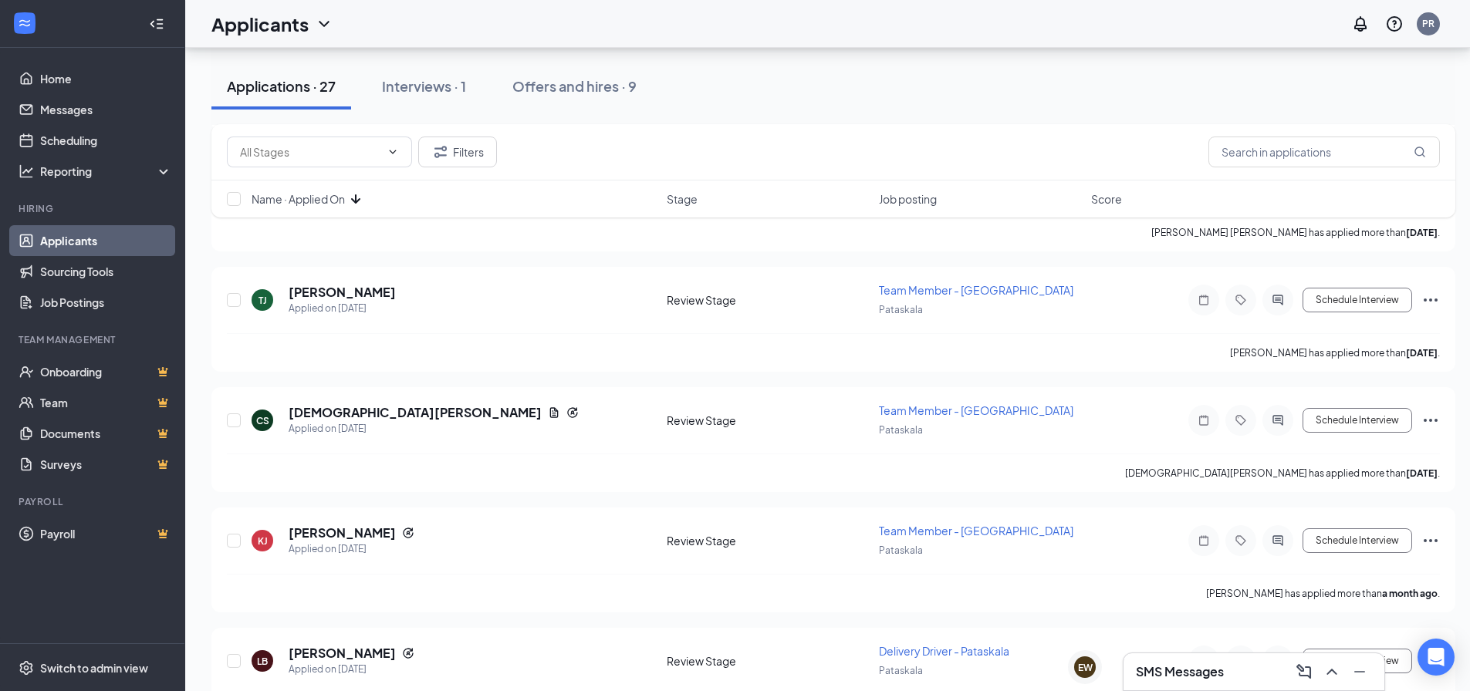
scroll to position [2814, 0]
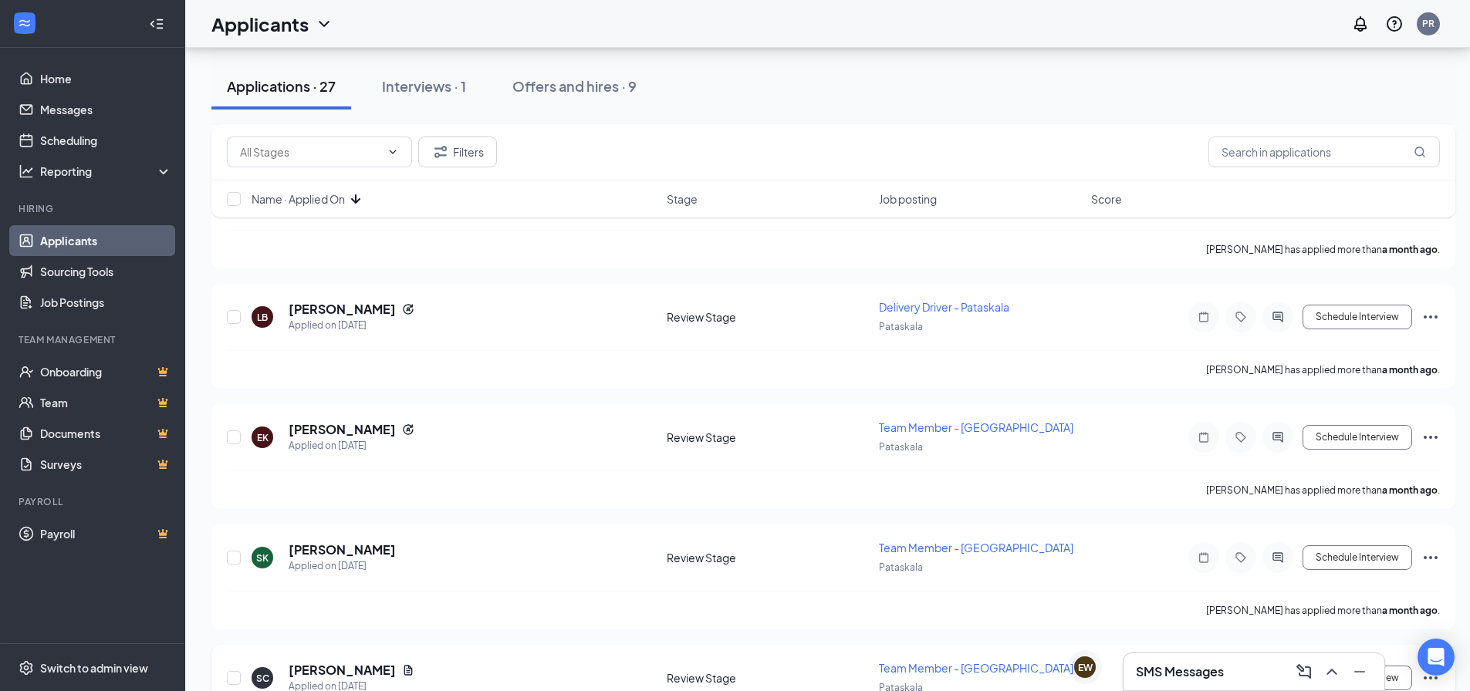
click at [1435, 663] on div "Schedule Interview" at bounding box center [1301, 678] width 278 height 31
click at [1432, 677] on icon "Ellipses" at bounding box center [1431, 678] width 14 height 3
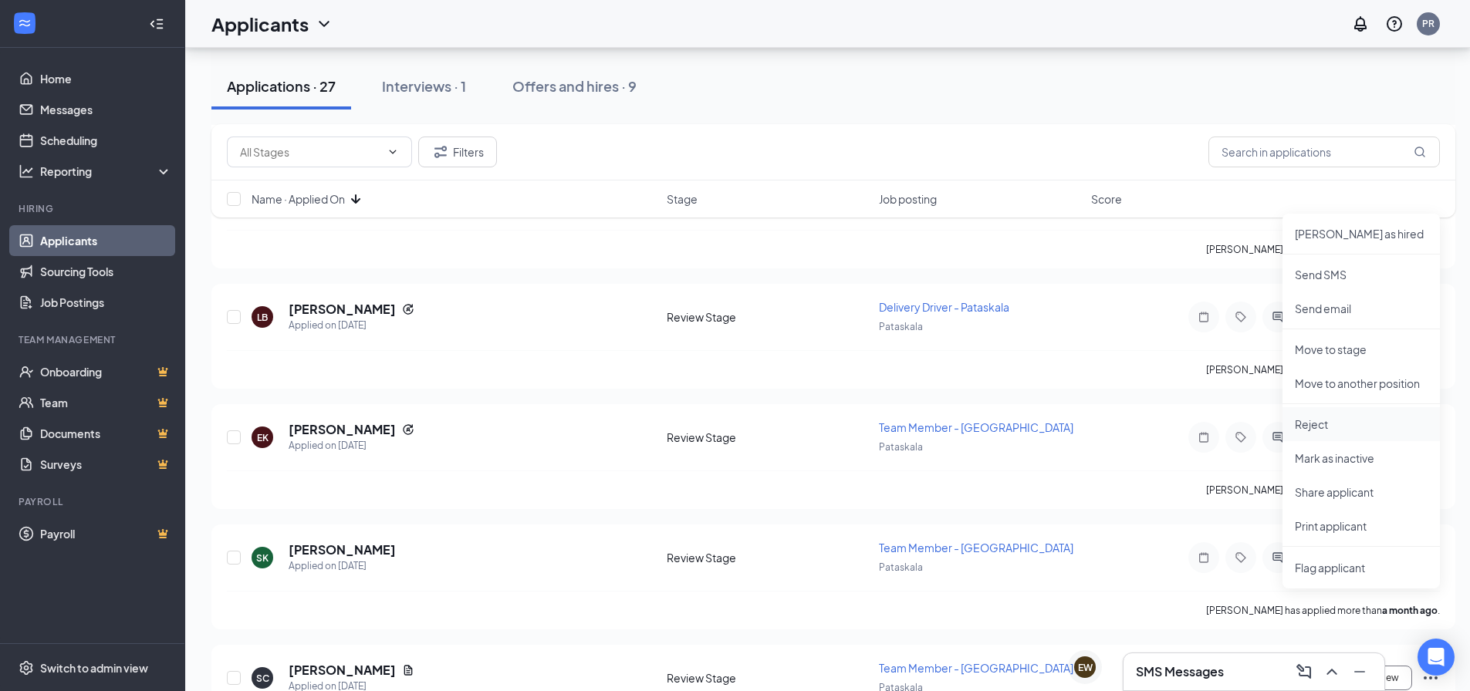
click at [1346, 431] on p "Reject" at bounding box center [1361, 424] width 133 height 15
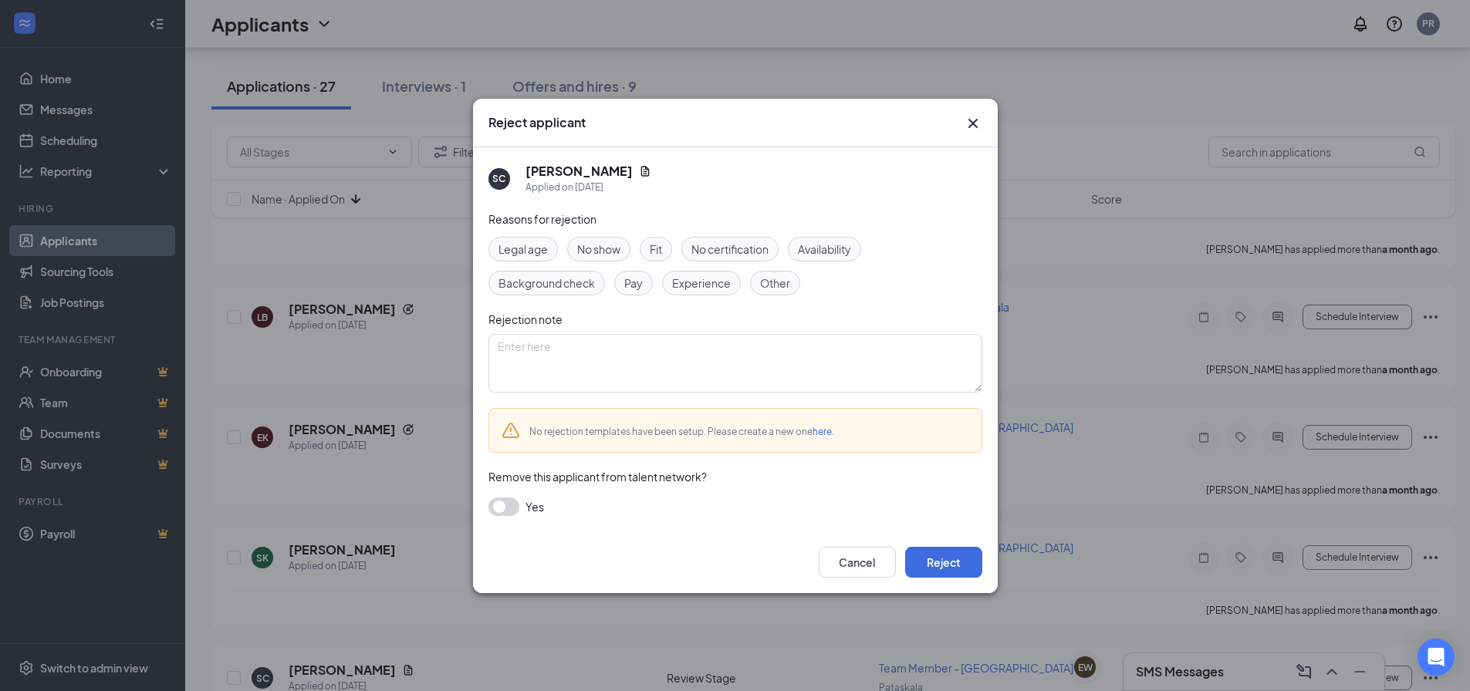
drag, startPoint x: 770, startPoint y: 280, endPoint x: 779, endPoint y: 293, distance: 15.6
click at [770, 281] on span "Other" at bounding box center [775, 283] width 30 height 17
click at [959, 560] on button "Reject" at bounding box center [943, 562] width 77 height 31
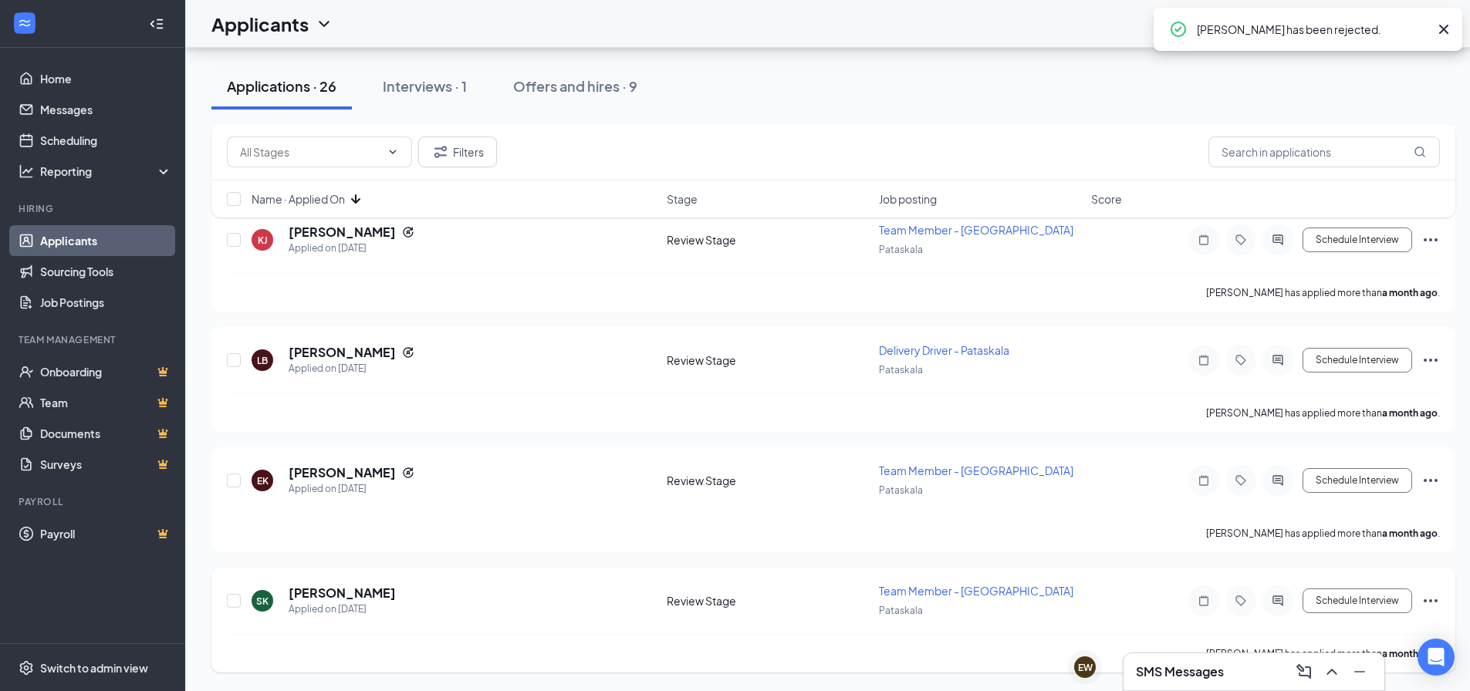
scroll to position [2694, 0]
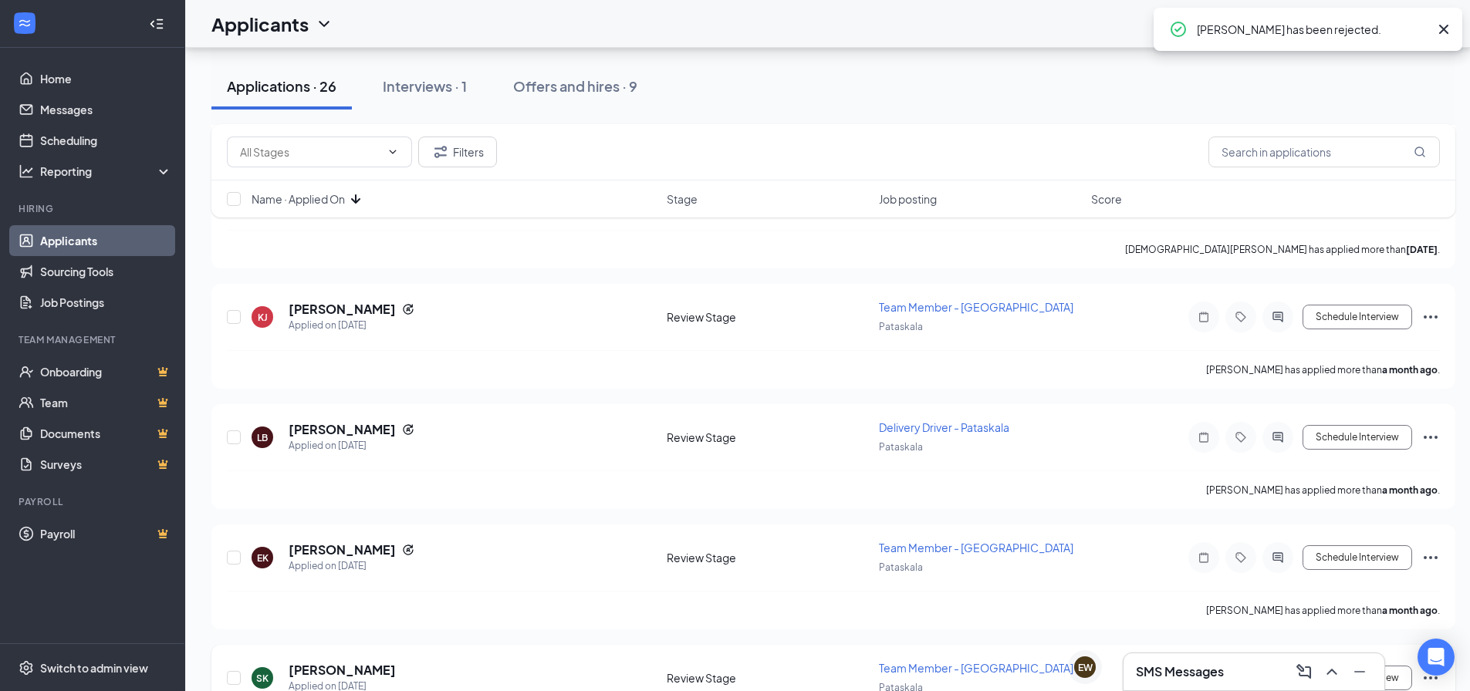
click at [1427, 549] on icon "Ellipses" at bounding box center [1431, 558] width 19 height 19
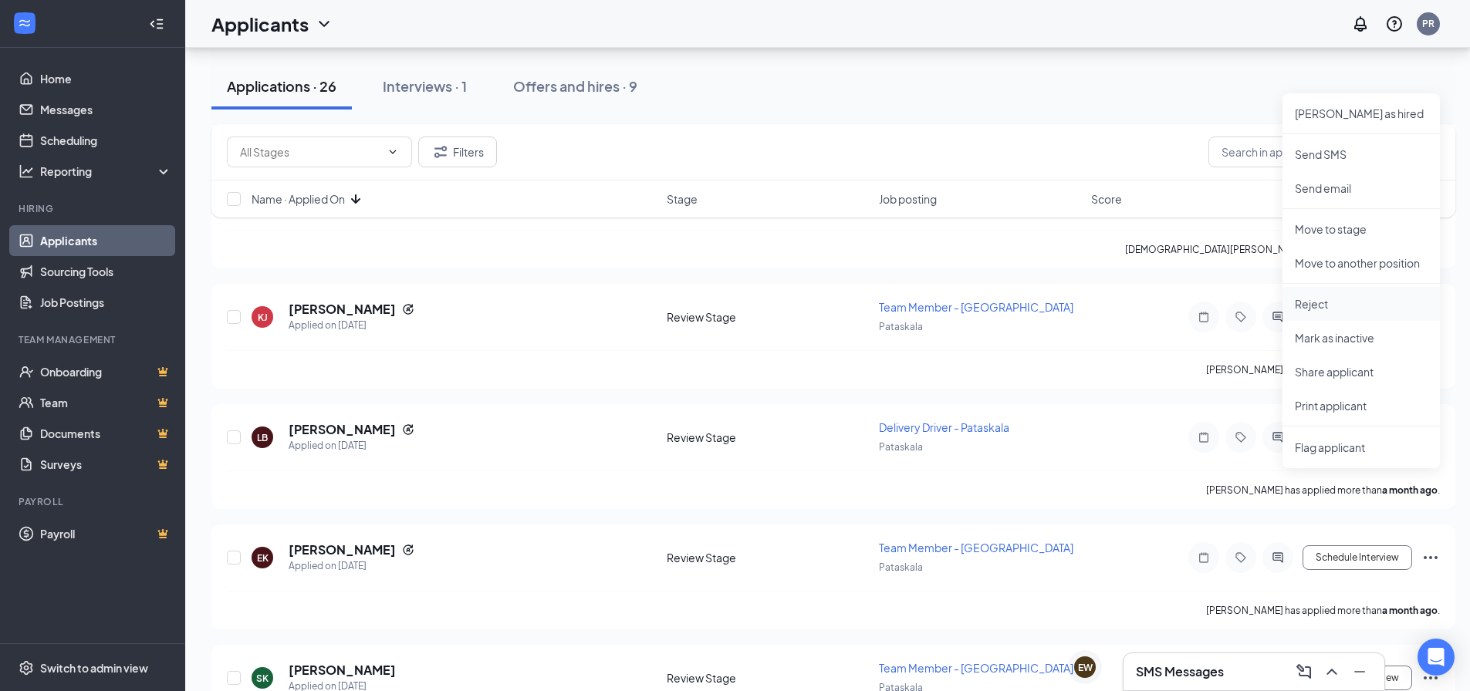
click at [1330, 303] on p "Reject" at bounding box center [1361, 303] width 133 height 15
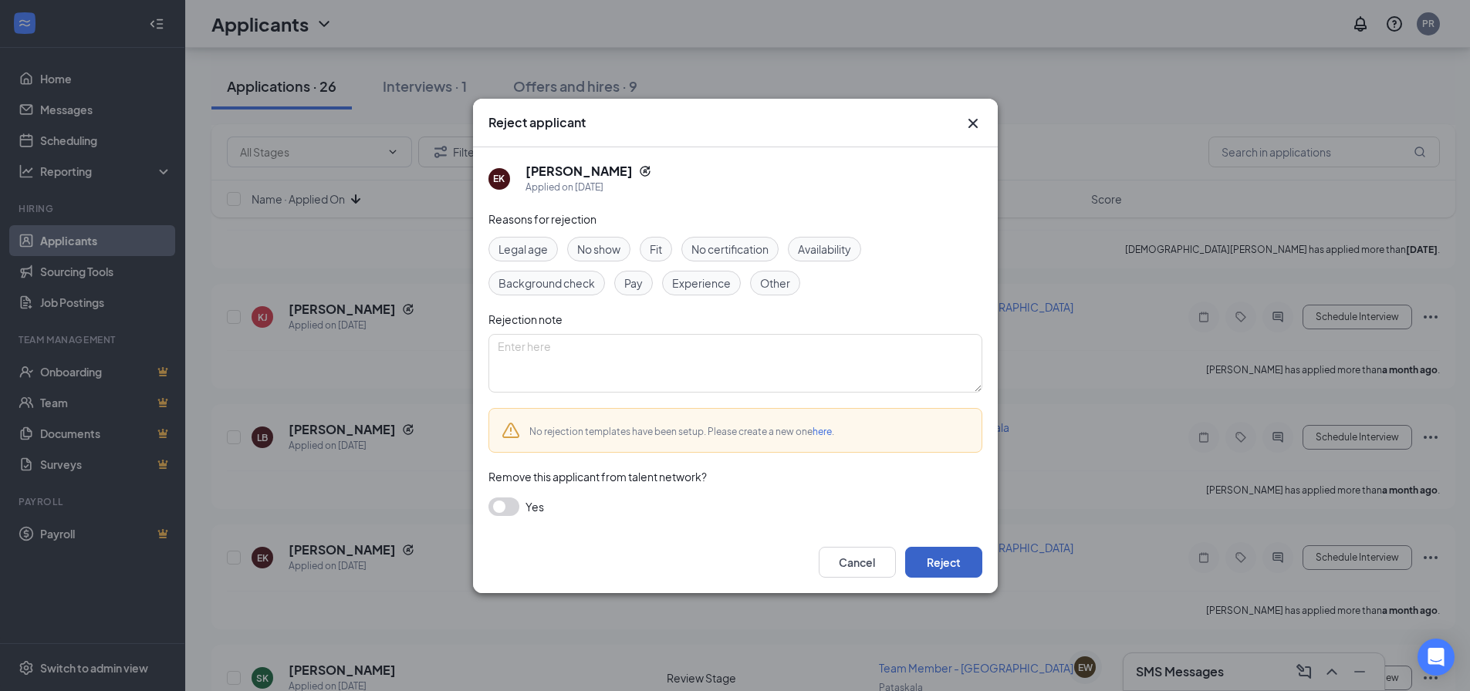
click at [962, 570] on button "Reject" at bounding box center [943, 562] width 77 height 31
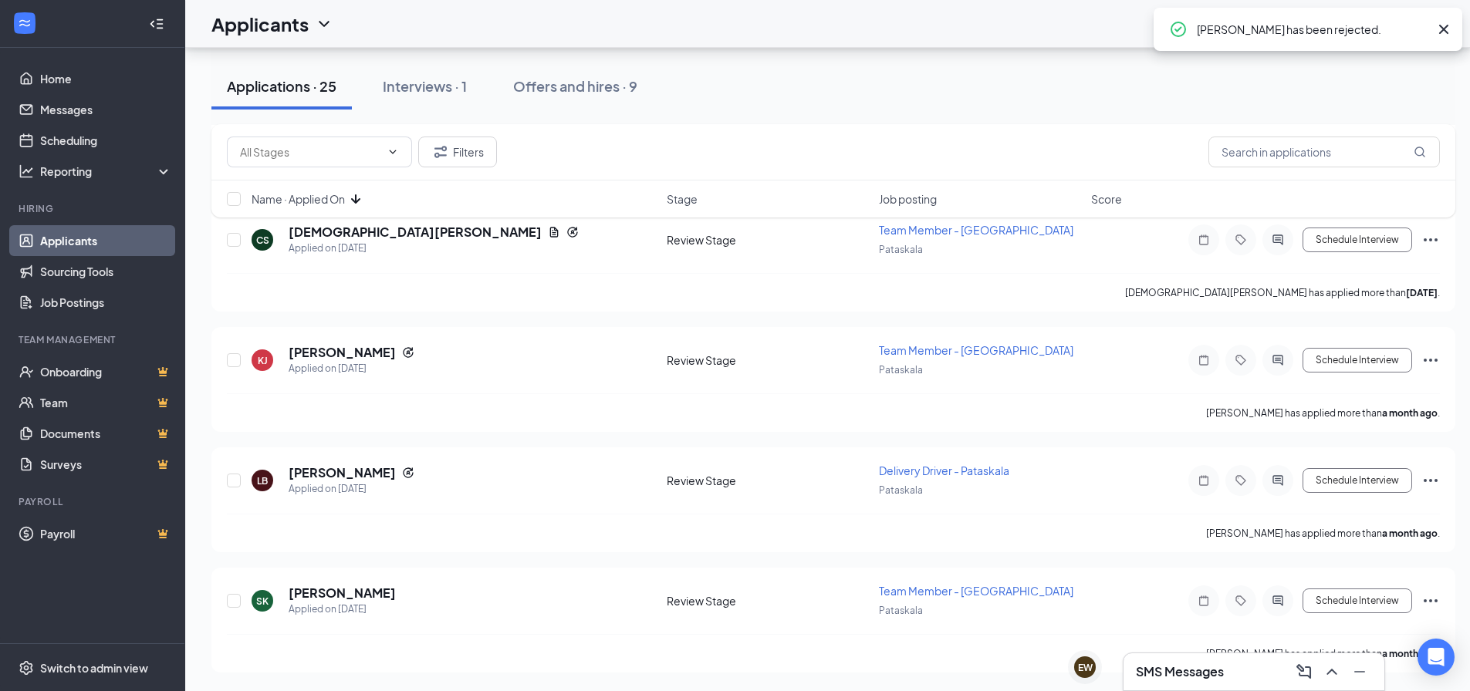
scroll to position [2574, 0]
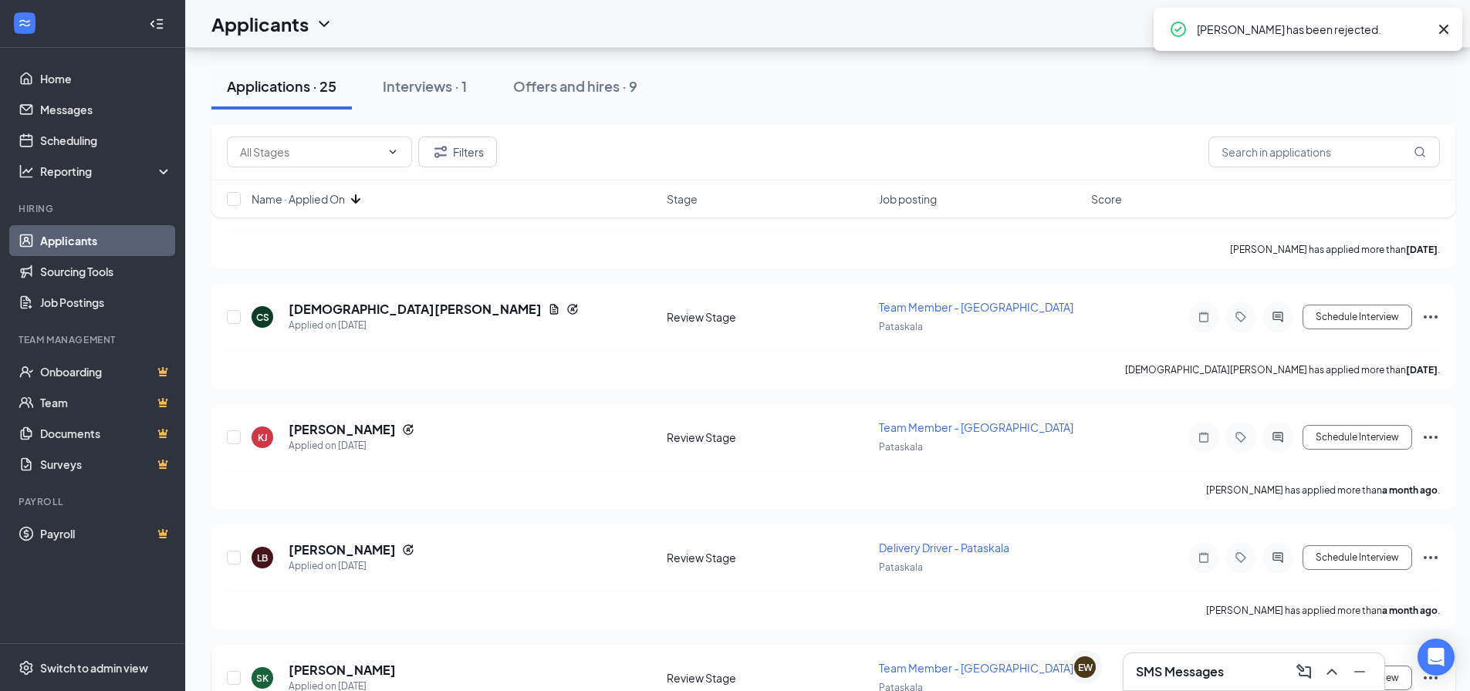
click at [1438, 669] on icon "Ellipses" at bounding box center [1431, 678] width 19 height 19
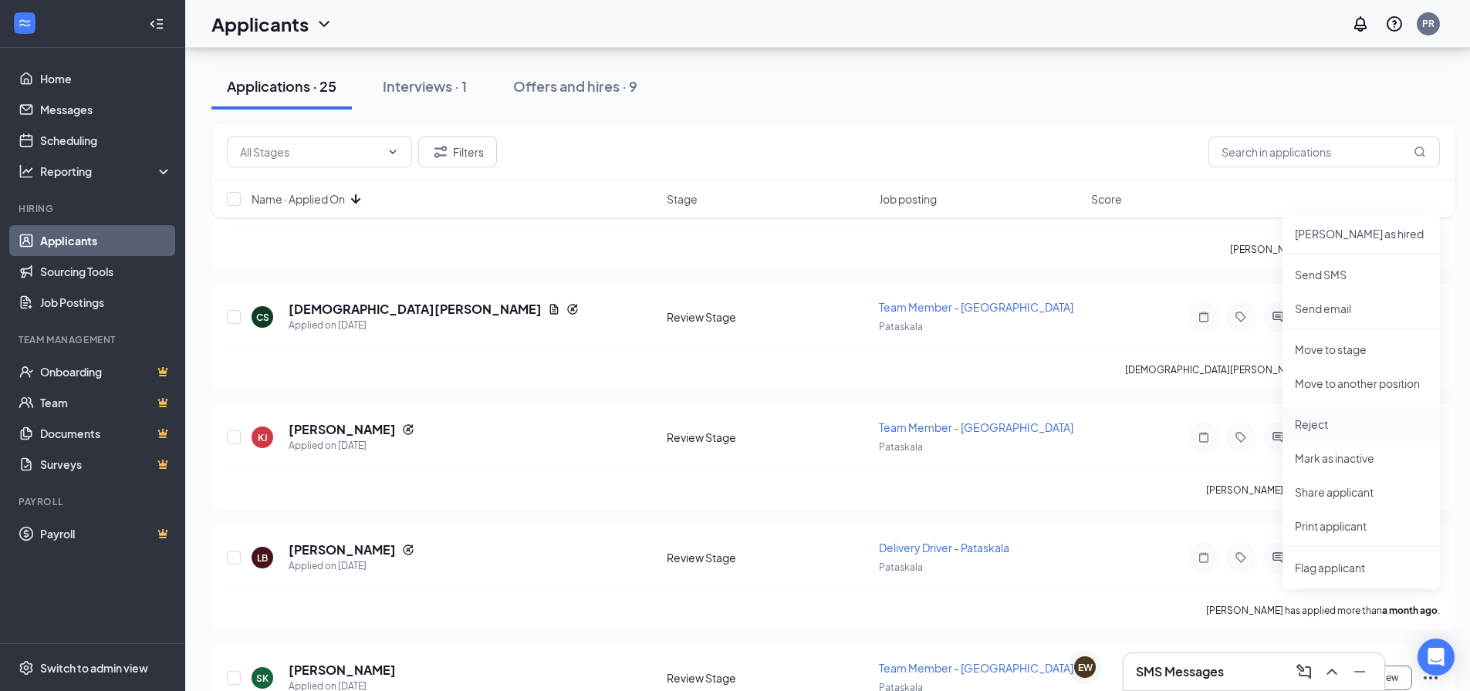
click at [1341, 426] on p "Reject" at bounding box center [1361, 424] width 133 height 15
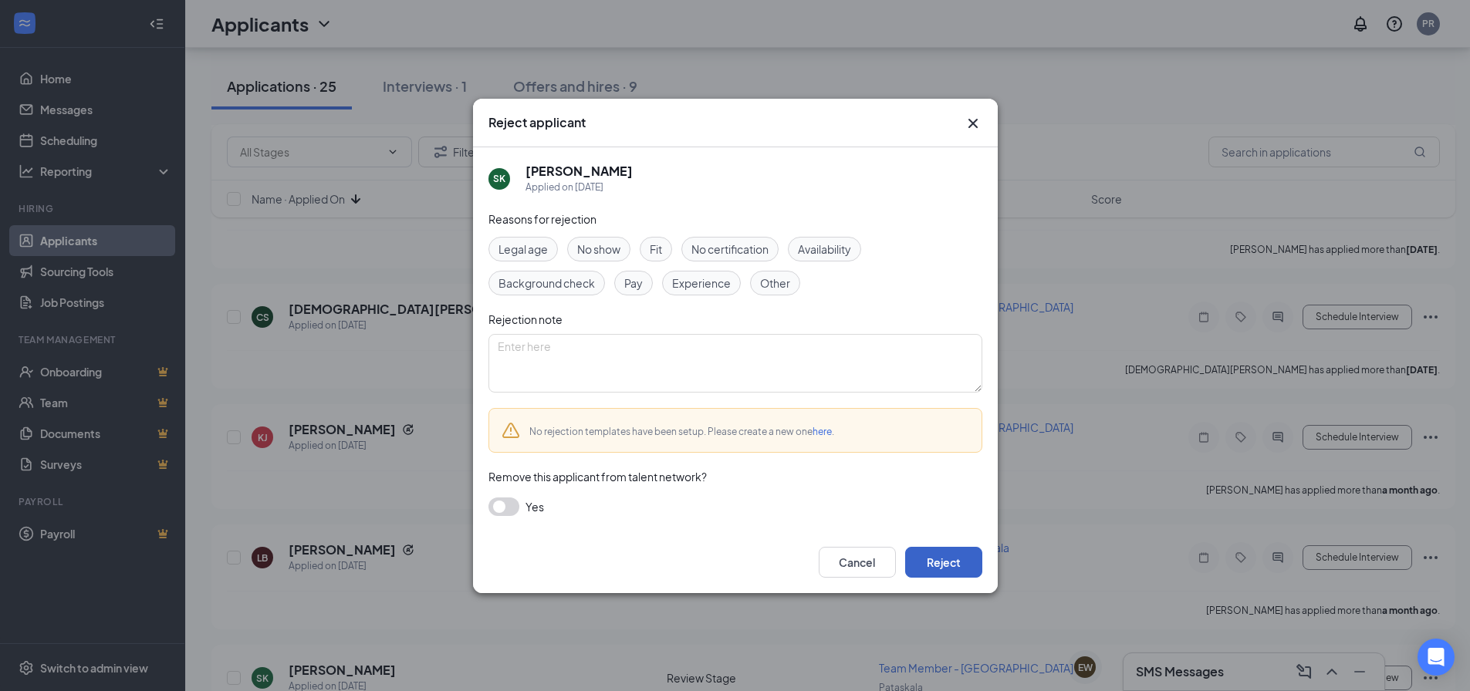
click at [966, 560] on button "Reject" at bounding box center [943, 562] width 77 height 31
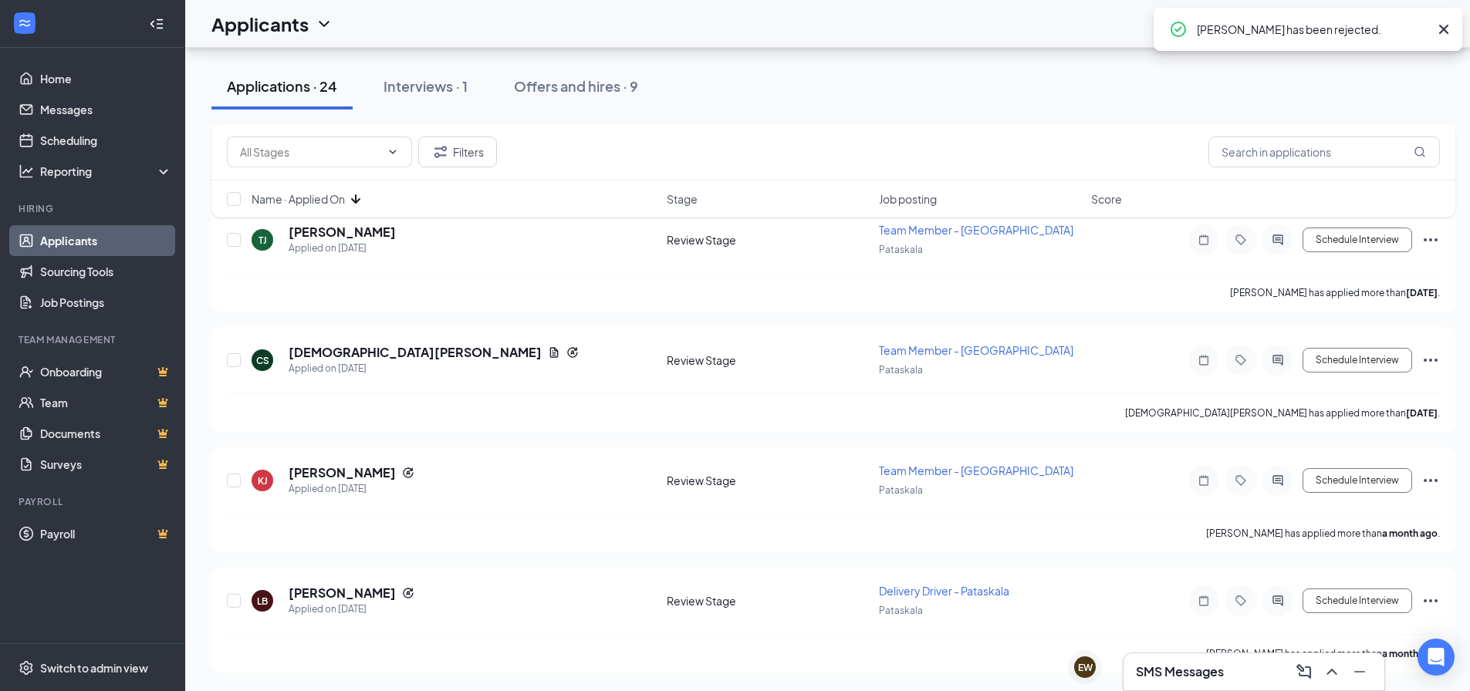
scroll to position [2453, 0]
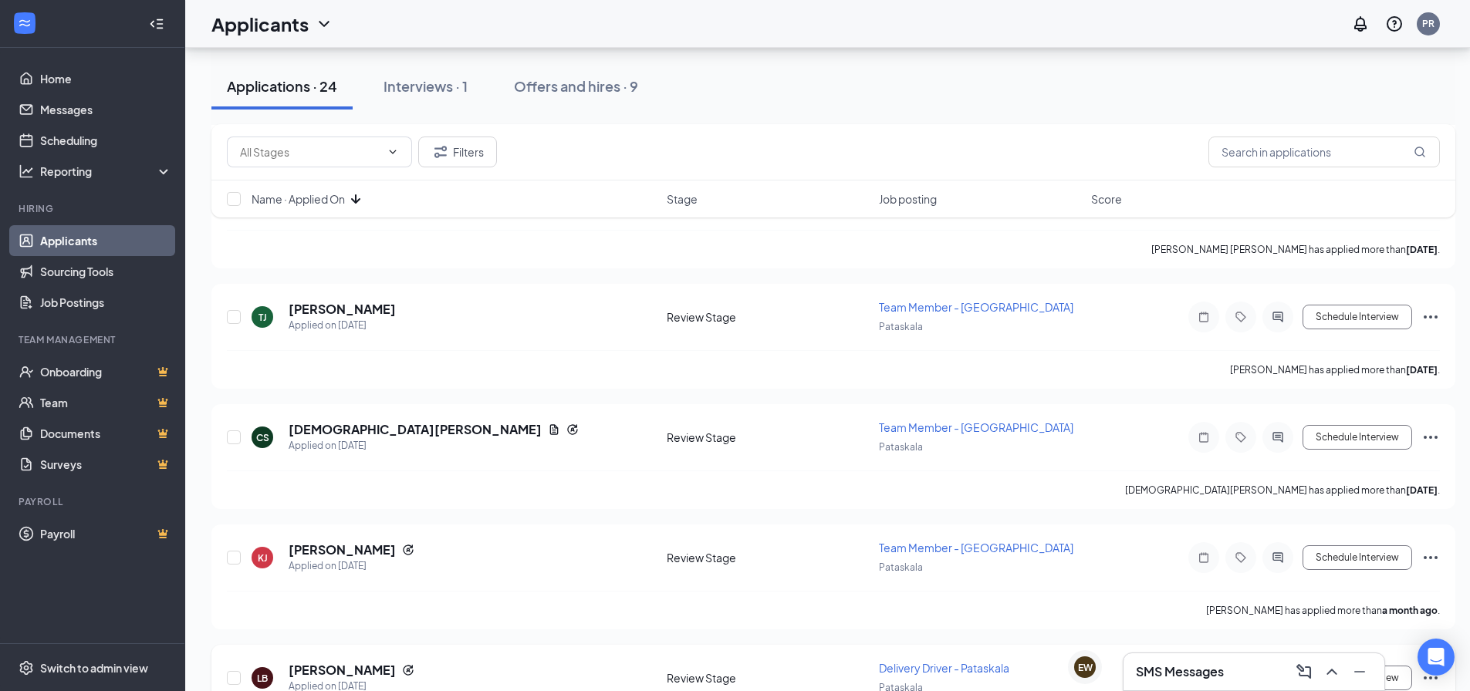
click at [1437, 669] on icon "Ellipses" at bounding box center [1431, 678] width 19 height 19
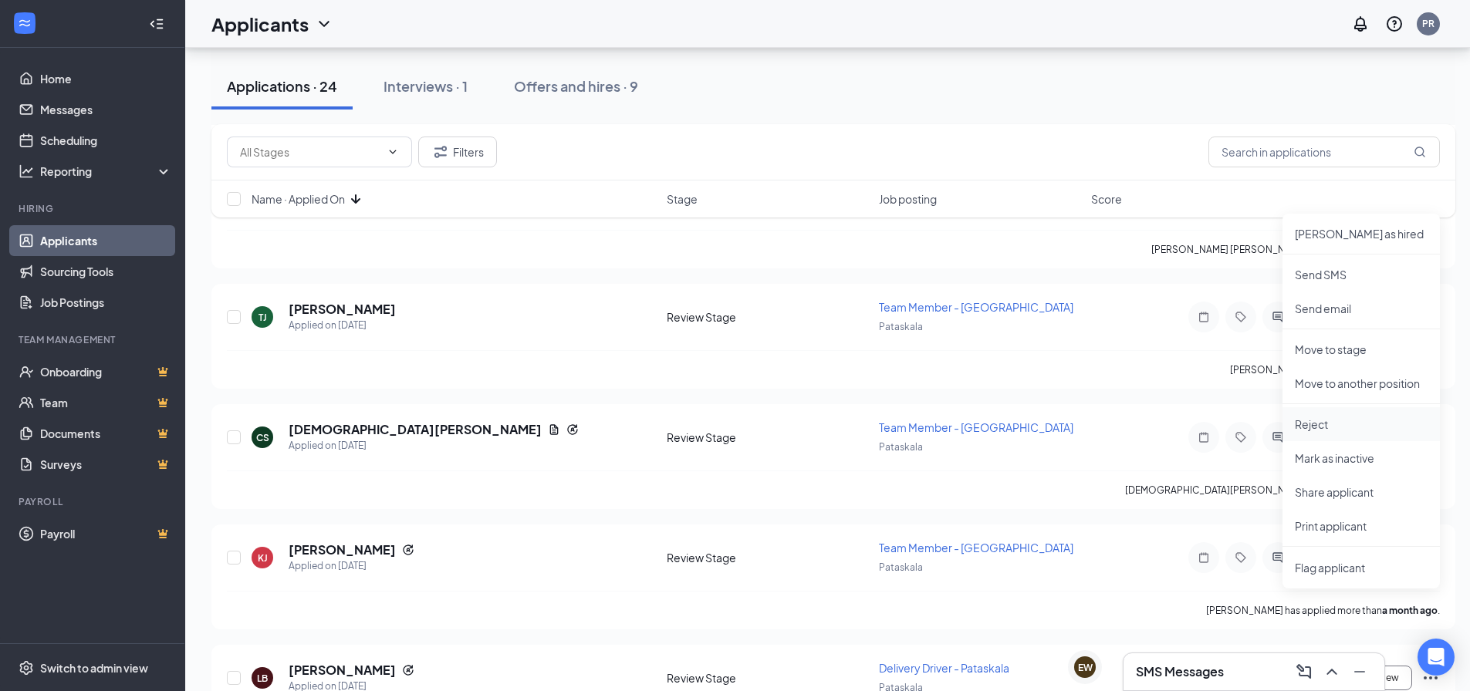
click at [1344, 430] on p "Reject" at bounding box center [1361, 424] width 133 height 15
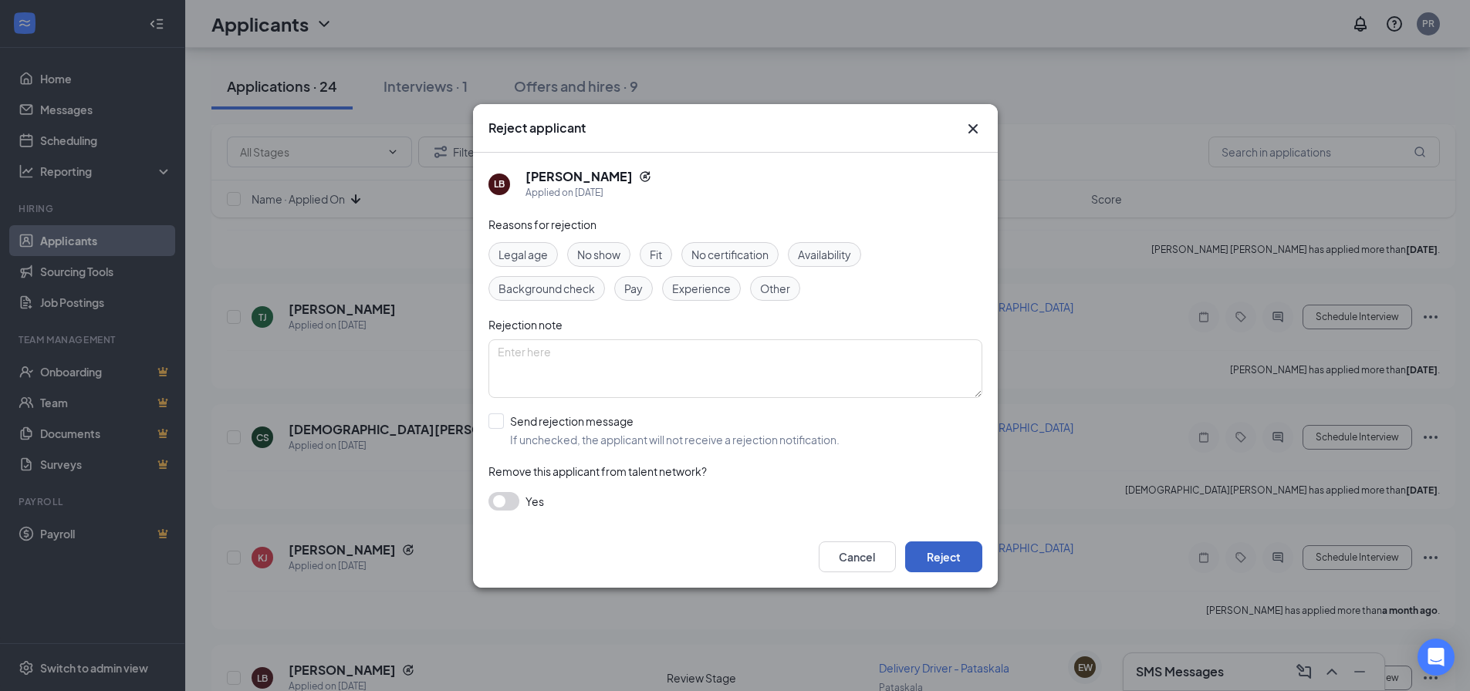
click at [952, 558] on button "Reject" at bounding box center [943, 557] width 77 height 31
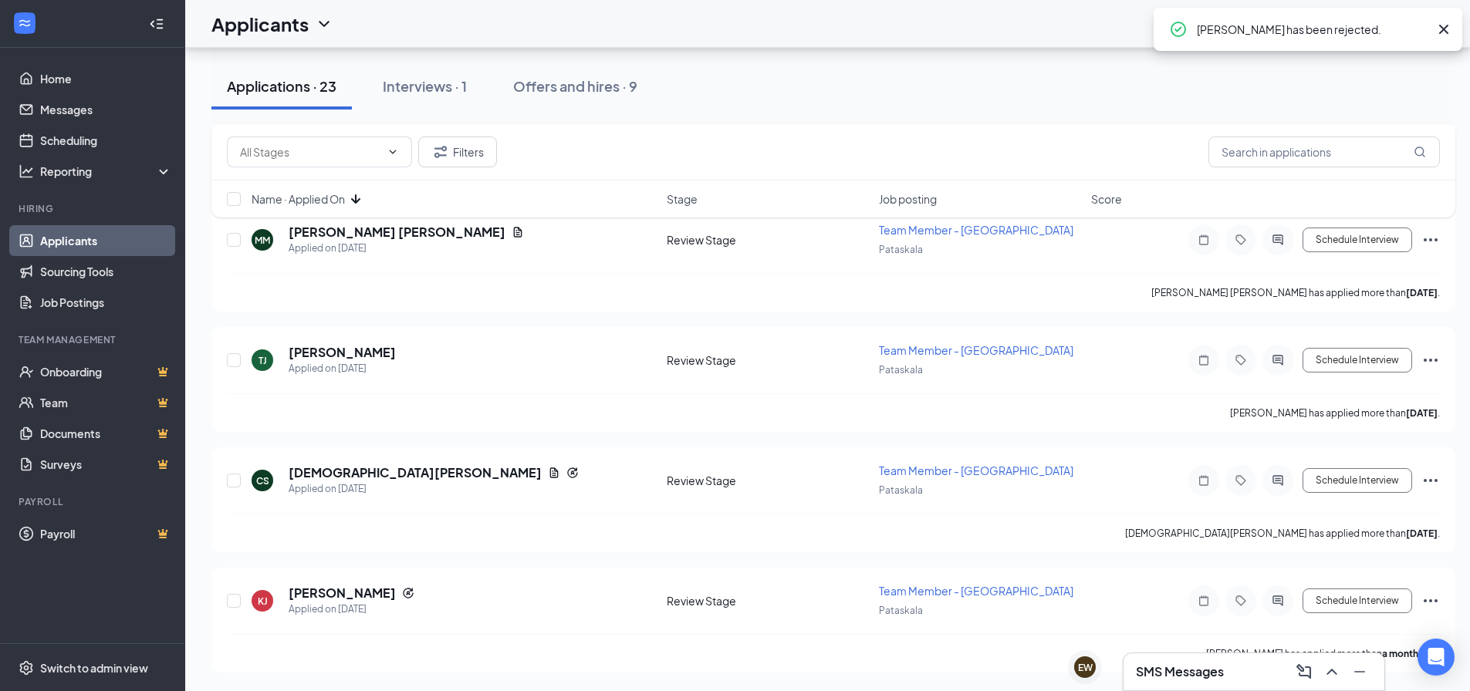
scroll to position [2333, 0]
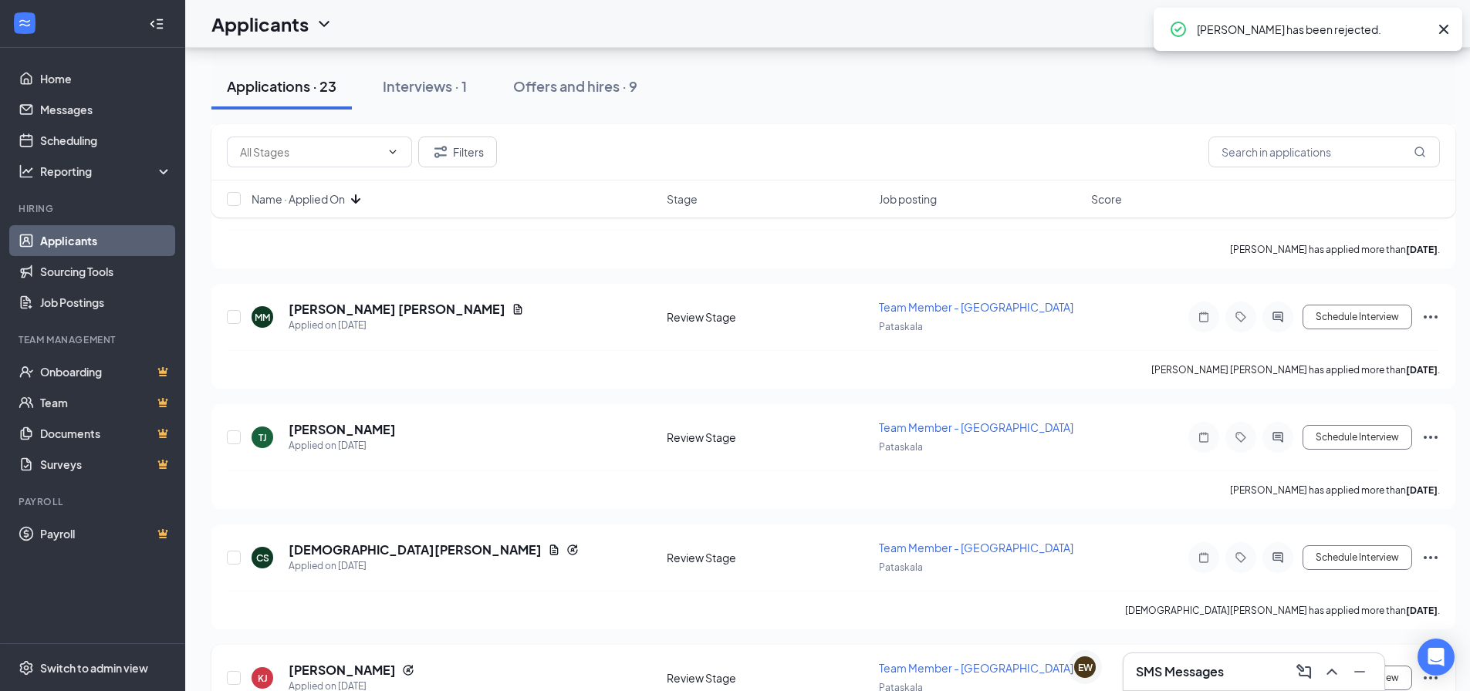
click at [1433, 669] on icon "Ellipses" at bounding box center [1431, 678] width 19 height 19
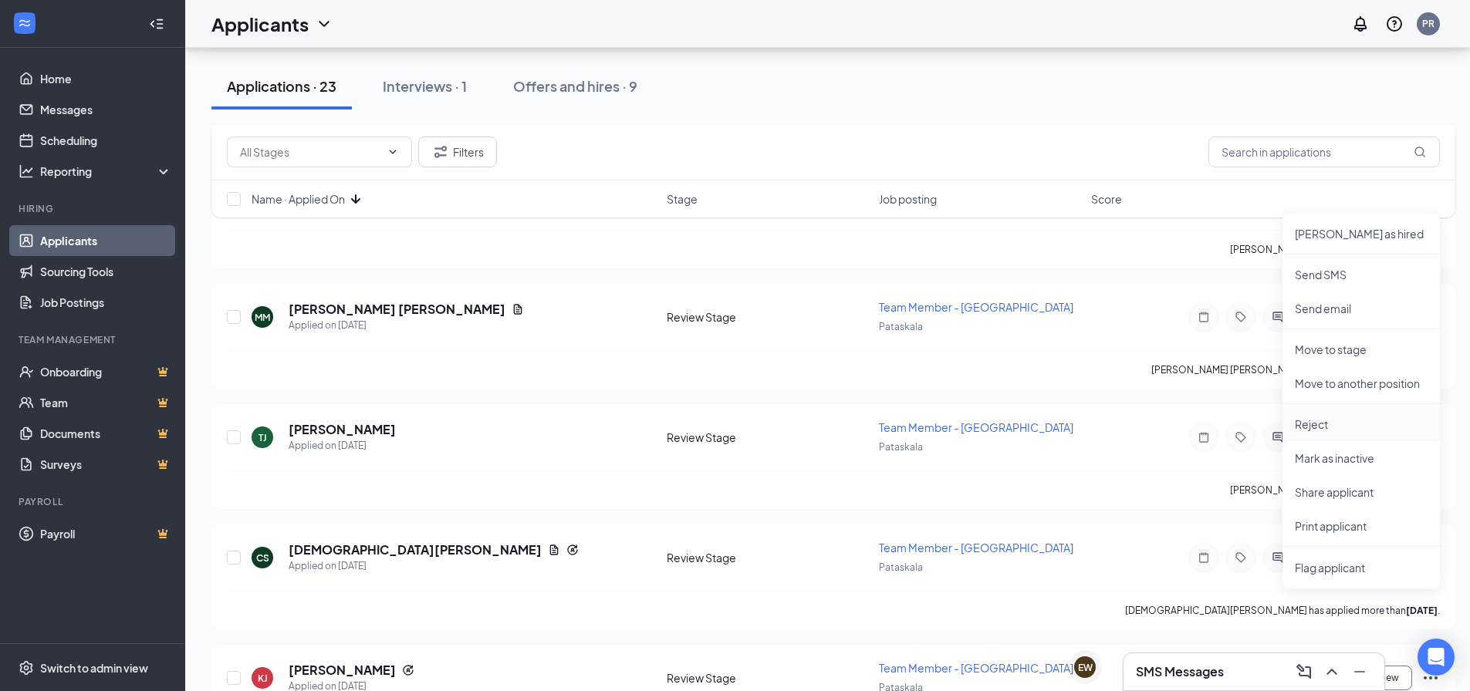
click at [1336, 419] on p "Reject" at bounding box center [1361, 424] width 133 height 15
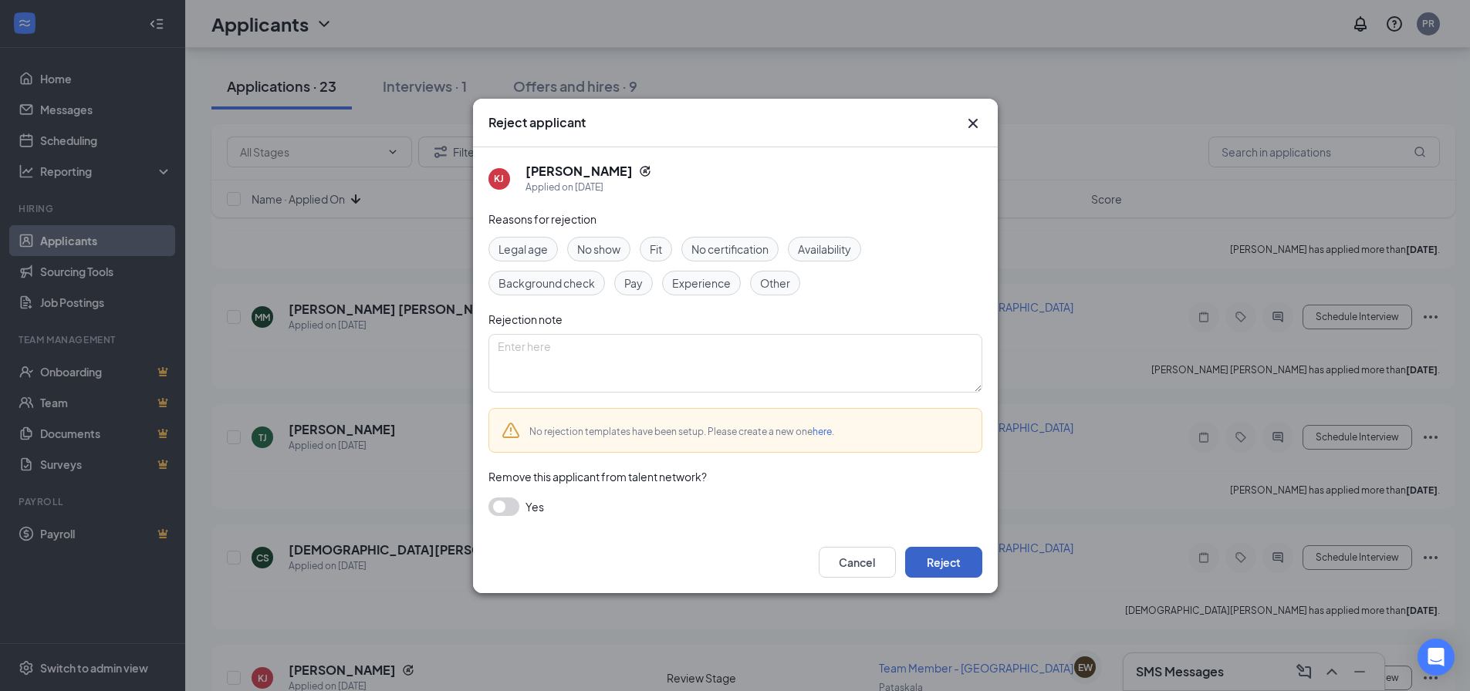
click at [956, 556] on button "Reject" at bounding box center [943, 562] width 77 height 31
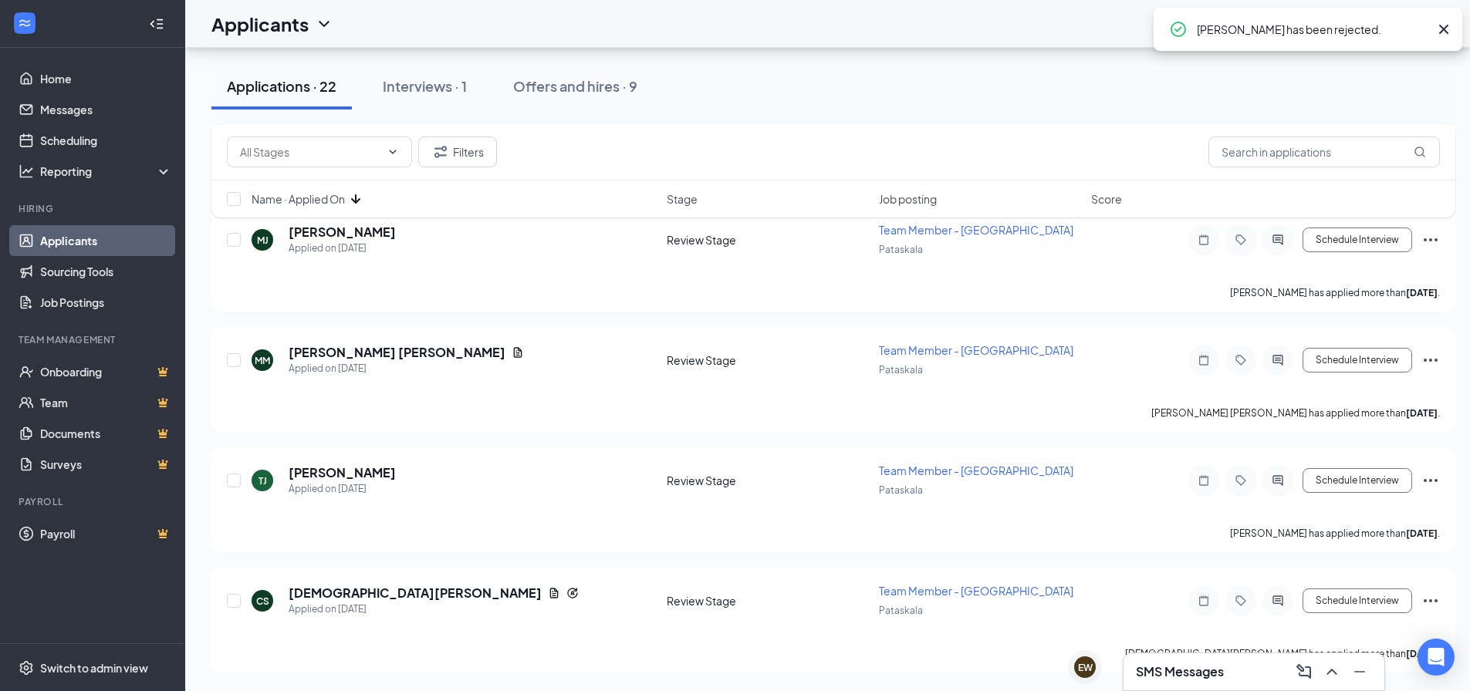
scroll to position [2213, 0]
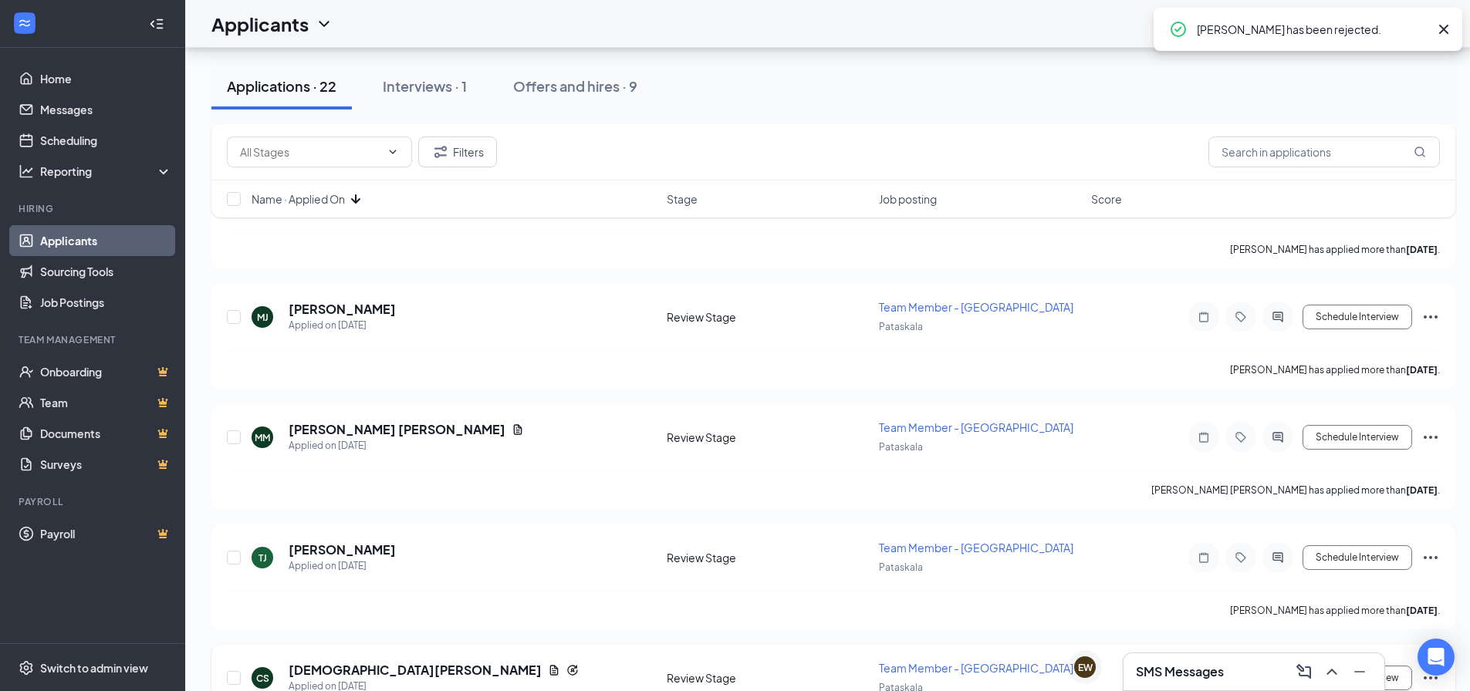
click at [1435, 669] on icon "Ellipses" at bounding box center [1431, 678] width 19 height 19
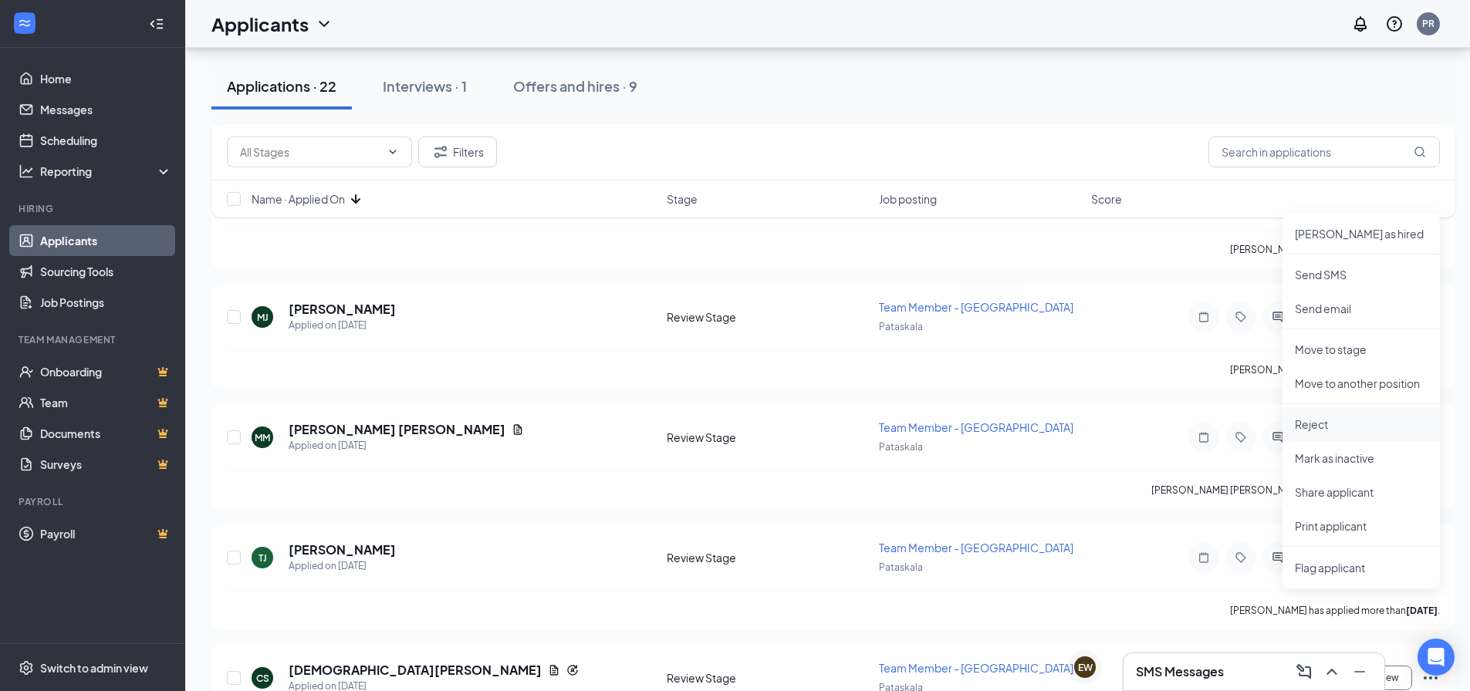
click at [1324, 428] on p "Reject" at bounding box center [1361, 424] width 133 height 15
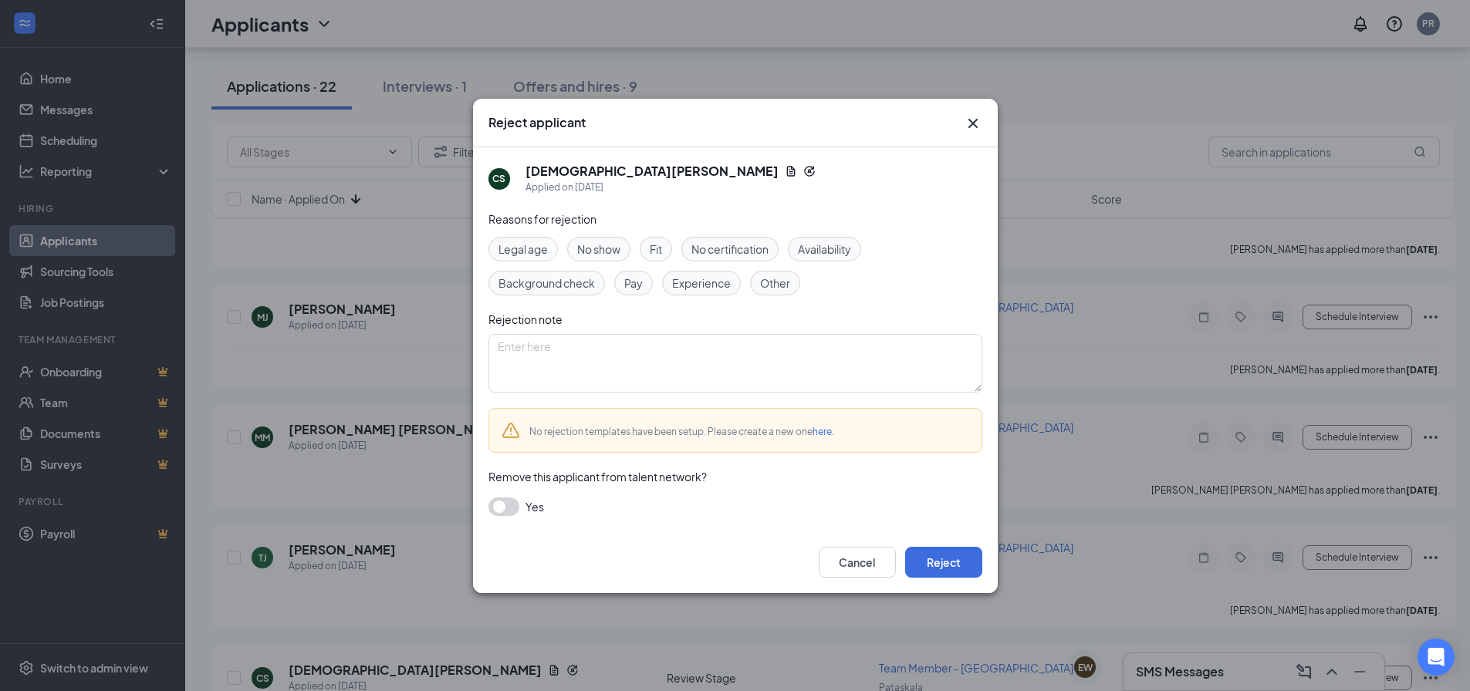
click at [782, 291] on span "Other" at bounding box center [775, 283] width 30 height 17
click at [968, 561] on button "Reject" at bounding box center [943, 562] width 77 height 31
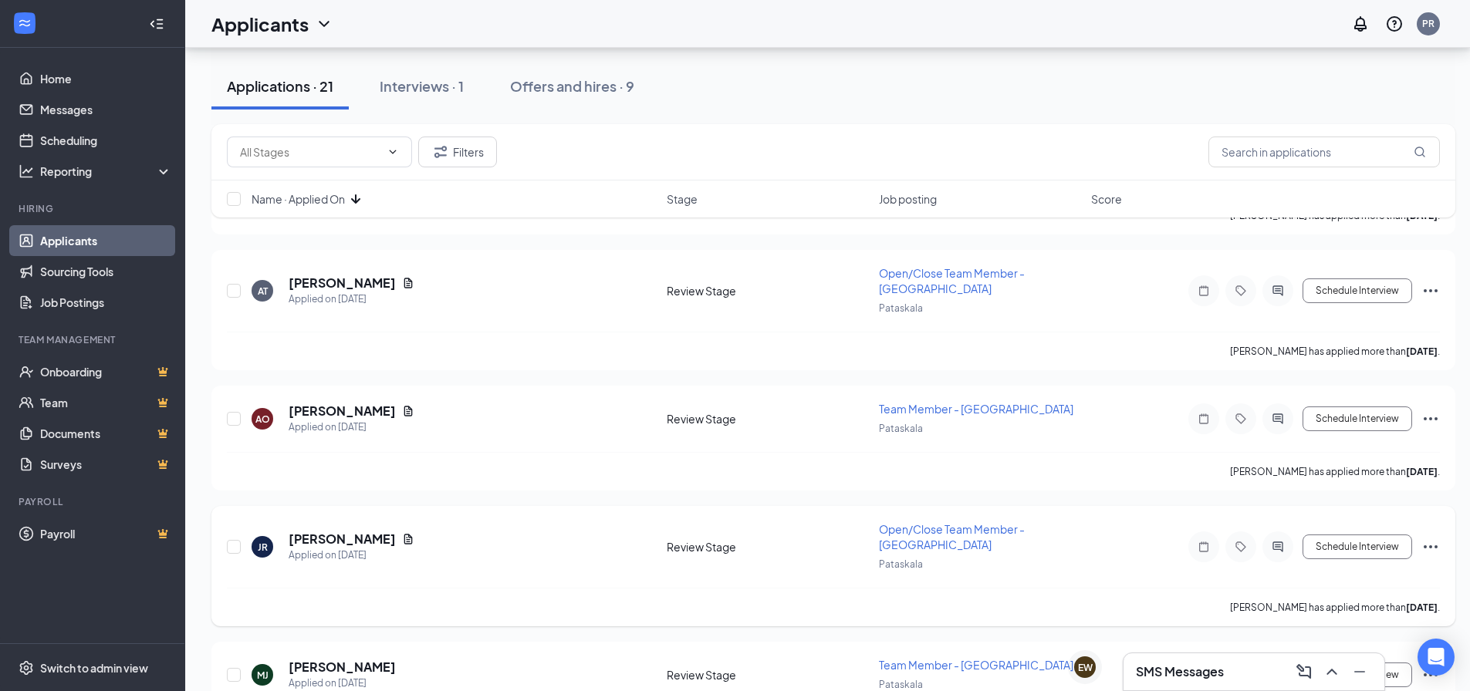
scroll to position [4500, 0]
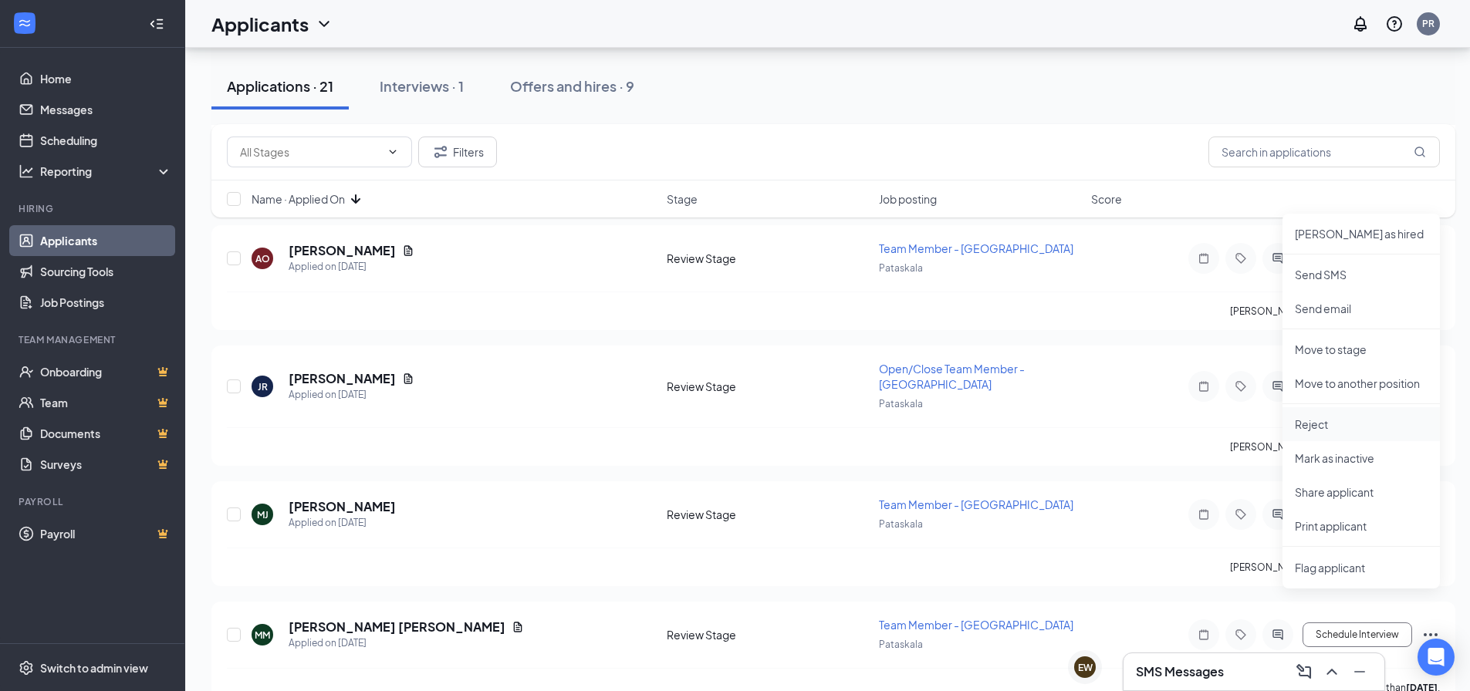
click at [1344, 425] on p "Reject" at bounding box center [1361, 424] width 133 height 15
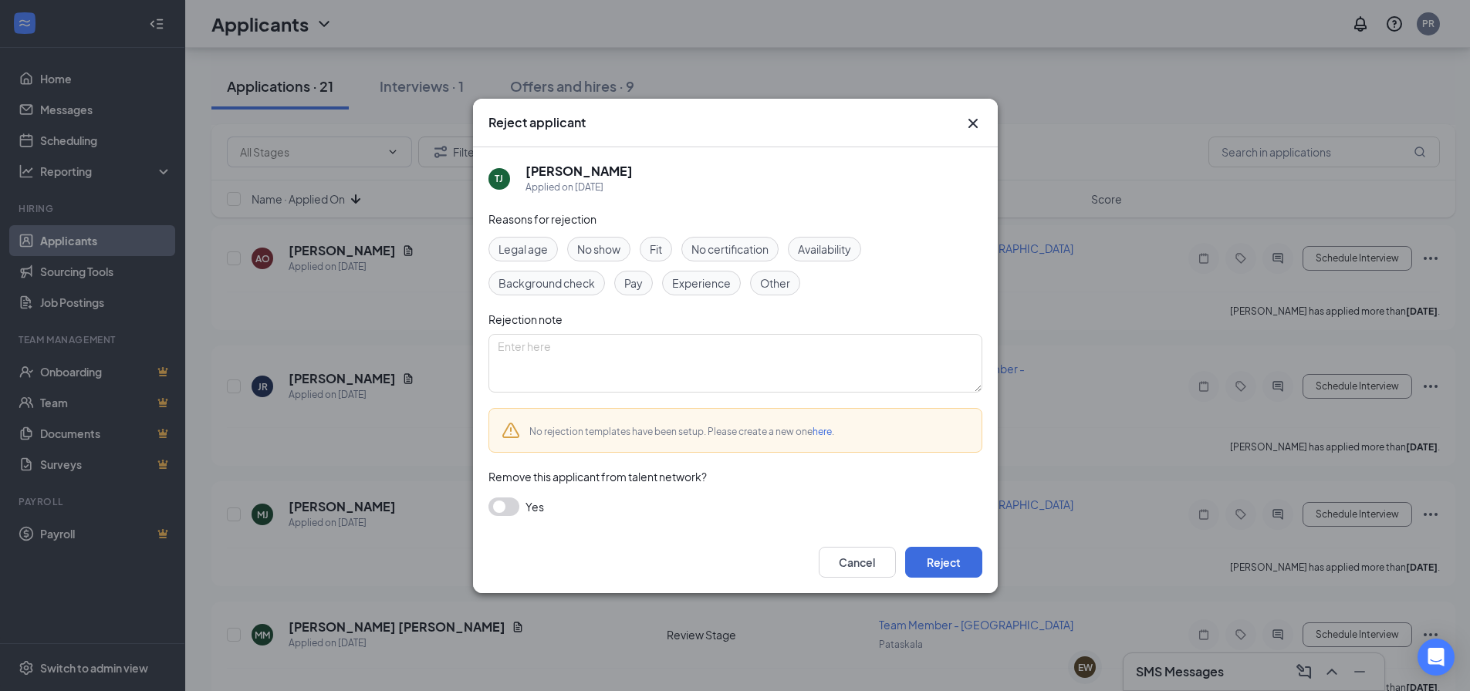
drag, startPoint x: 803, startPoint y: 233, endPoint x: 826, endPoint y: 249, distance: 28.3
click at [808, 234] on div "Reasons for rejection Legal age No show Fit No certification Availability Backg…" at bounding box center [735, 371] width 494 height 321
click at [831, 255] on span "Availability" at bounding box center [824, 249] width 53 height 17
click at [933, 574] on button "Reject" at bounding box center [943, 562] width 77 height 31
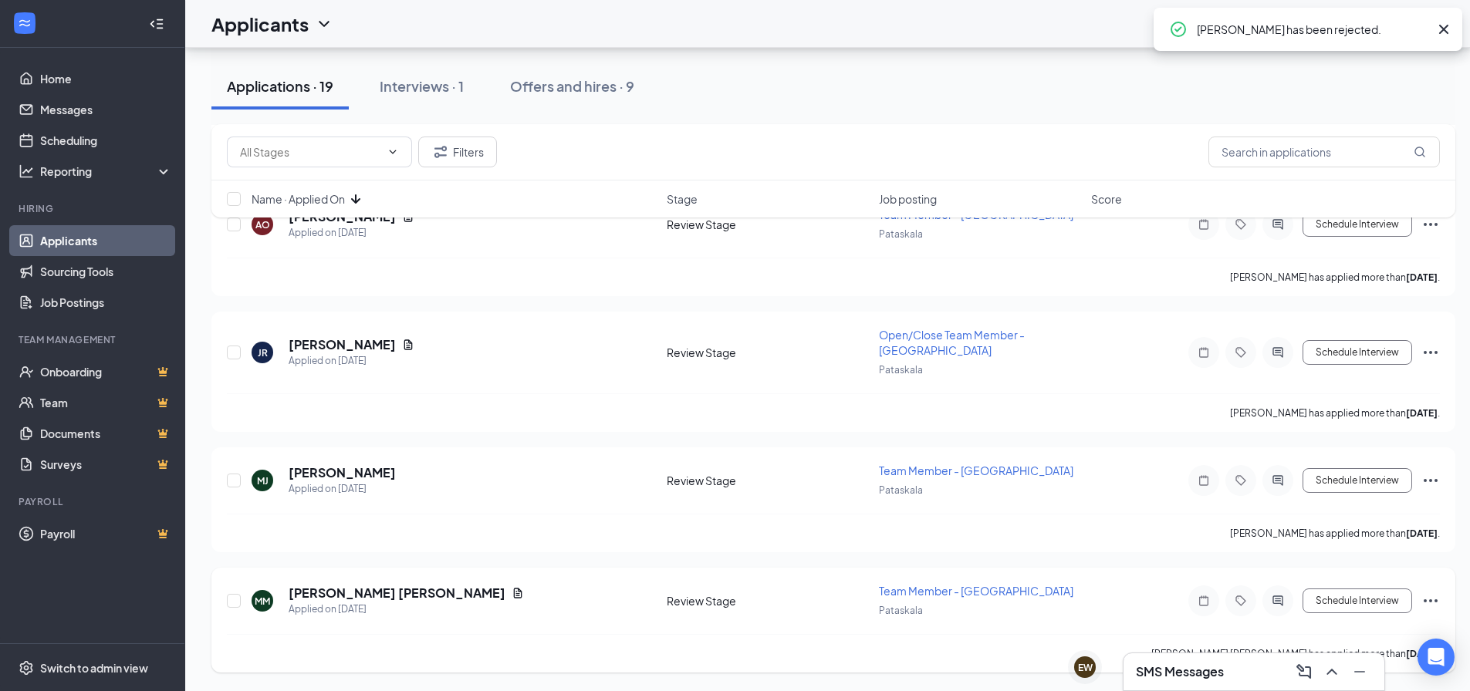
scroll to position [4259, 0]
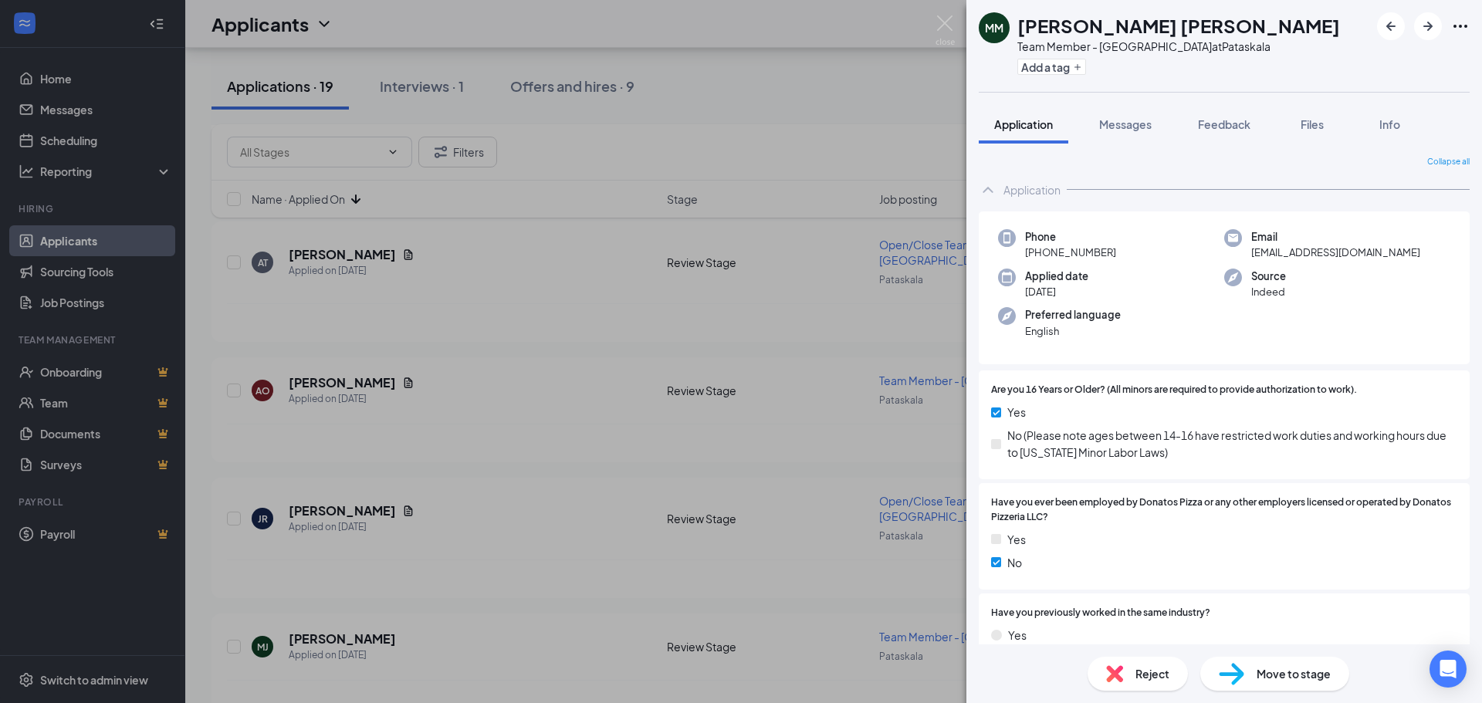
scroll to position [232, 0]
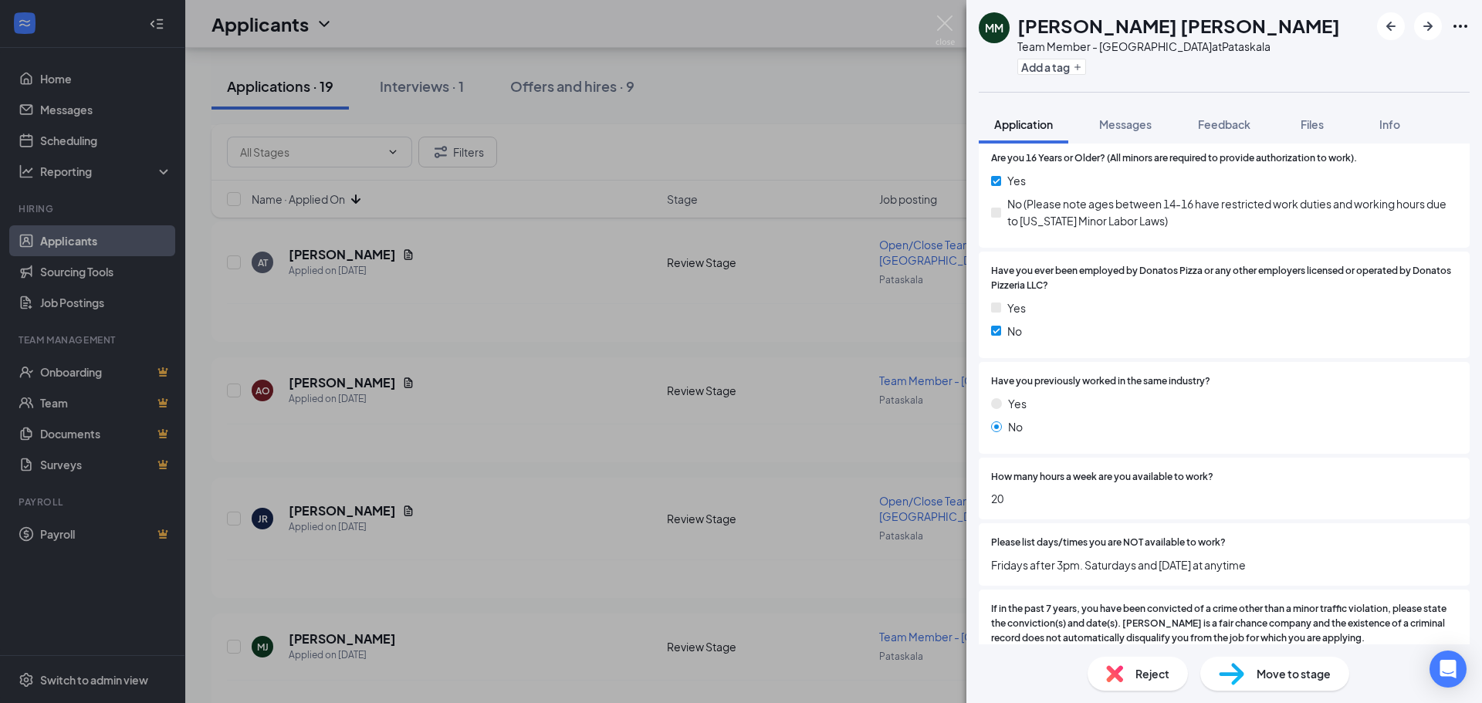
click at [1147, 674] on span "Reject" at bounding box center [1152, 673] width 34 height 17
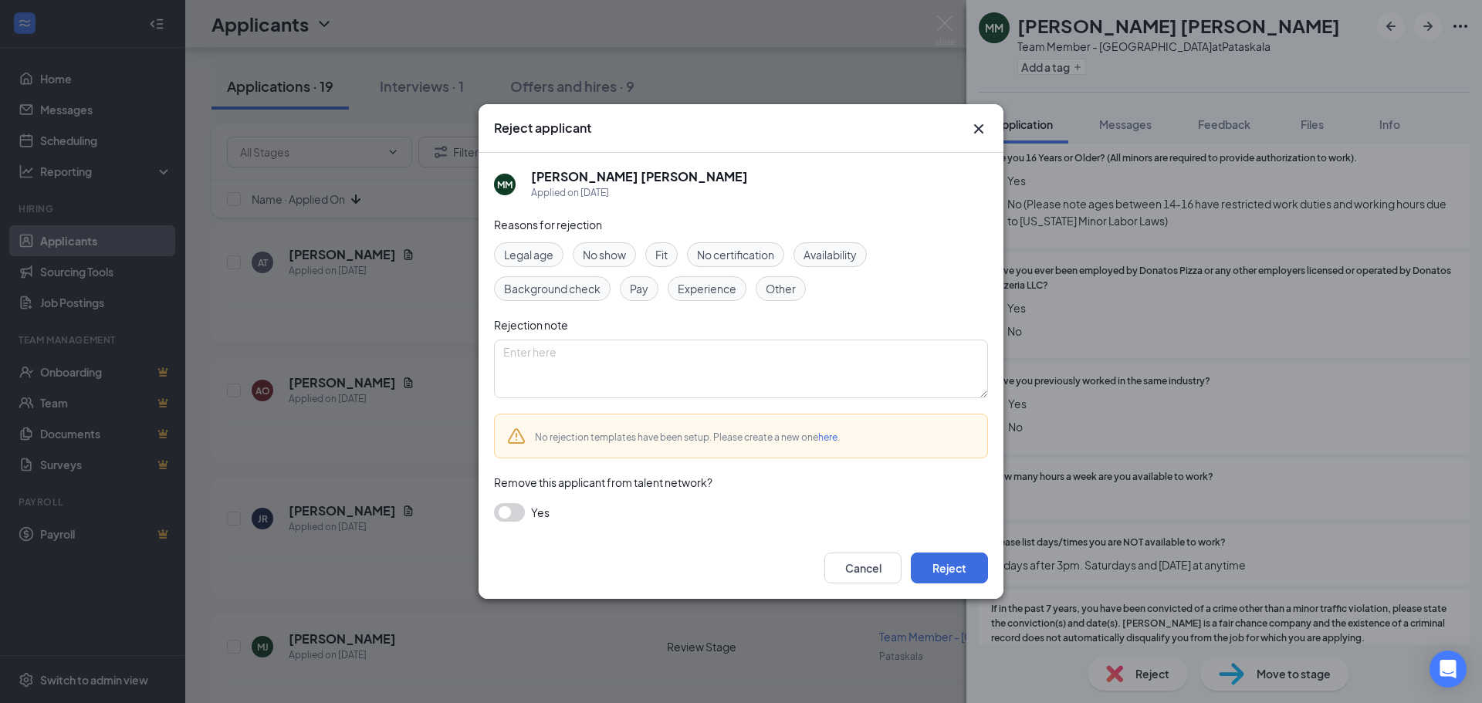
click at [834, 239] on div "Reasons for rejection Legal age No show Fit No certification Availability Backg…" at bounding box center [741, 376] width 494 height 321
click at [838, 245] on div "Availability" at bounding box center [829, 254] width 73 height 25
click at [961, 570] on button "Reject" at bounding box center [949, 568] width 77 height 31
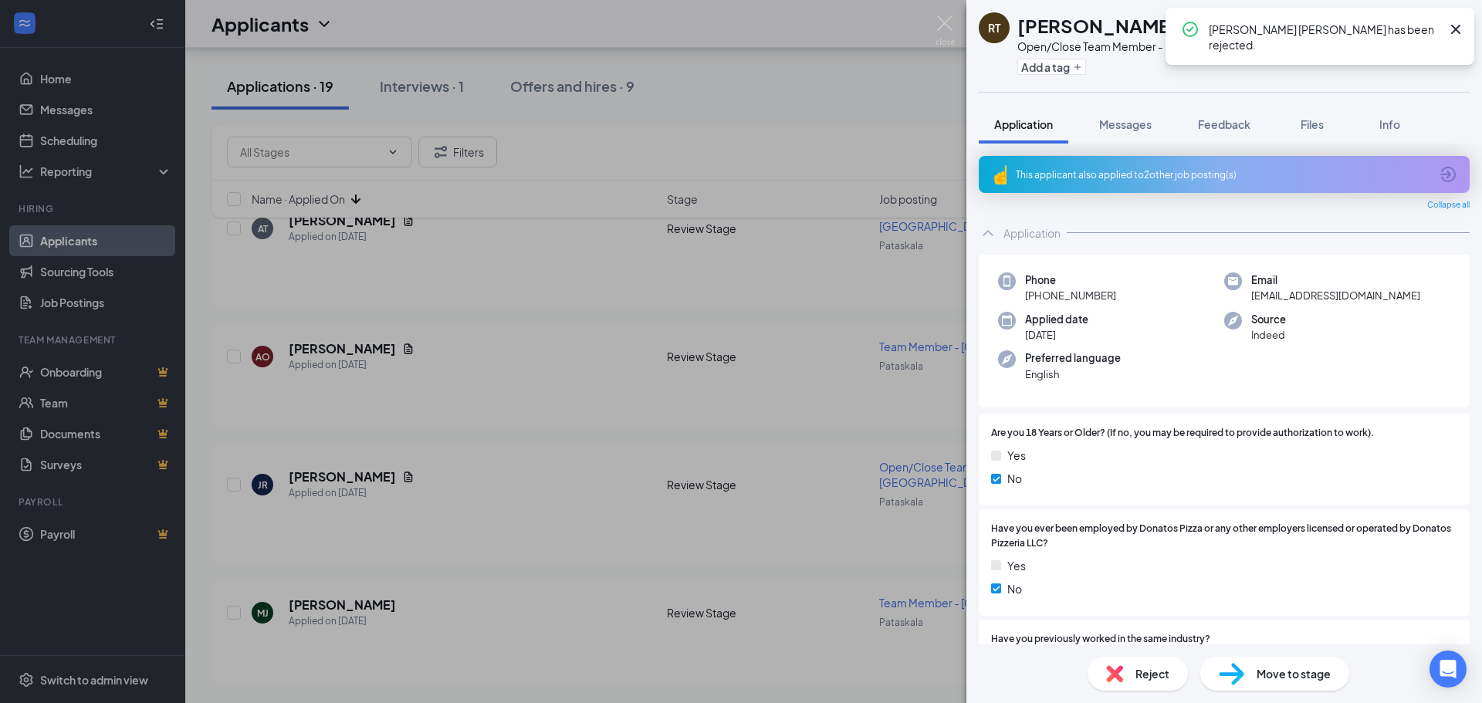
scroll to position [4007, 0]
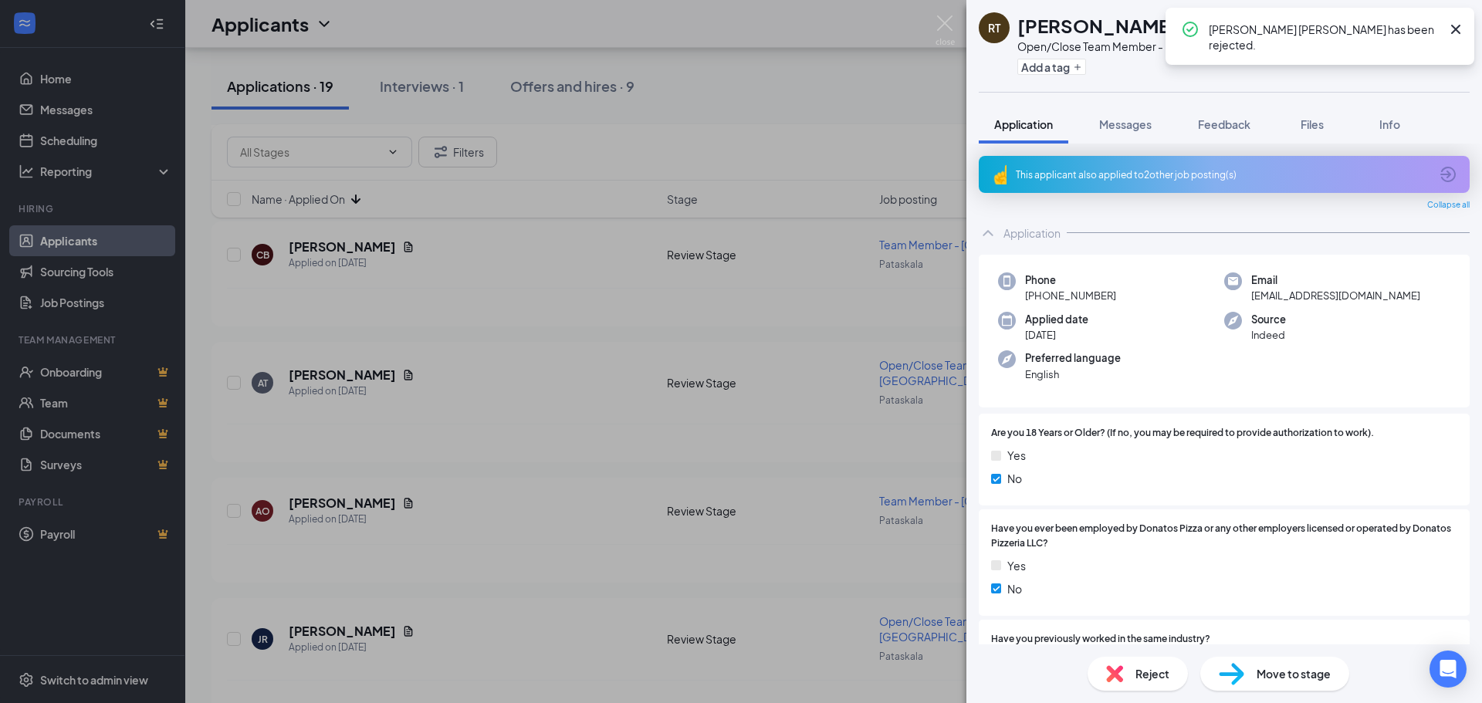
click at [1461, 31] on icon "Cross" at bounding box center [1455, 29] width 19 height 19
click at [1398, 28] on icon "ArrowLeftNew" at bounding box center [1390, 26] width 19 height 19
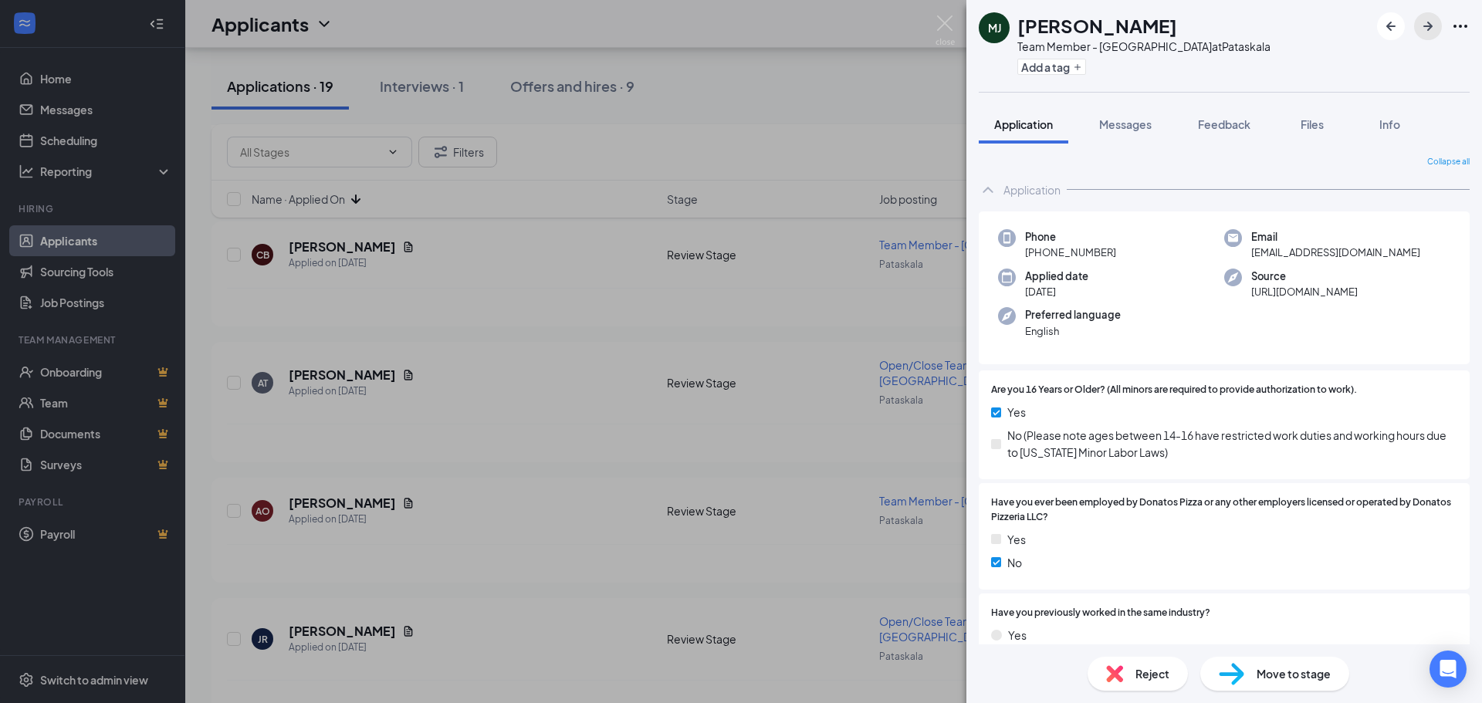
click at [1422, 30] on icon "ArrowRight" at bounding box center [1427, 26] width 19 height 19
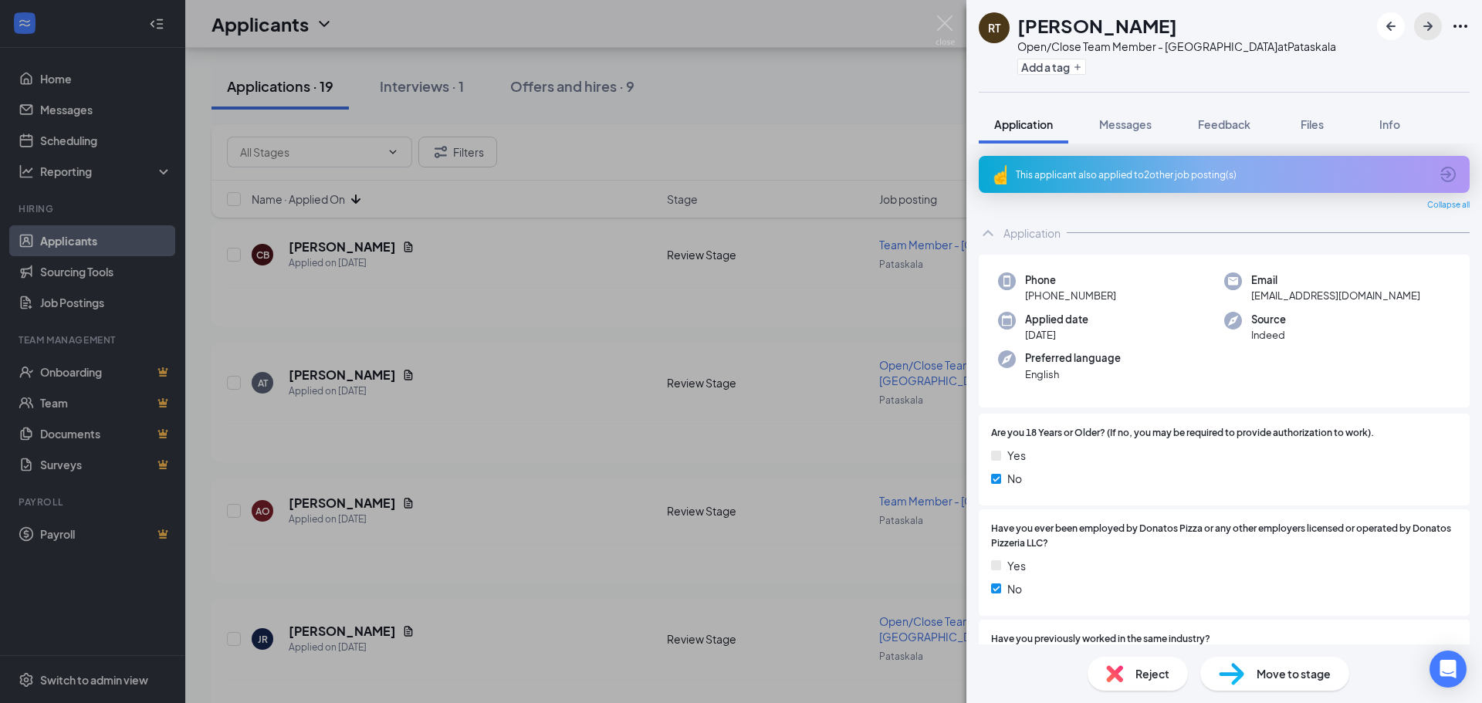
click at [1420, 22] on icon "ArrowRight" at bounding box center [1427, 26] width 19 height 19
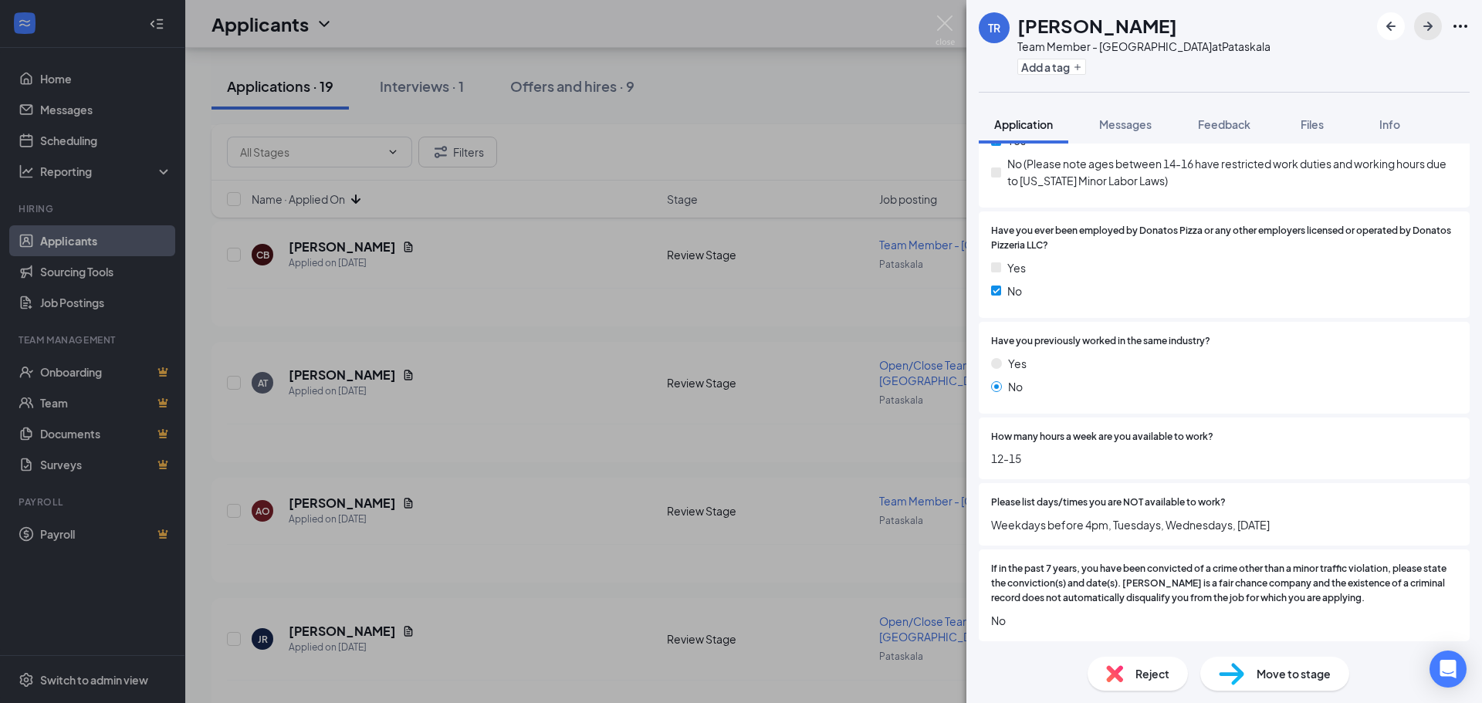
scroll to position [309, 0]
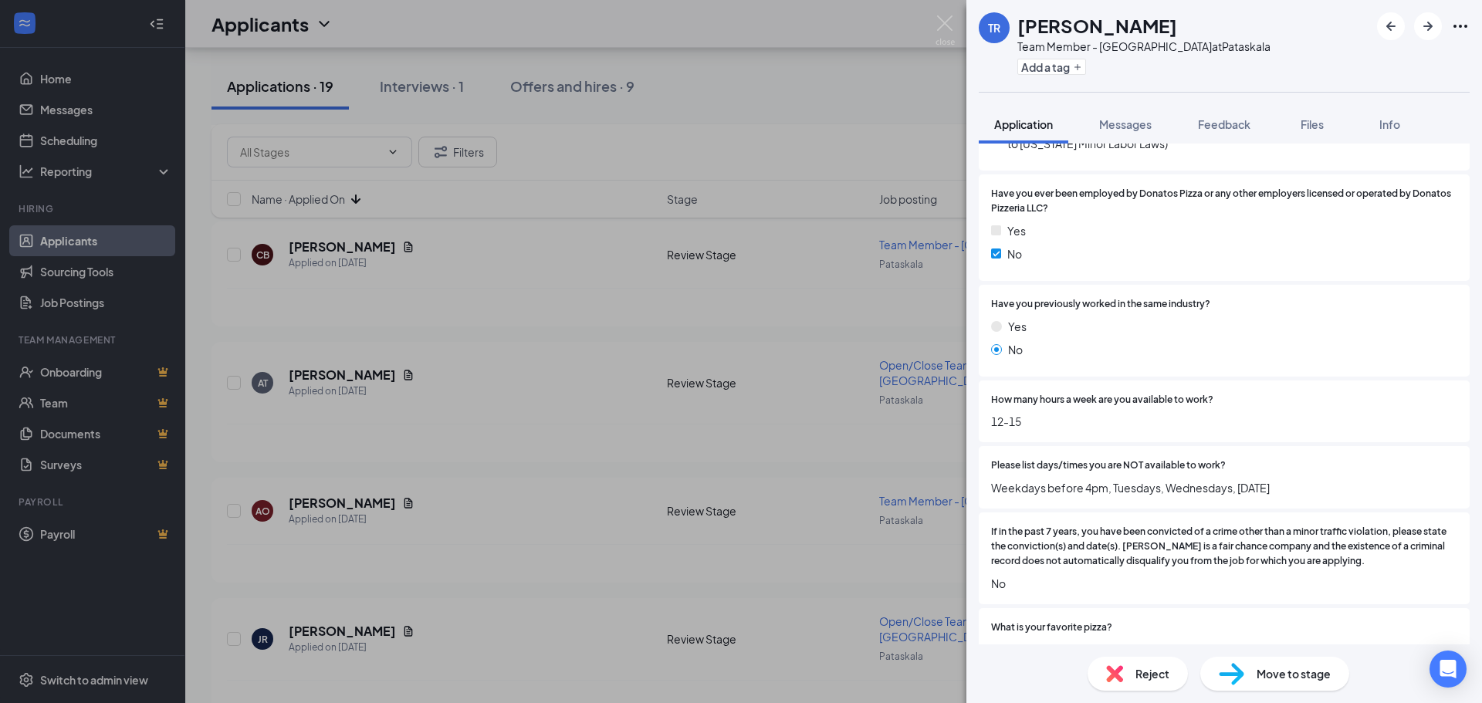
click at [1138, 660] on div "Reject" at bounding box center [1137, 674] width 100 height 34
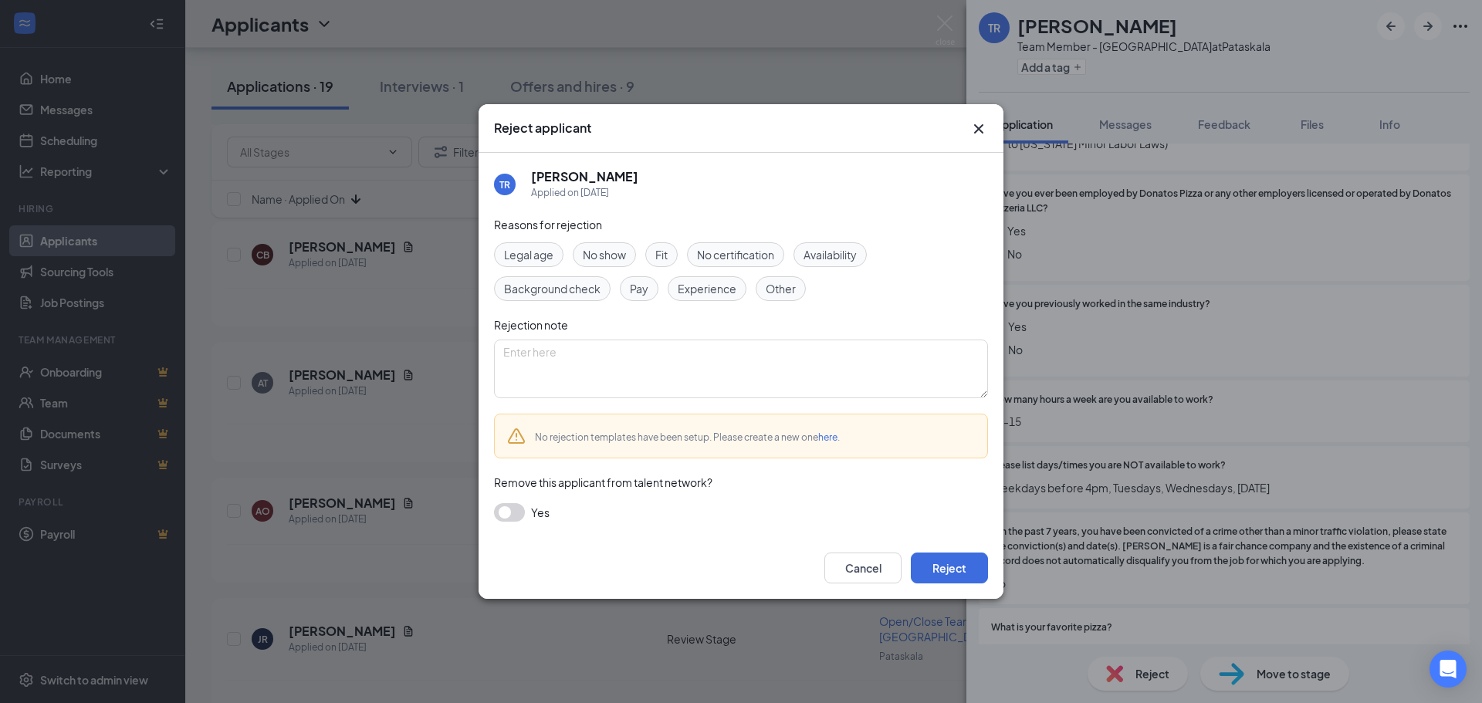
click at [828, 257] on span "Availability" at bounding box center [829, 254] width 53 height 17
drag, startPoint x: 963, startPoint y: 569, endPoint x: 973, endPoint y: 567, distance: 10.2
click at [964, 567] on button "Reject" at bounding box center [949, 568] width 77 height 31
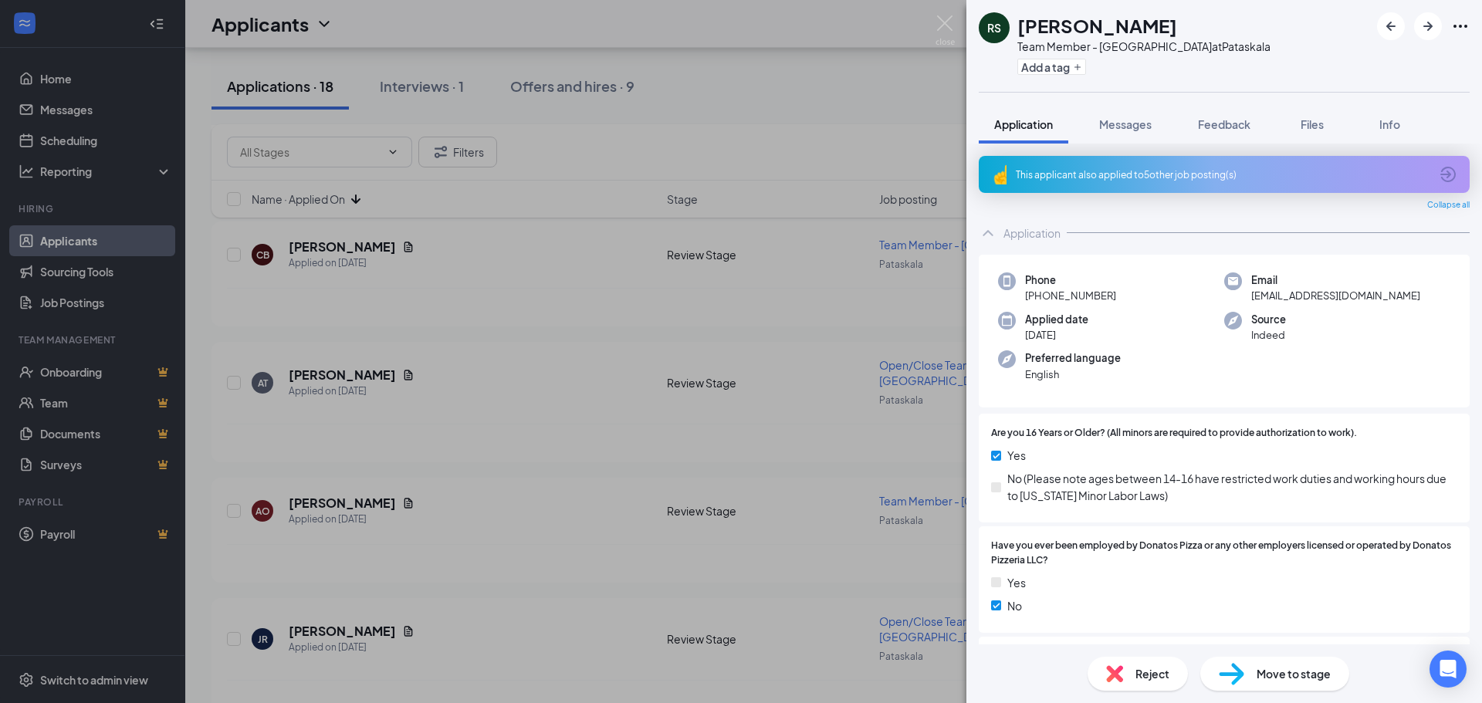
click at [543, 448] on div "[PERSON_NAME] Team Member - Pataskala at [GEOGRAPHIC_DATA] Add a tag Applicatio…" at bounding box center [741, 351] width 1482 height 703
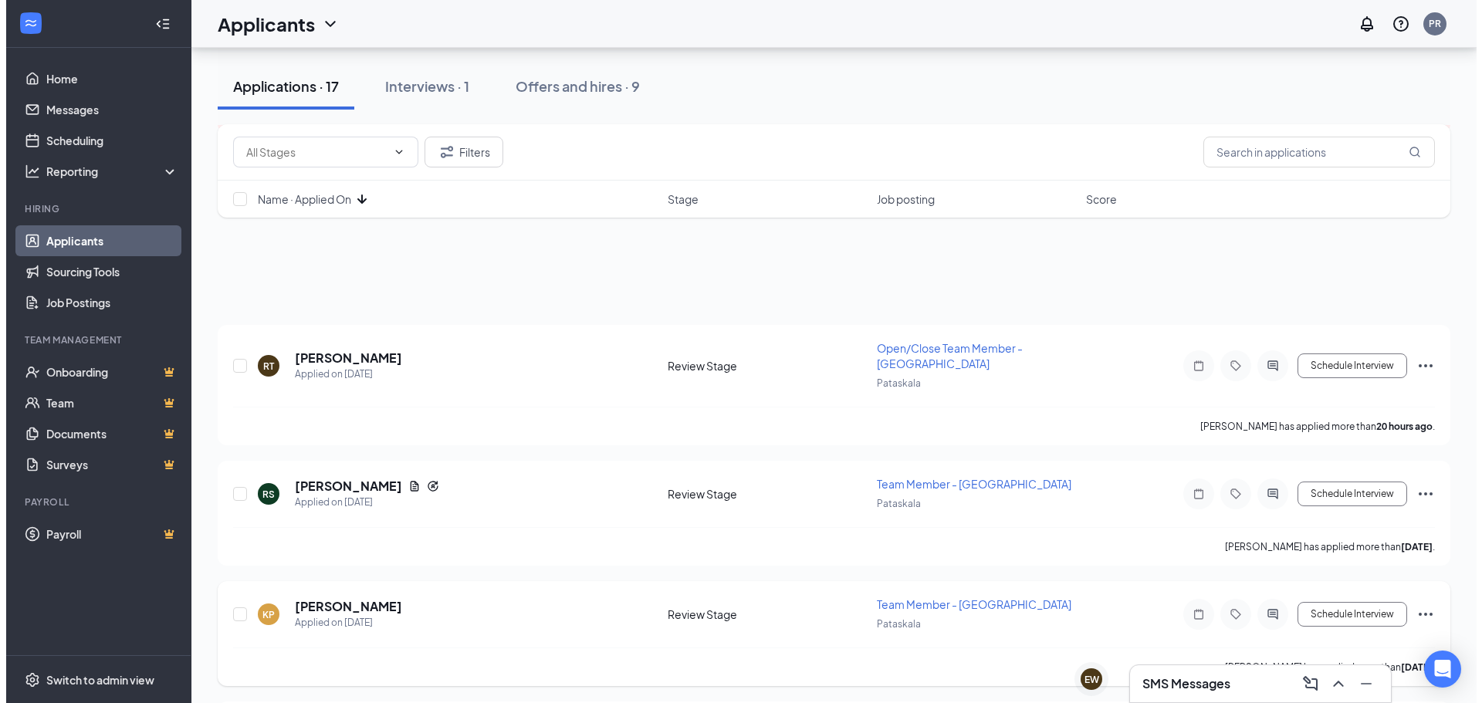
scroll to position [232, 0]
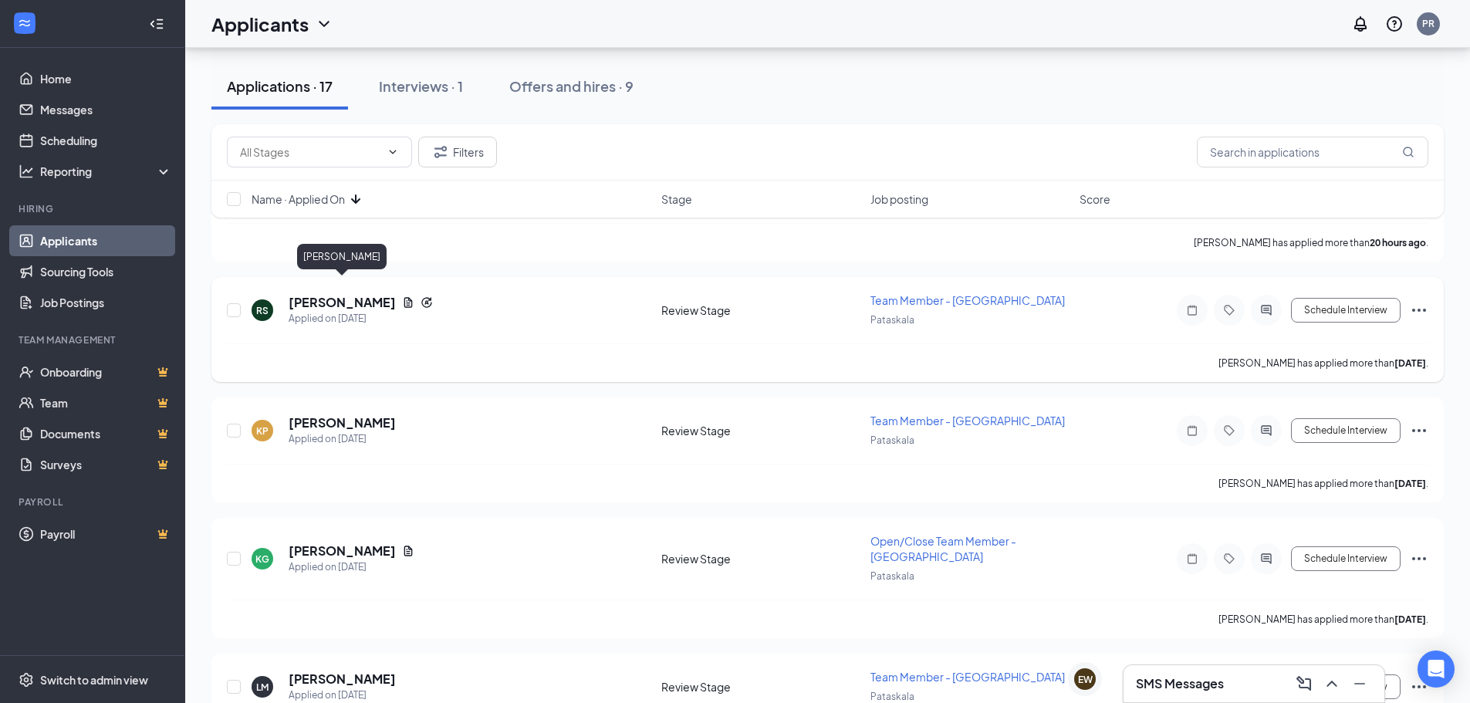
click at [384, 294] on h5 "[PERSON_NAME]" at bounding box center [342, 302] width 107 height 17
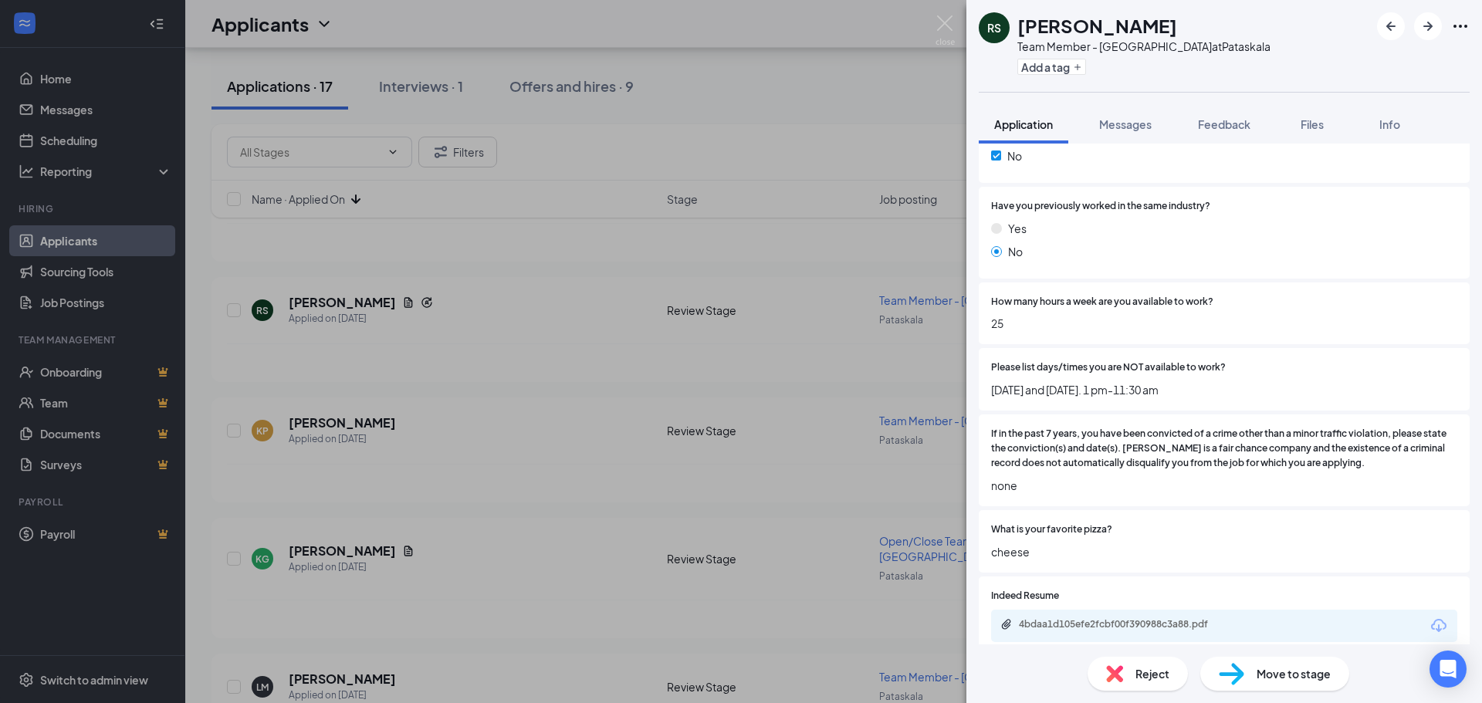
scroll to position [568, 0]
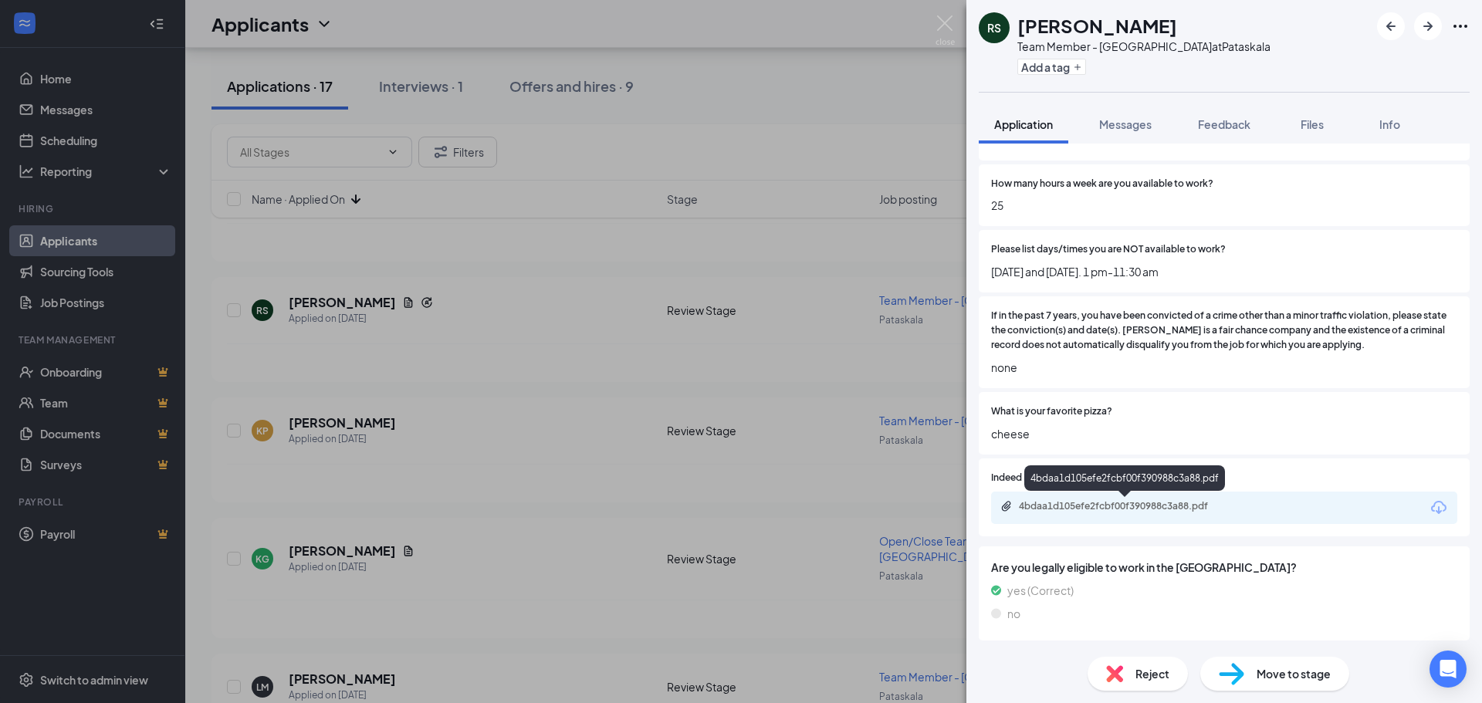
click at [1098, 500] on div "4bdaa1d105efe2fcbf00f390988c3a88.pdf" at bounding box center [1127, 506] width 216 height 12
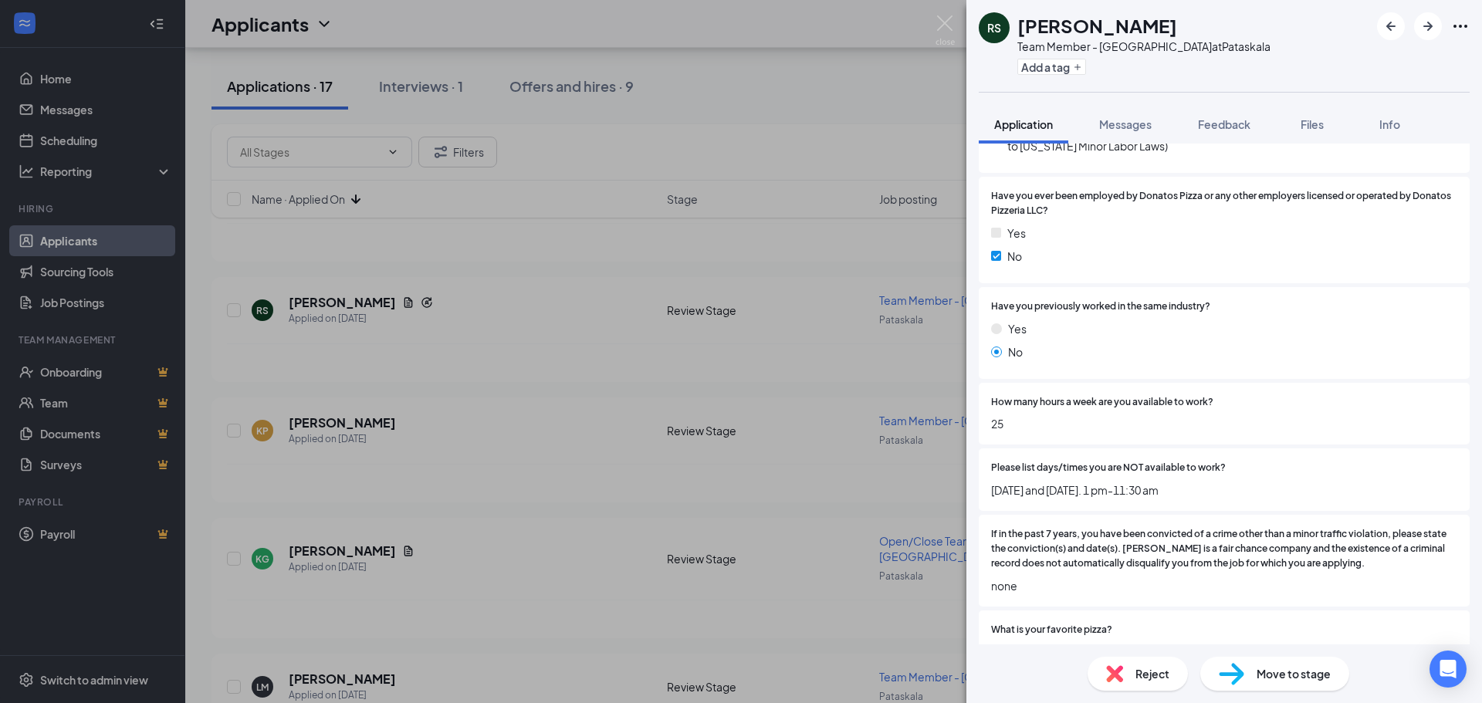
scroll to position [0, 0]
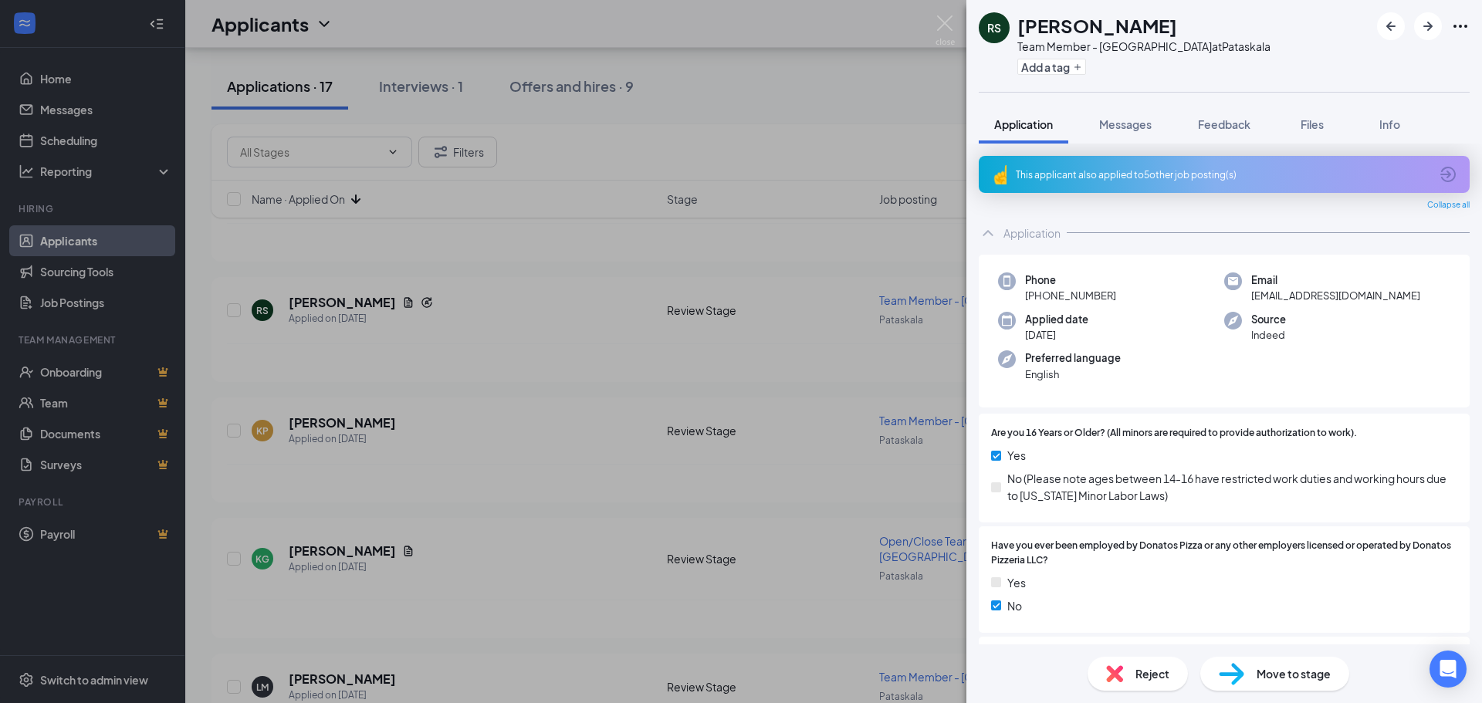
click at [1120, 697] on div "Reject Move to stage" at bounding box center [1224, 673] width 516 height 59
click at [1126, 674] on div "Reject" at bounding box center [1137, 674] width 100 height 34
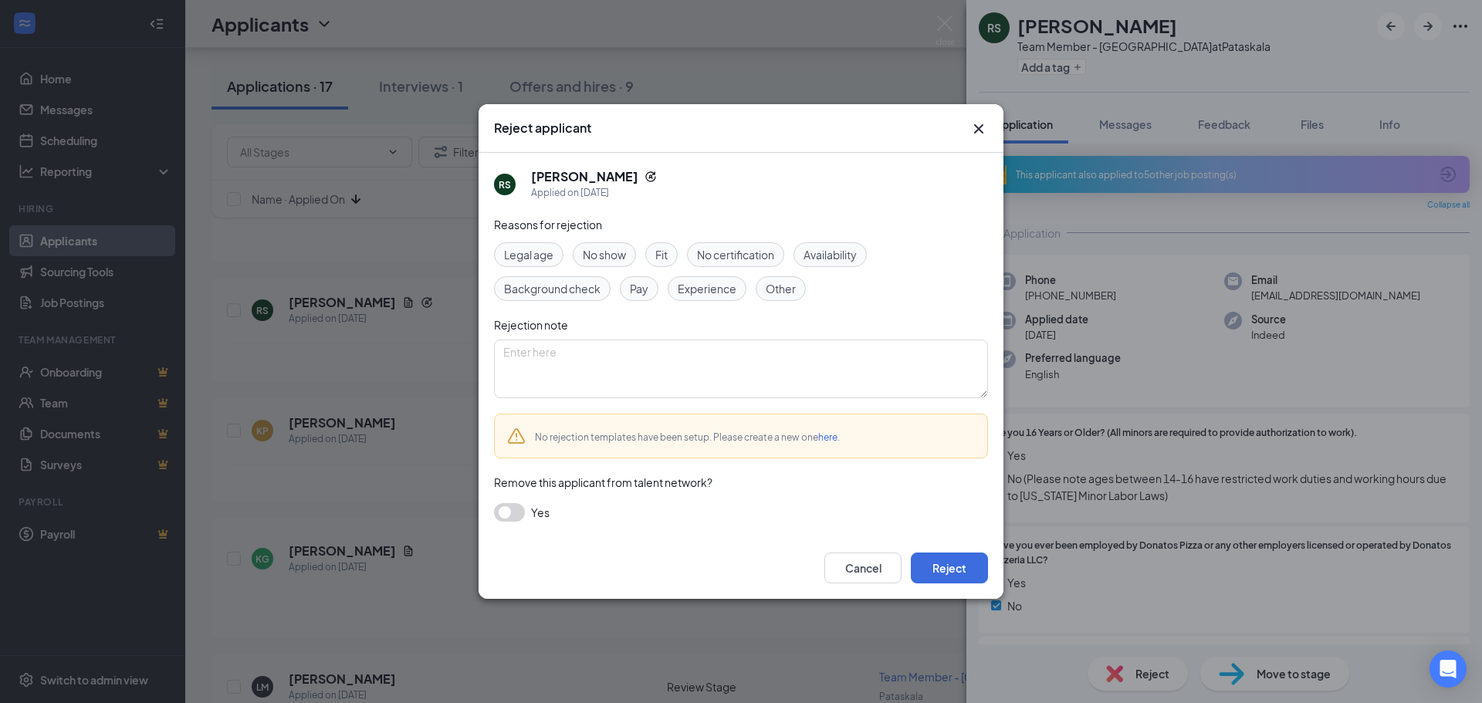
click at [843, 258] on span "Availability" at bounding box center [829, 254] width 53 height 17
click at [934, 568] on button "Reject" at bounding box center [949, 568] width 77 height 31
